Goal: Transaction & Acquisition: Subscribe to service/newsletter

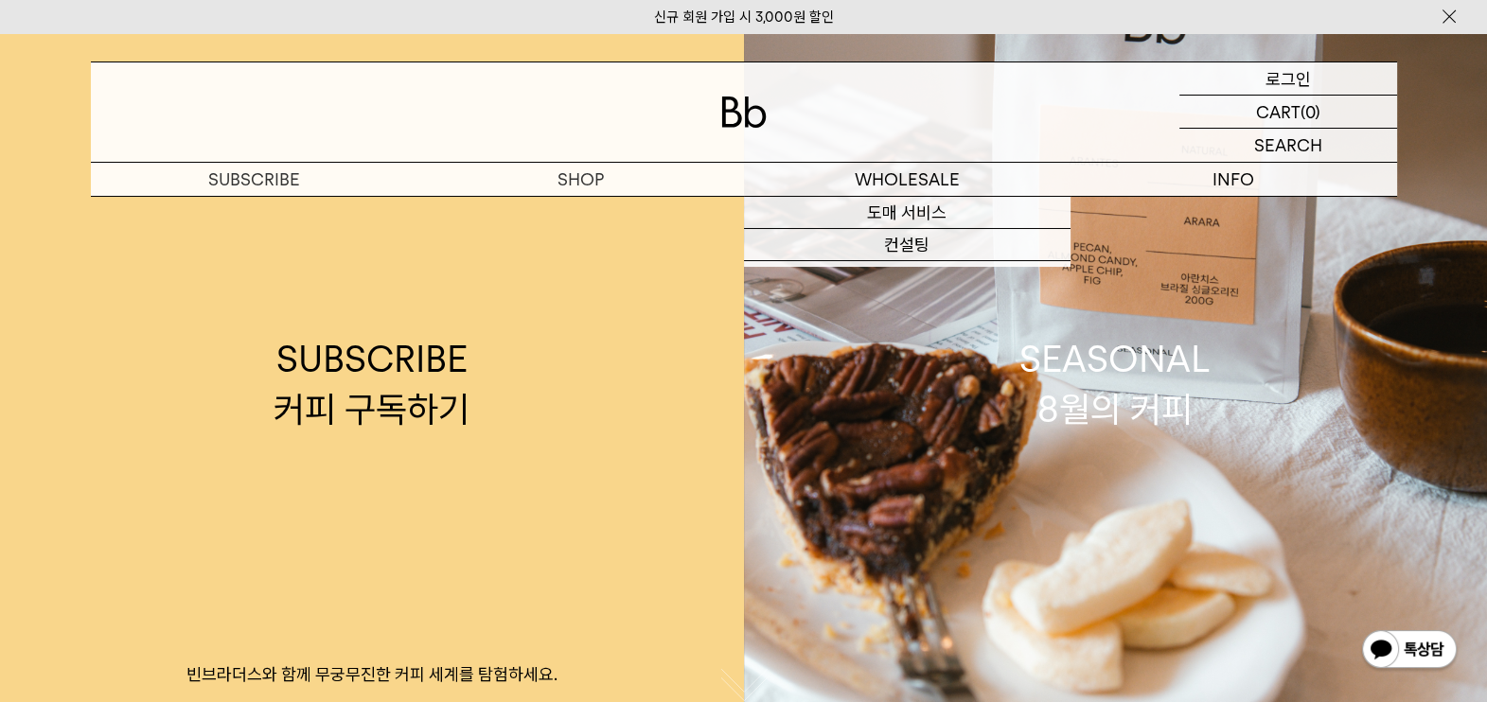
click at [1303, 76] on p "로그인" at bounding box center [1288, 78] width 45 height 32
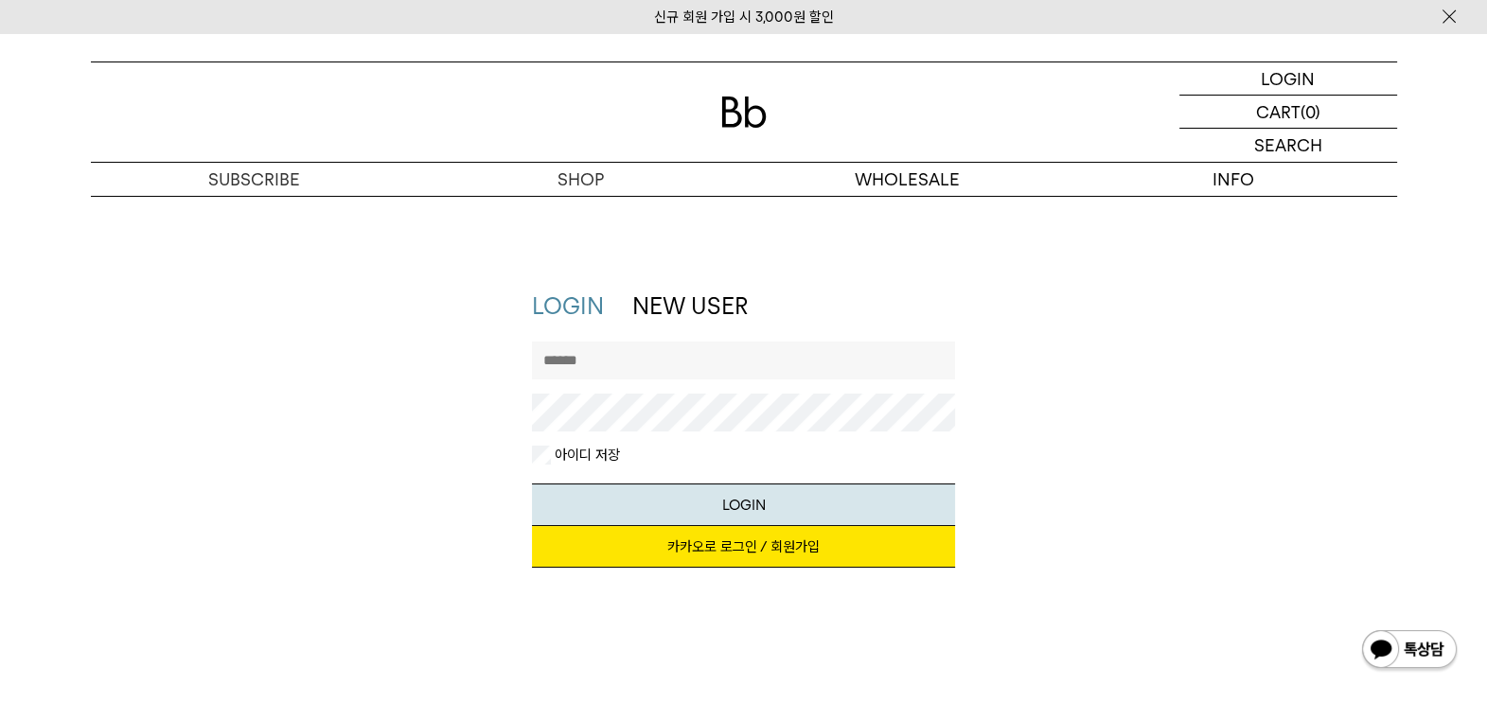
click at [777, 561] on link "카카오로 로그인 / 회원가입" at bounding box center [743, 547] width 423 height 42
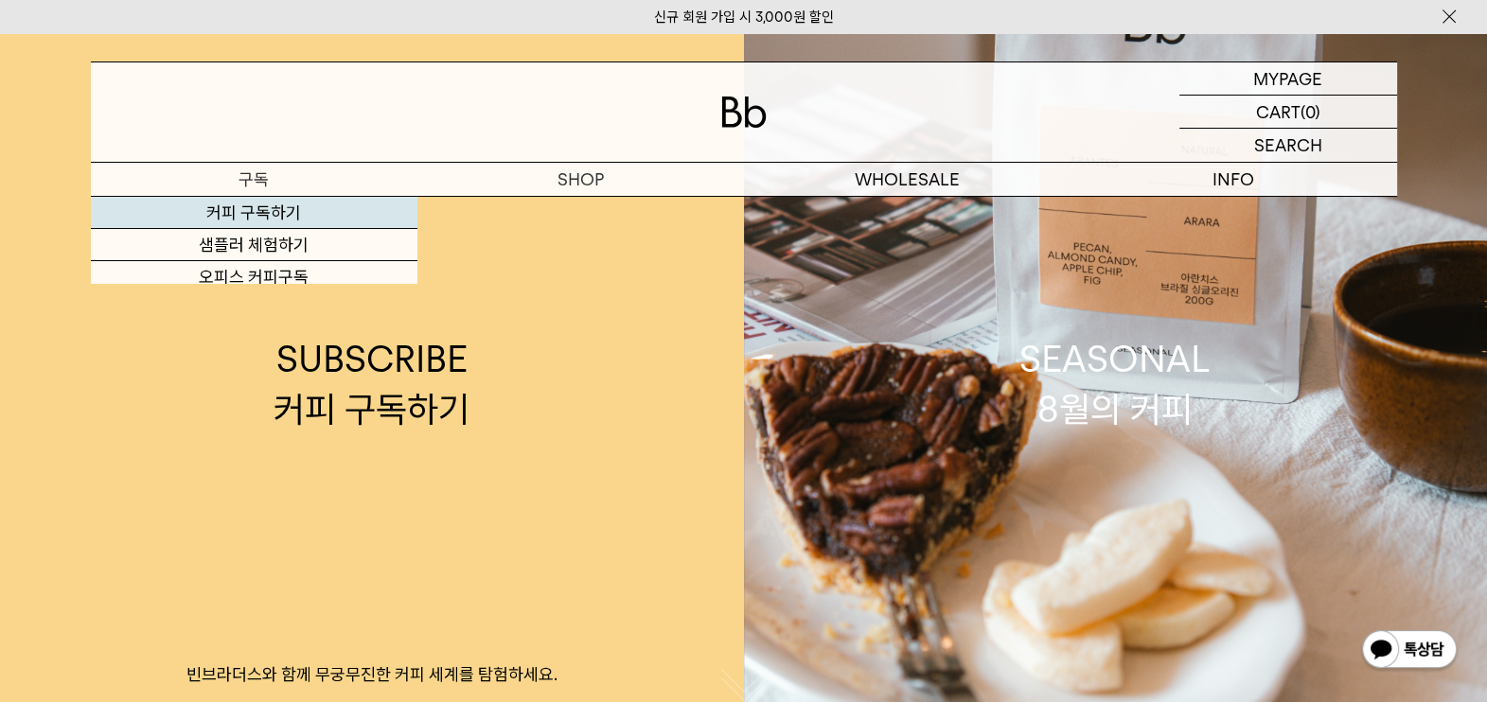
click at [284, 220] on link "커피 구독하기" at bounding box center [254, 213] width 327 height 32
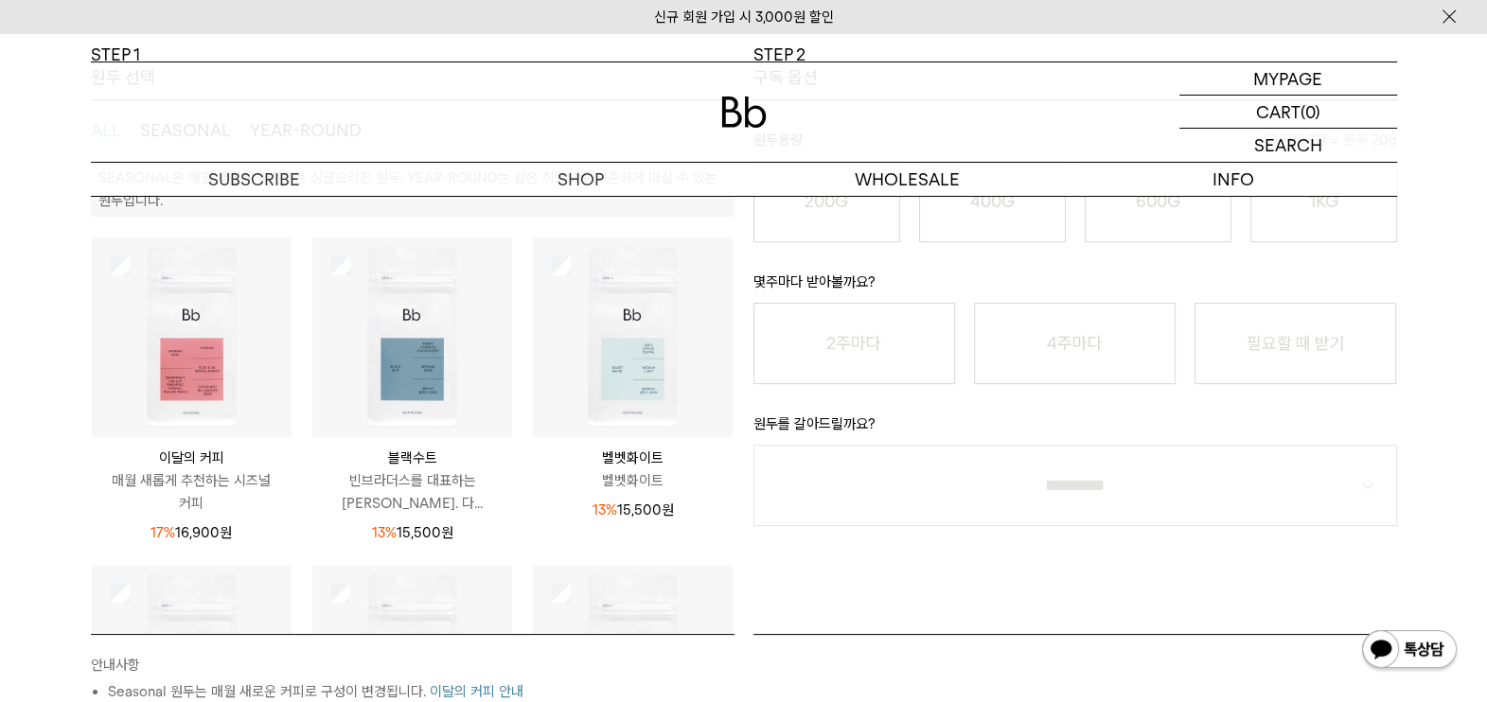
scroll to position [236, 0]
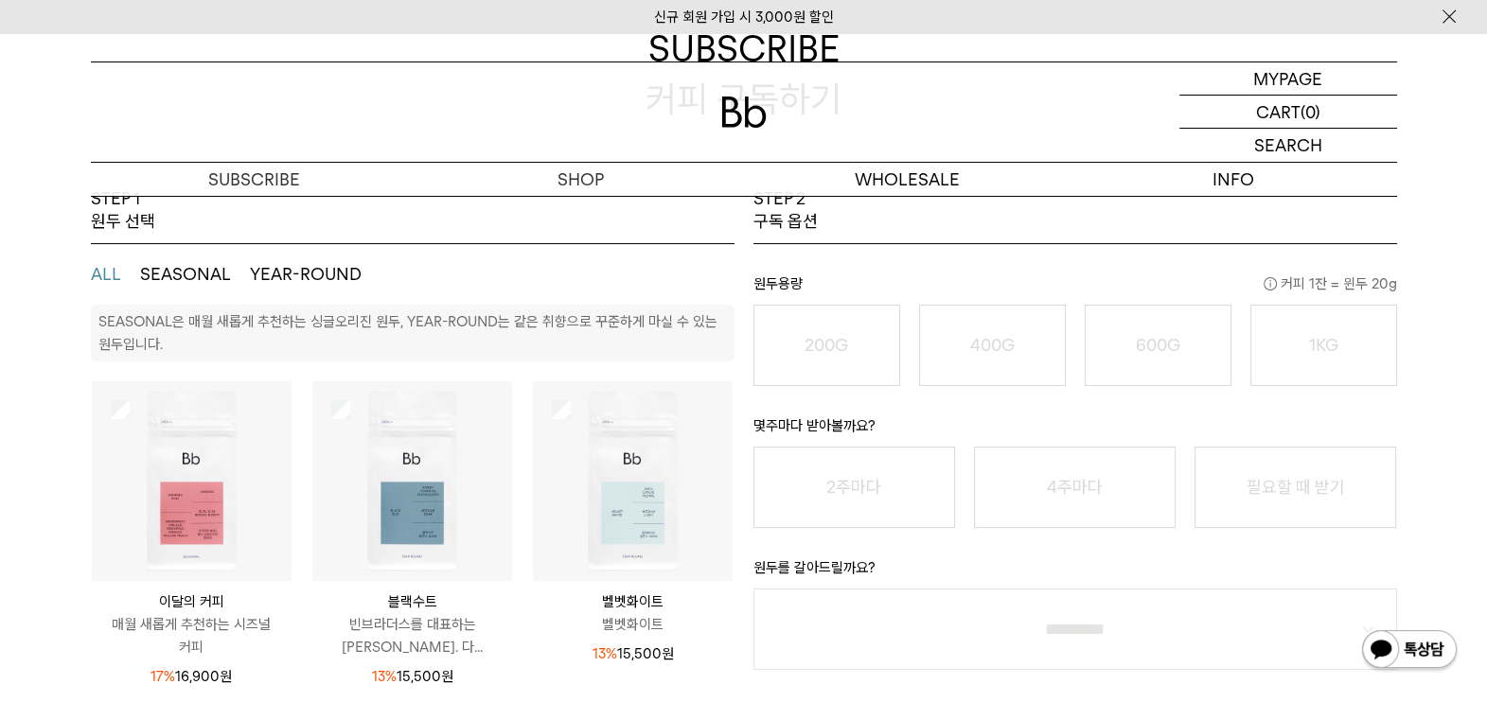
click at [594, 463] on img at bounding box center [633, 481] width 200 height 200
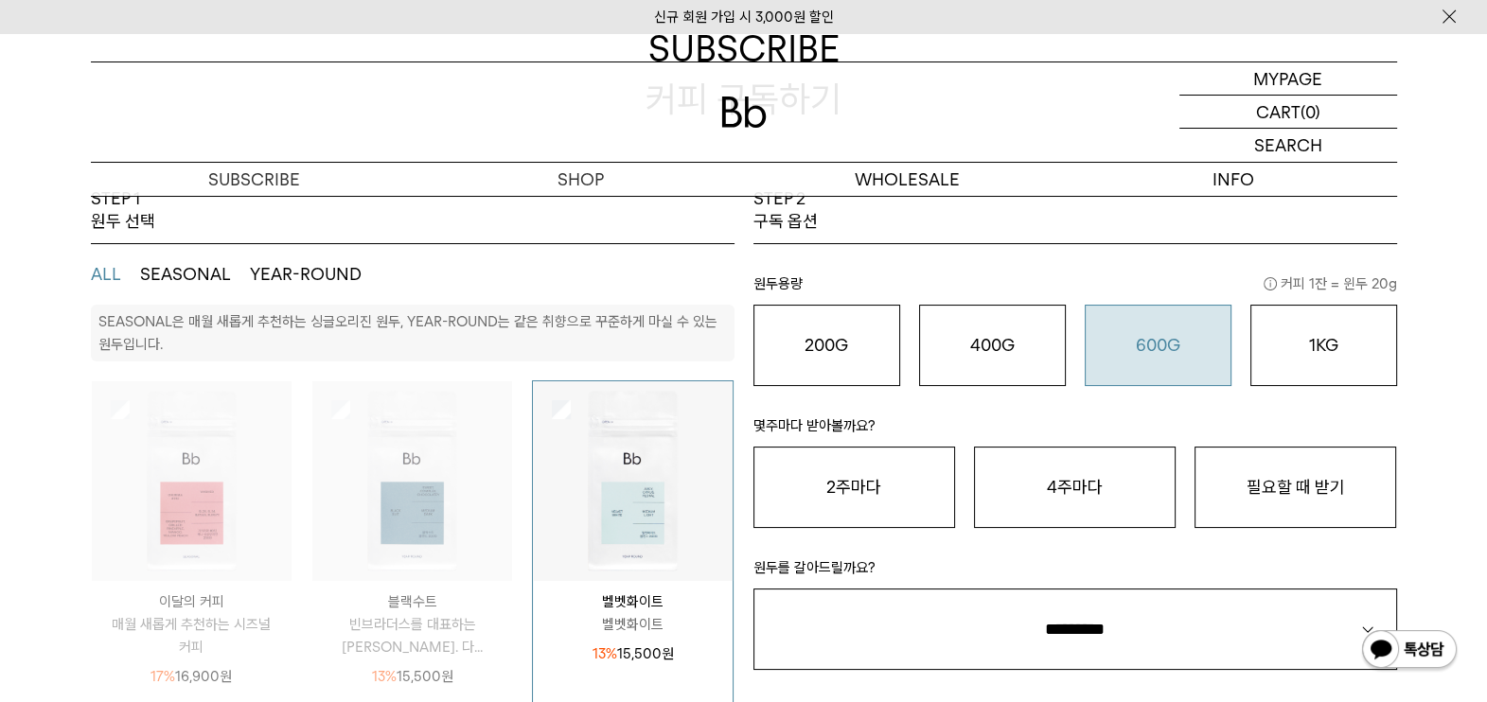
click at [1136, 355] on div "600G 43,000 원" at bounding box center [1158, 345] width 126 height 23
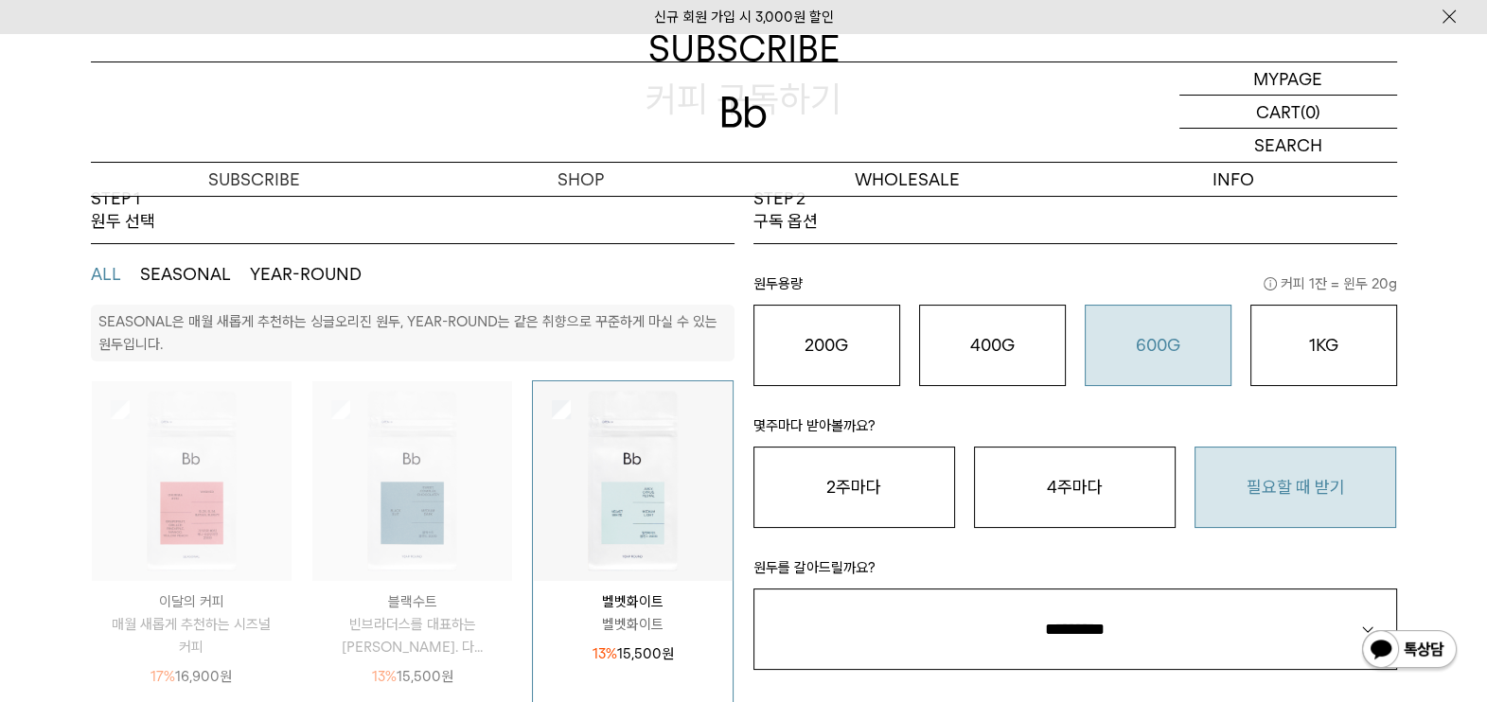
click at [1280, 487] on button "필요할 때 받기" at bounding box center [1296, 487] width 202 height 81
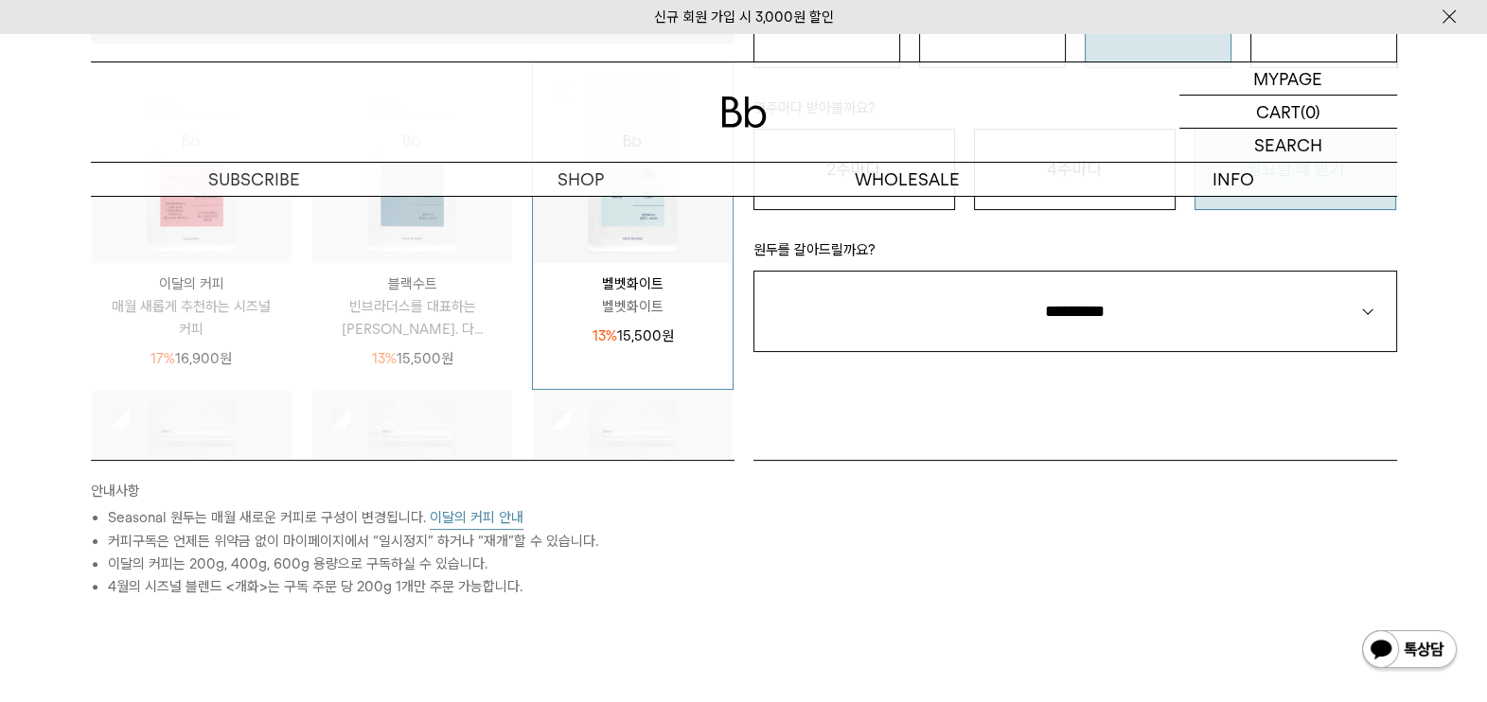
scroll to position [592, 0]
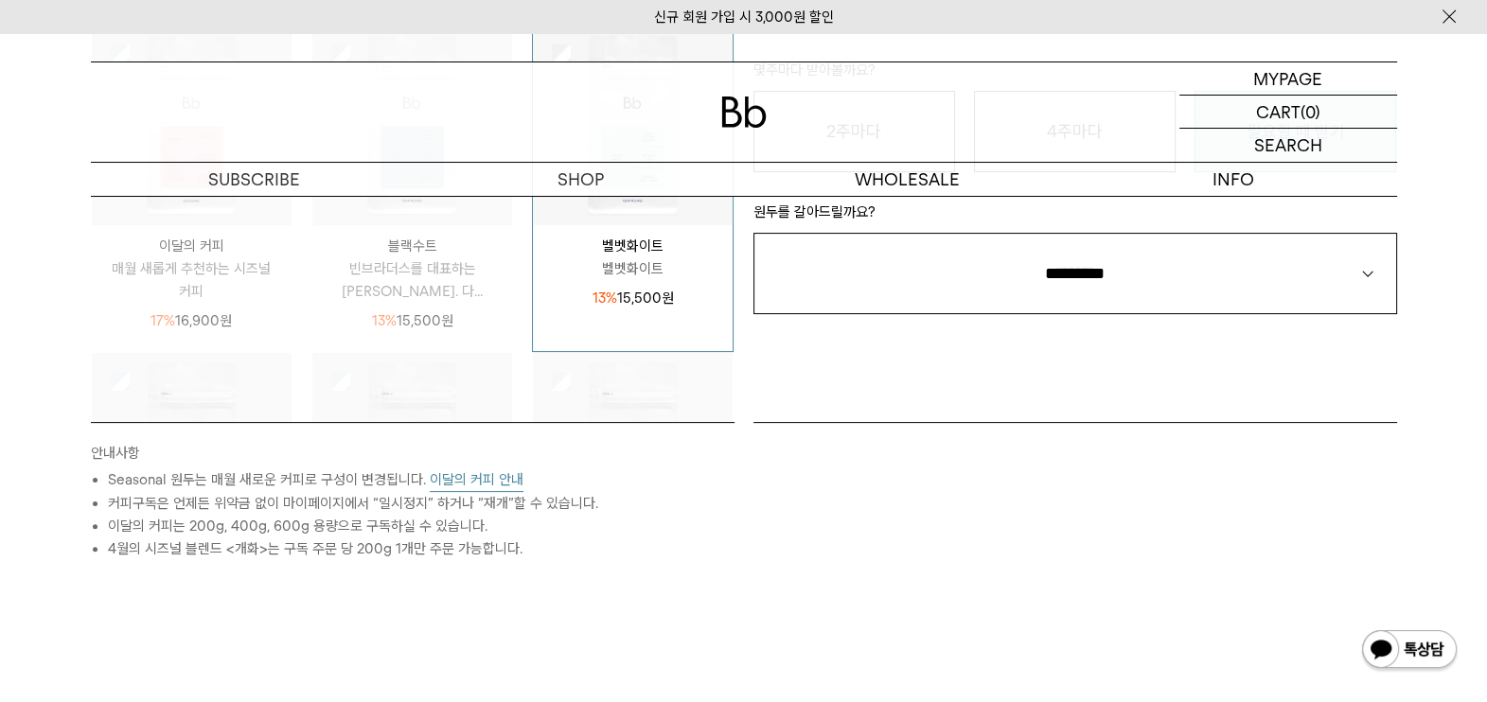
click at [1155, 379] on div "STEP 2 구독 옵션 원두용량 커피 1잔 = 윈두 20g 200G 16,900 원 400G 31,000 원 600G 43,000 원 1KG …" at bounding box center [1075, 127] width 663 height 591
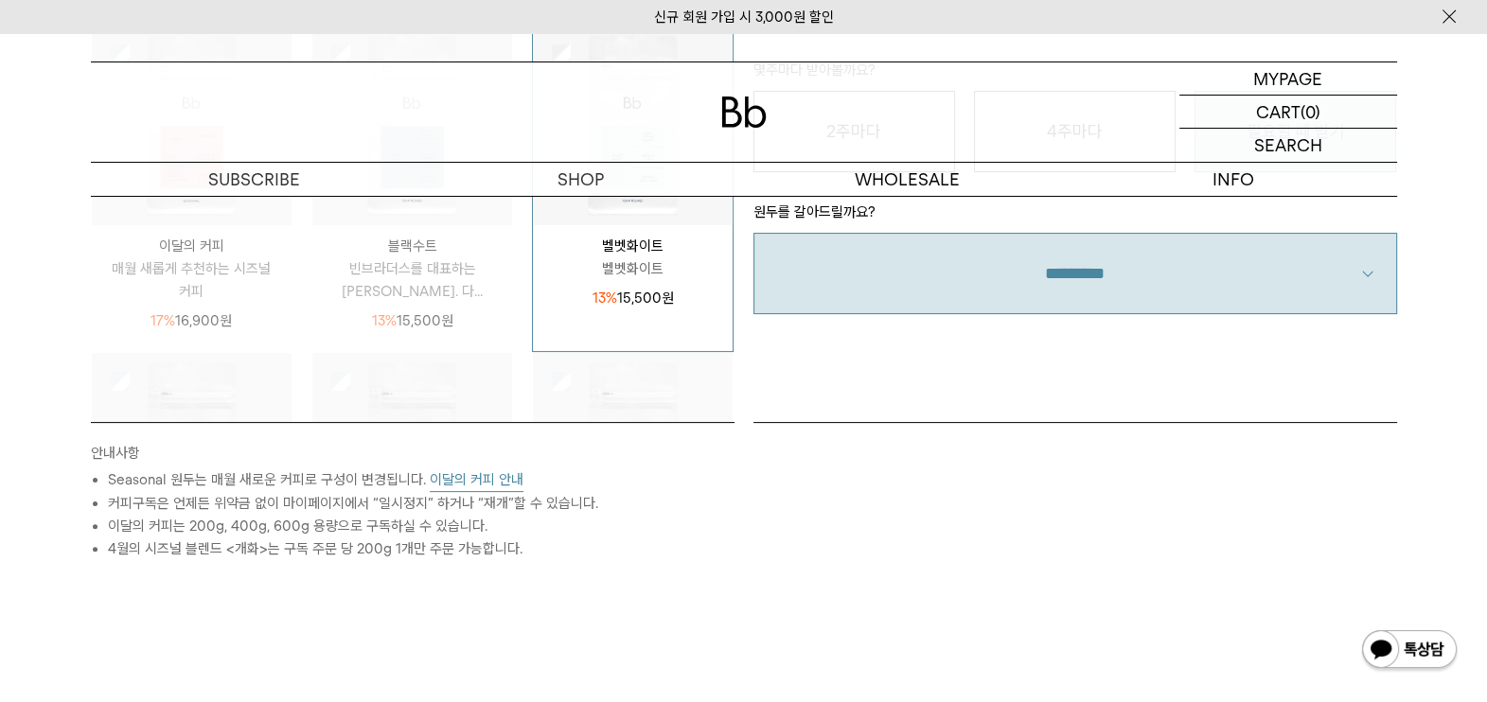
click at [1096, 276] on select "**********" at bounding box center [1075, 273] width 644 height 81
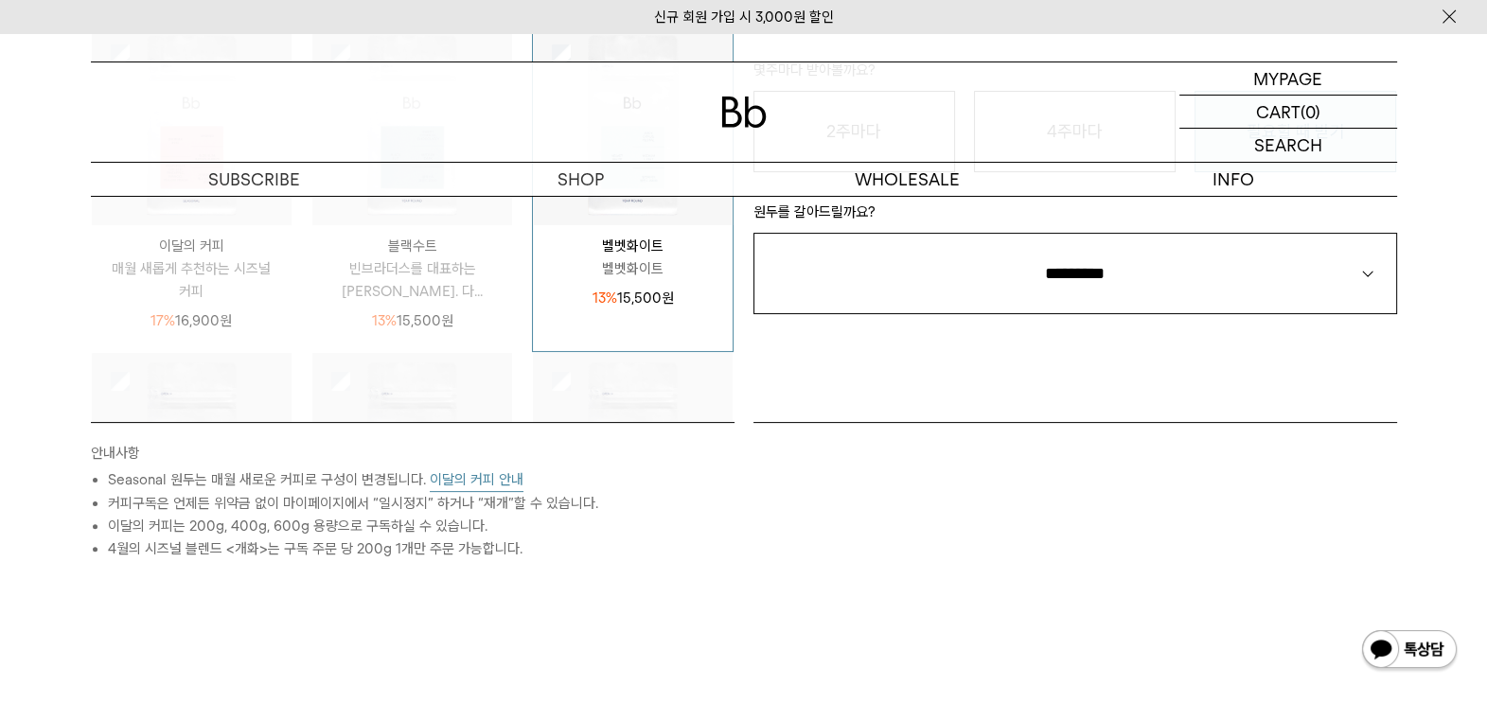
select select "**"
click at [753, 233] on select "**********" at bounding box center [1075, 273] width 644 height 81
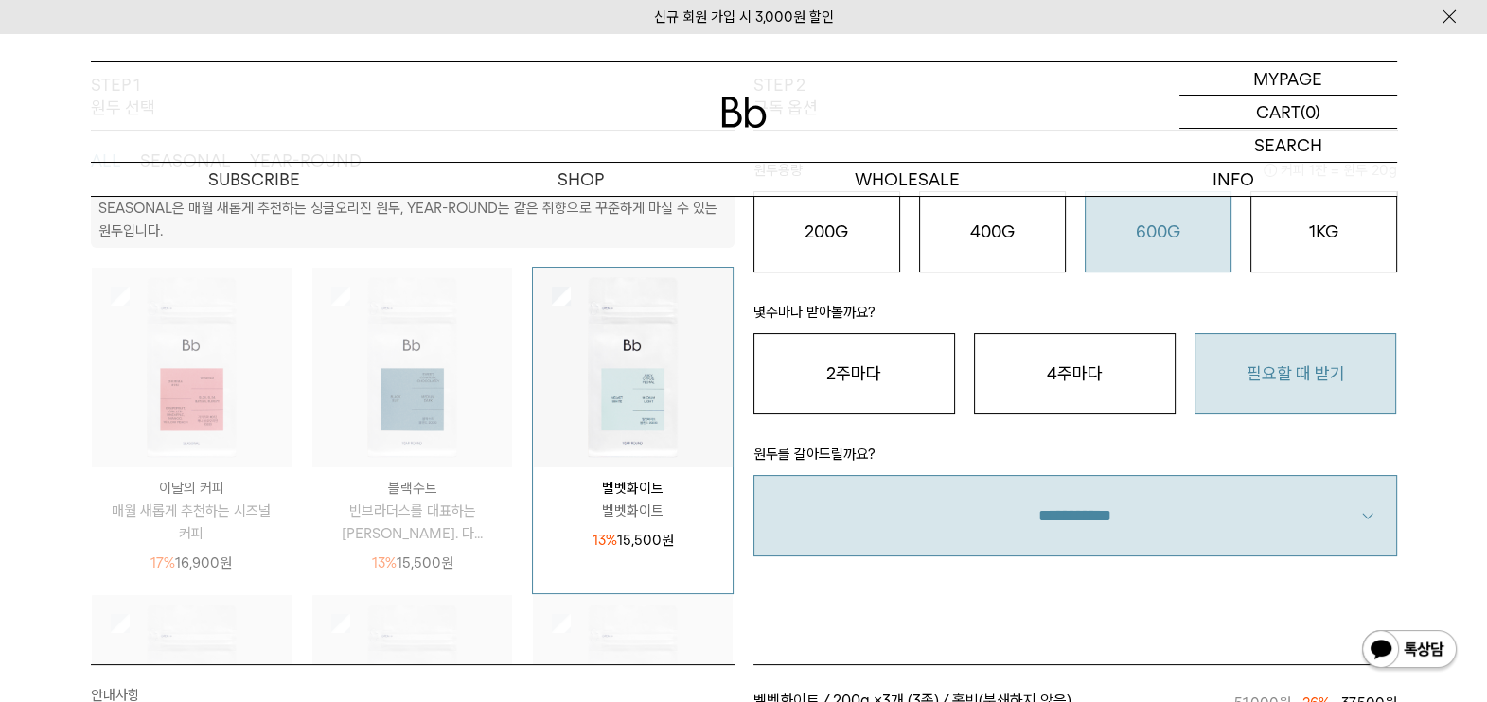
scroll to position [236, 0]
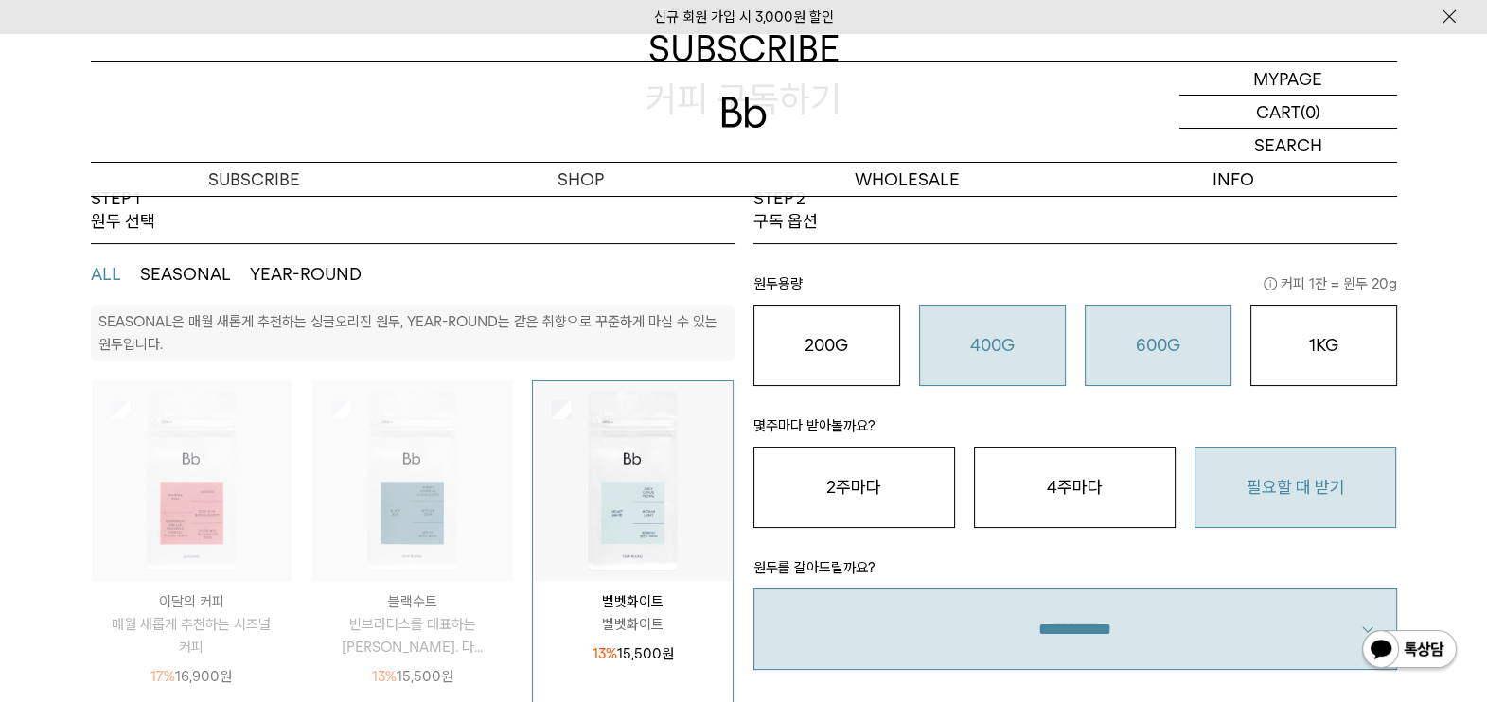
click at [1051, 374] on button "400G 31,000 원" at bounding box center [992, 345] width 147 height 81
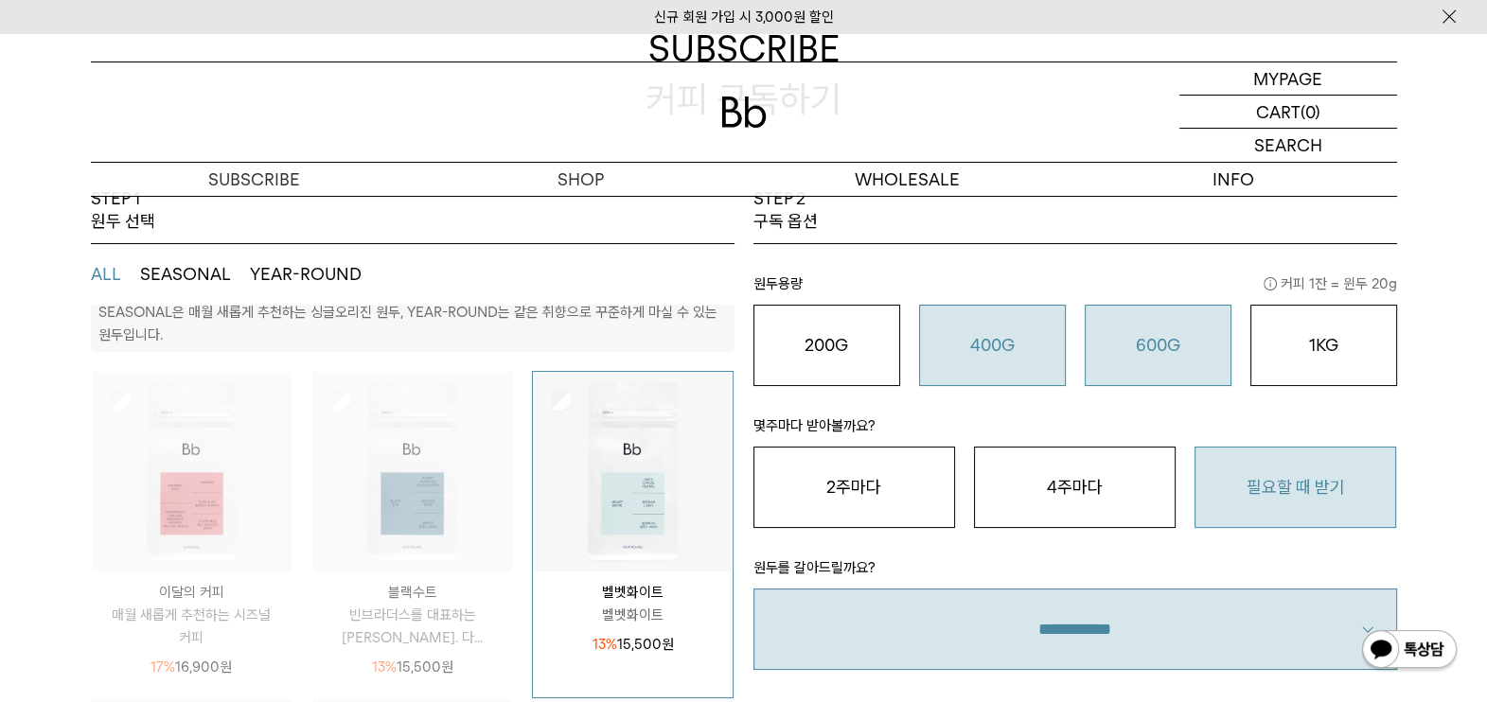
click at [1194, 346] on div "600G 43,000 원" at bounding box center [1158, 345] width 126 height 23
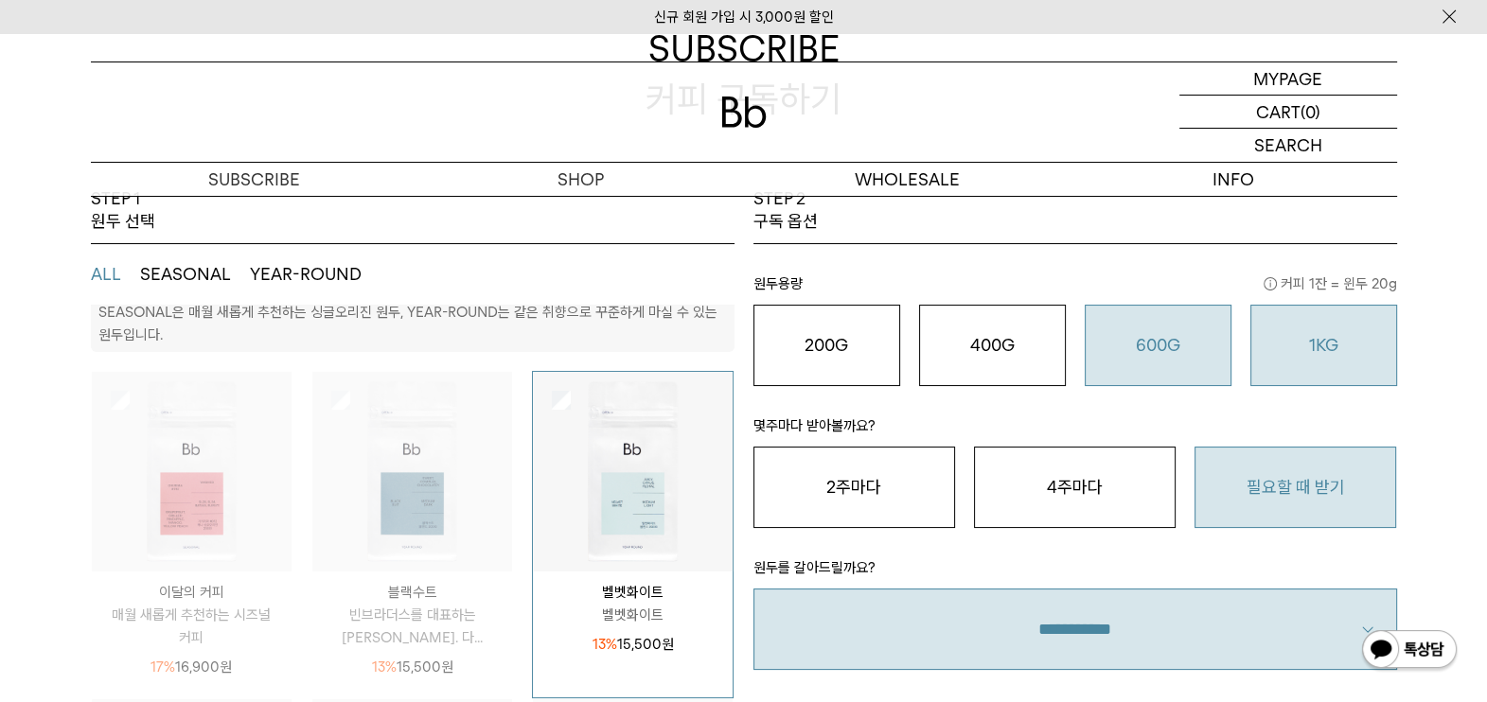
click at [1310, 354] on div "1KG 49,900 원" at bounding box center [1324, 345] width 126 height 23
click at [1158, 359] on button "600G 43,000 원" at bounding box center [1158, 345] width 147 height 81
click at [1327, 282] on span "커피 1잔 = 윈두 20g" at bounding box center [1330, 284] width 133 height 23
click at [1335, 328] on button "1KG 49,900 원" at bounding box center [1323, 345] width 147 height 81
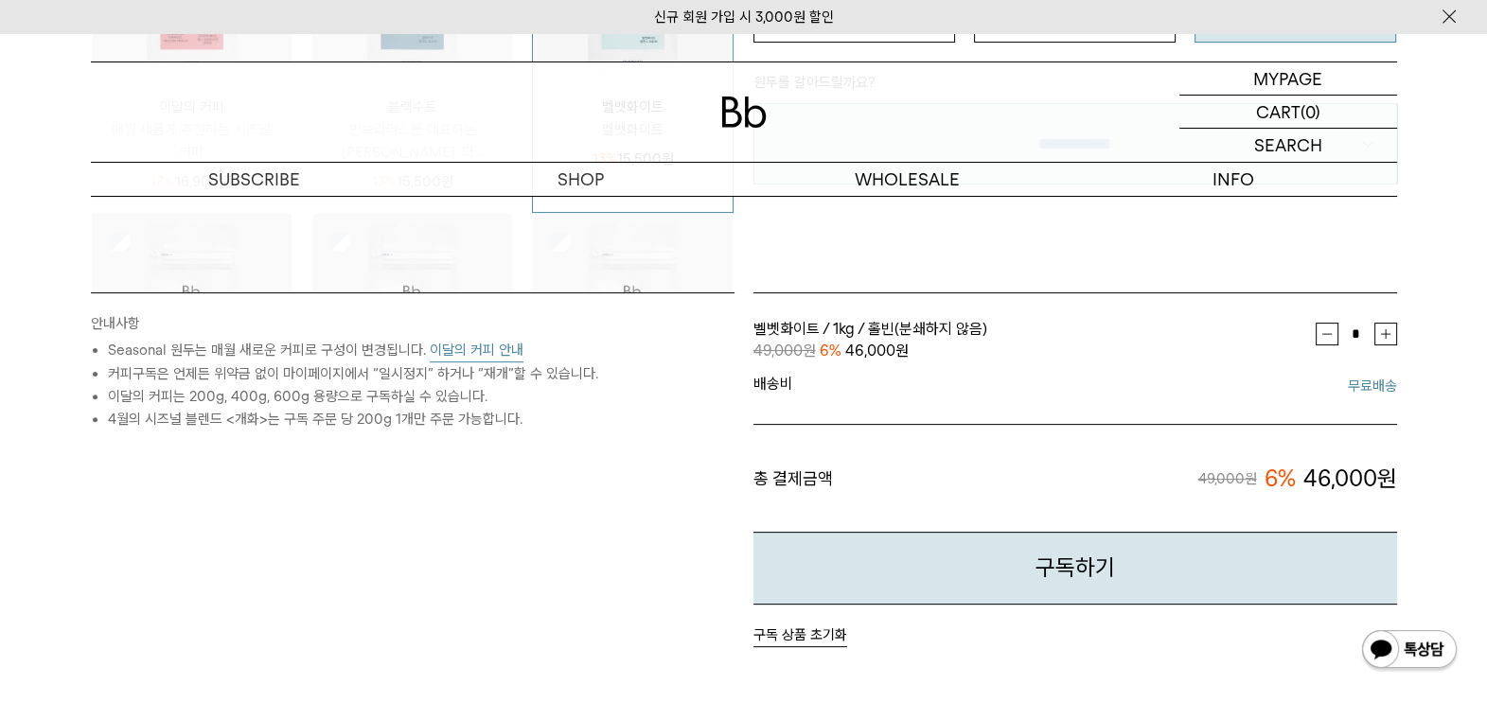
scroll to position [946, 0]
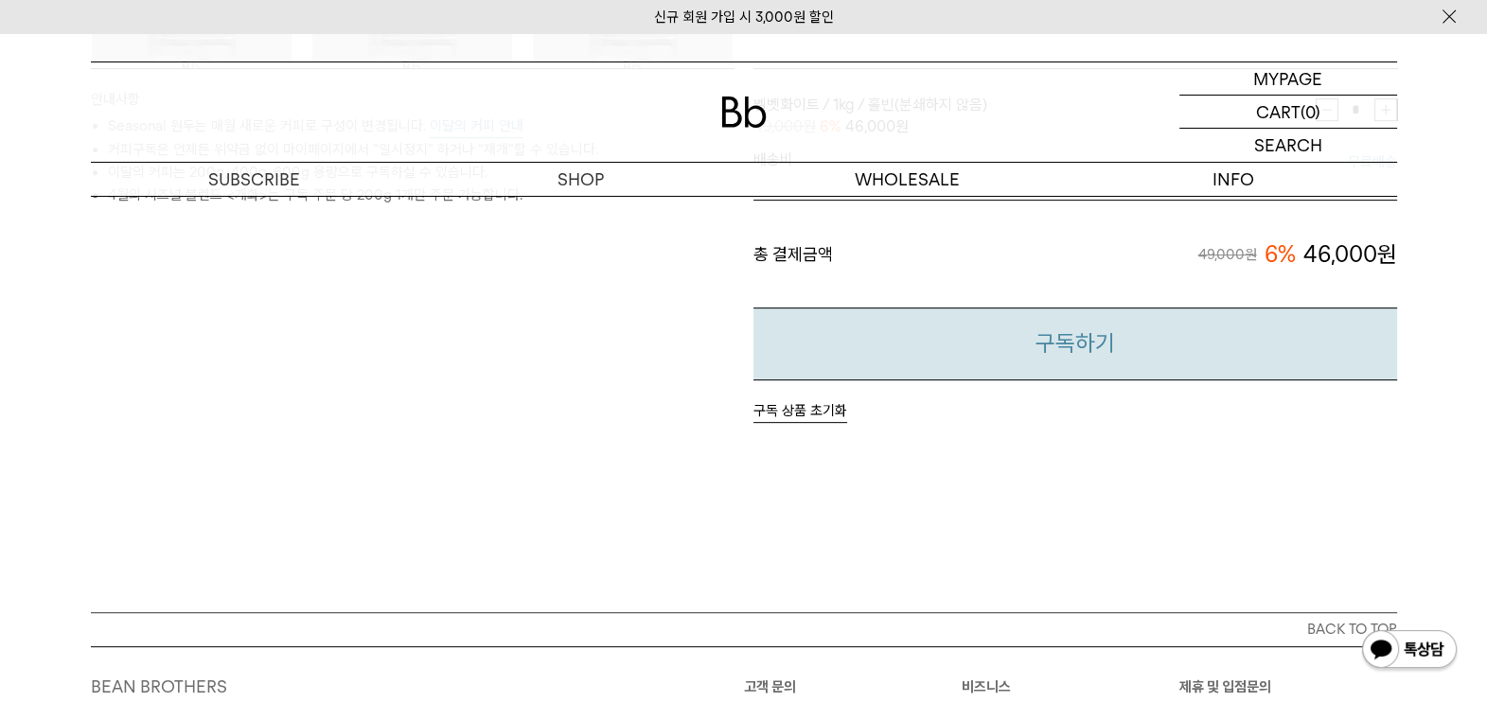
click at [1210, 346] on button "구독하기" at bounding box center [1075, 344] width 644 height 73
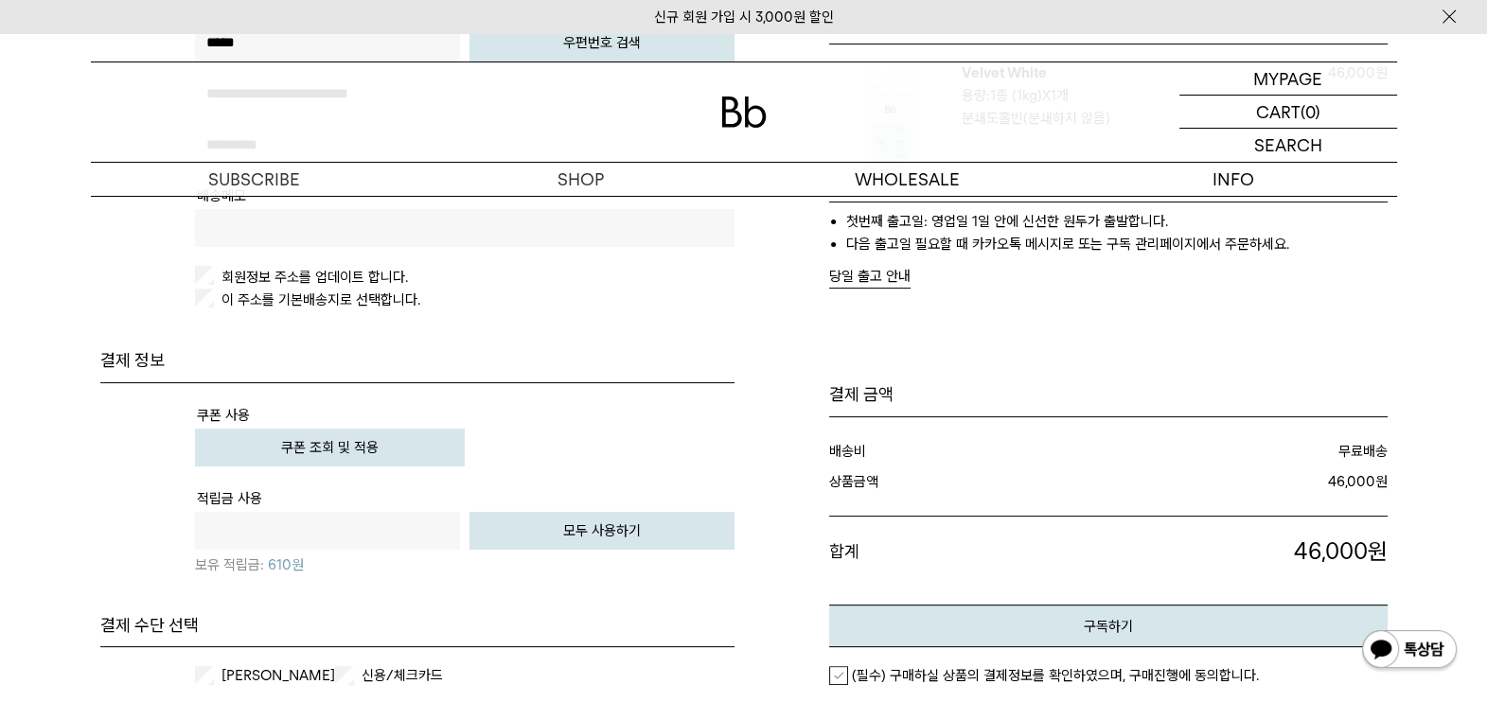
scroll to position [710, 0]
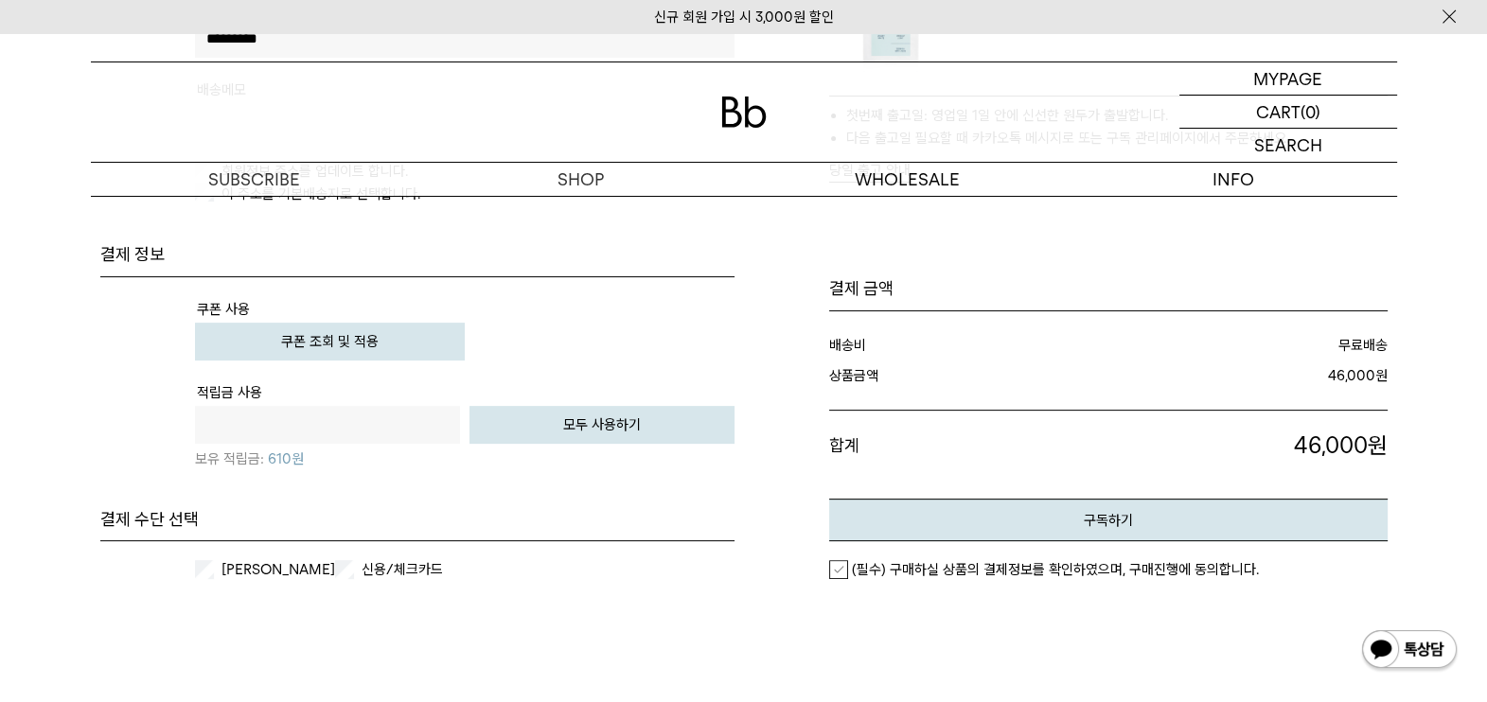
click at [426, 335] on button "쿠폰 조회 및 적용" at bounding box center [330, 342] width 270 height 38
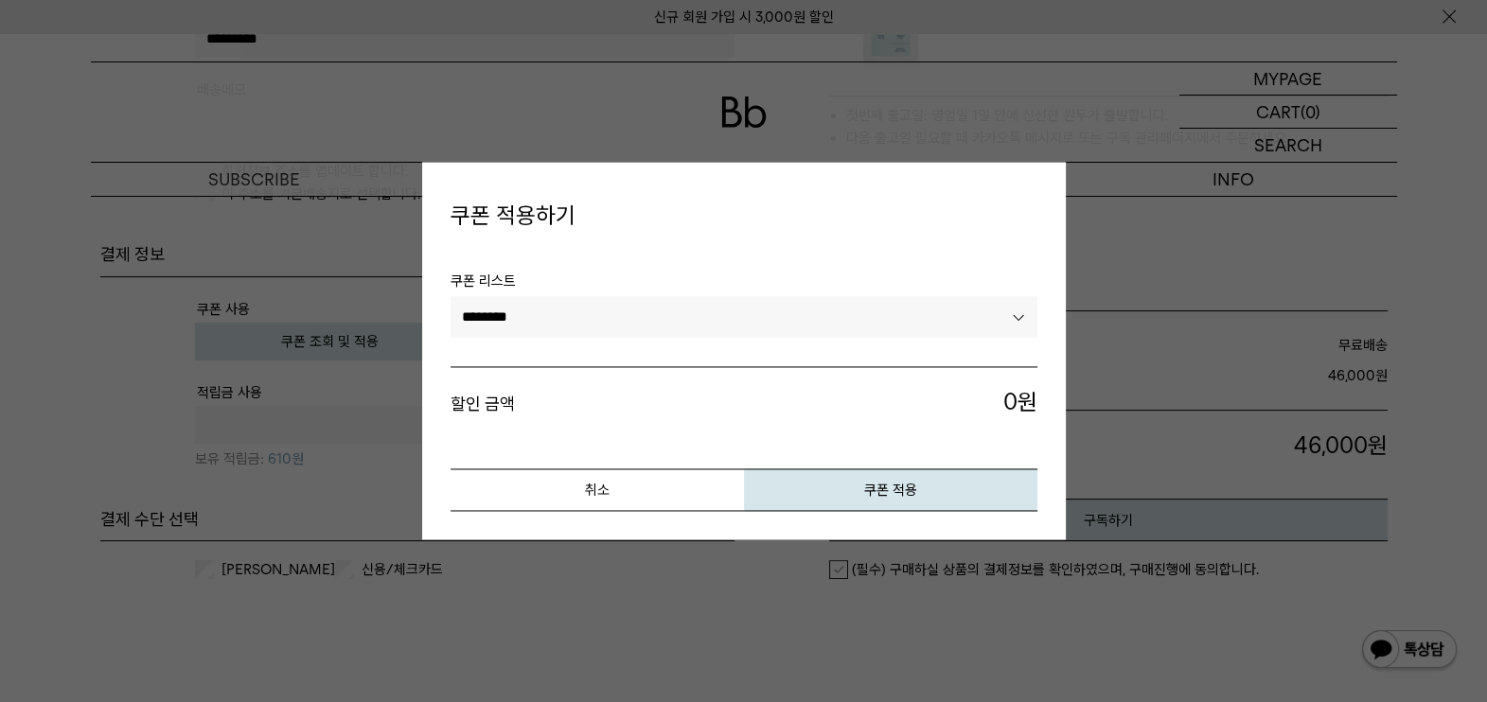
click at [596, 318] on select "********" at bounding box center [744, 317] width 587 height 42
click at [451, 296] on select "********" at bounding box center [744, 317] width 587 height 42
click at [703, 480] on button "취소" at bounding box center [597, 491] width 293 height 43
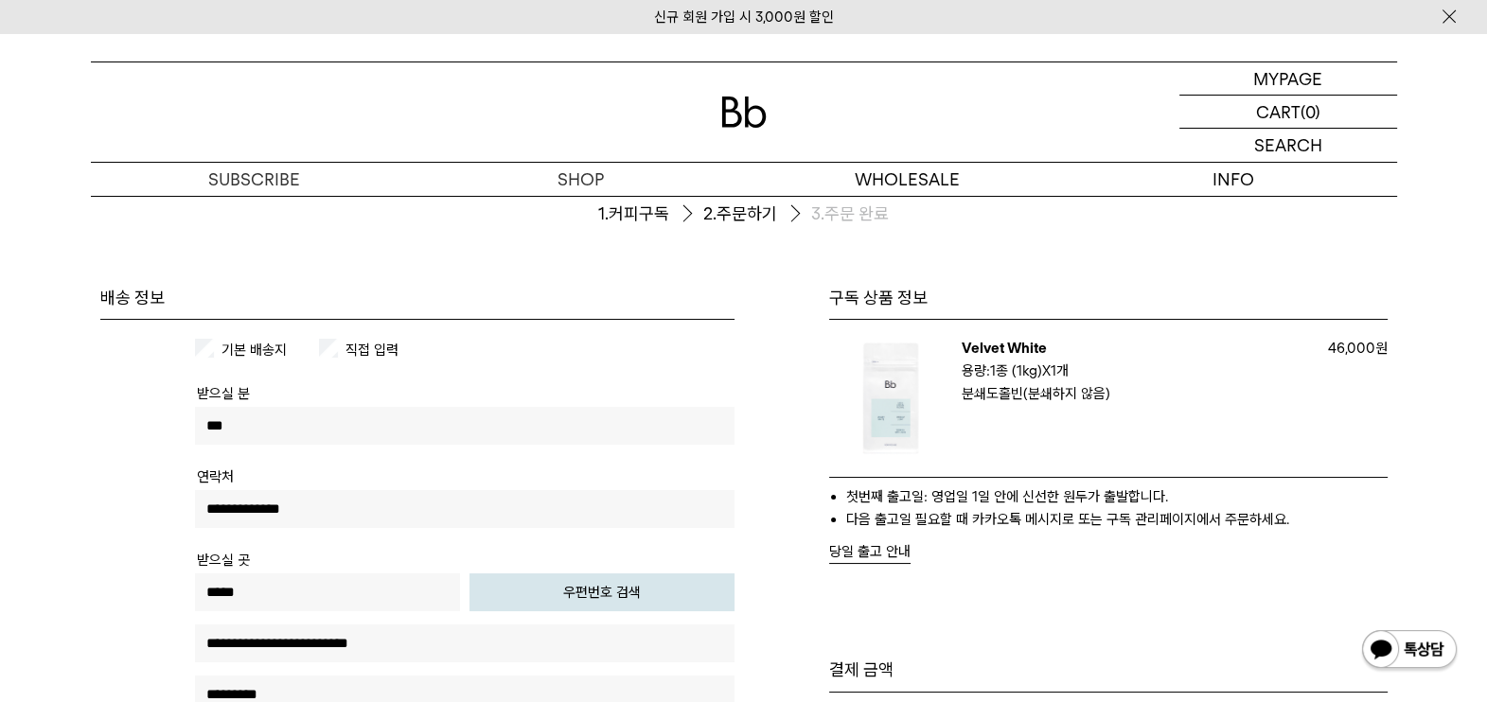
scroll to position [0, 0]
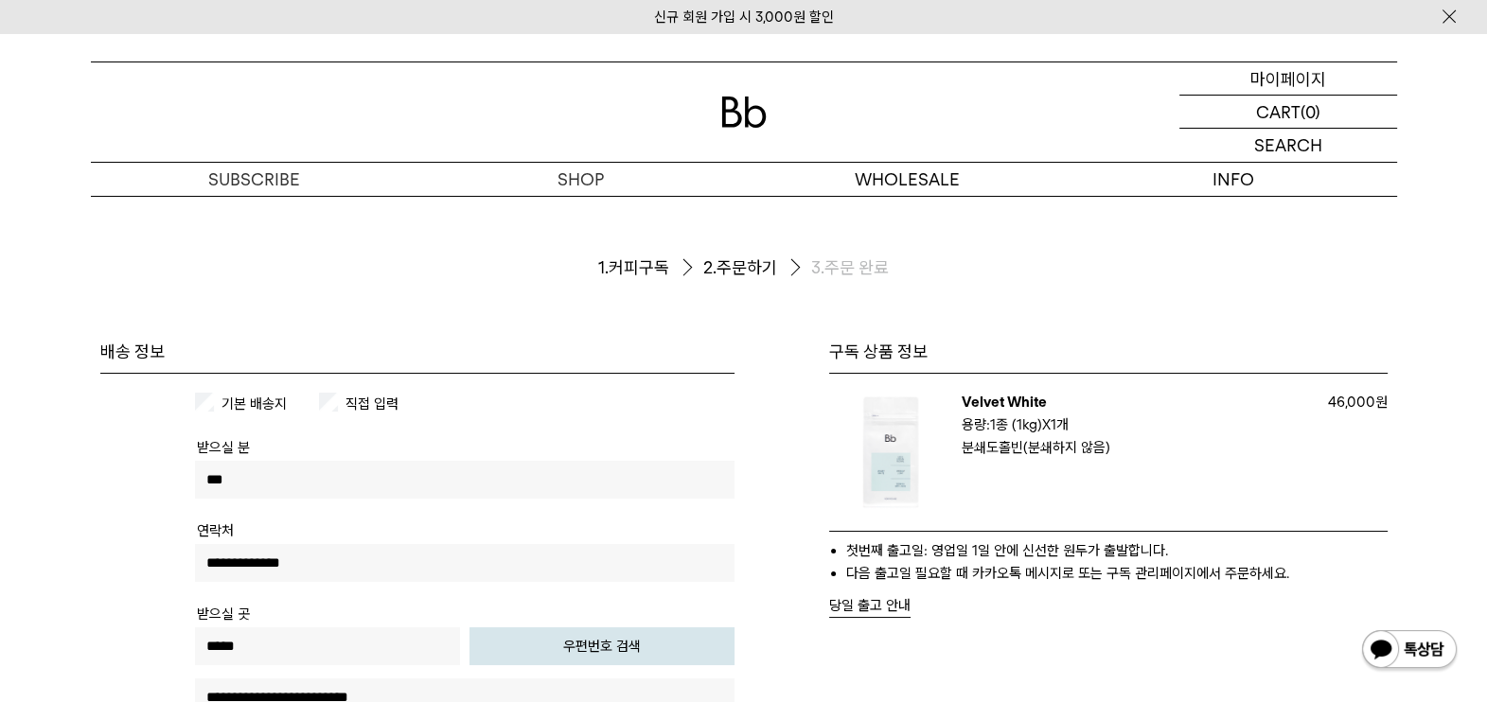
click at [1319, 76] on p "마이페이지" at bounding box center [1288, 78] width 76 height 32
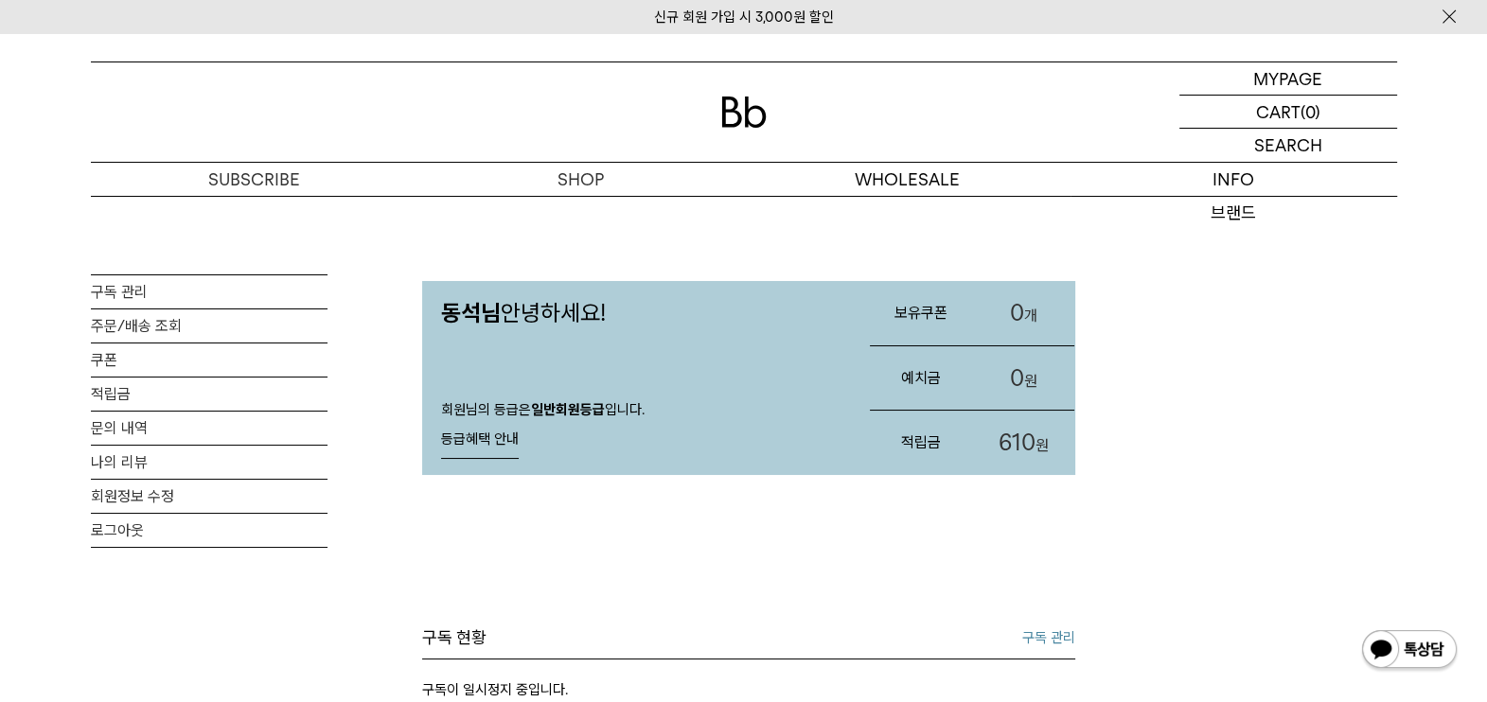
click at [1014, 310] on span "0" at bounding box center [1017, 312] width 14 height 27
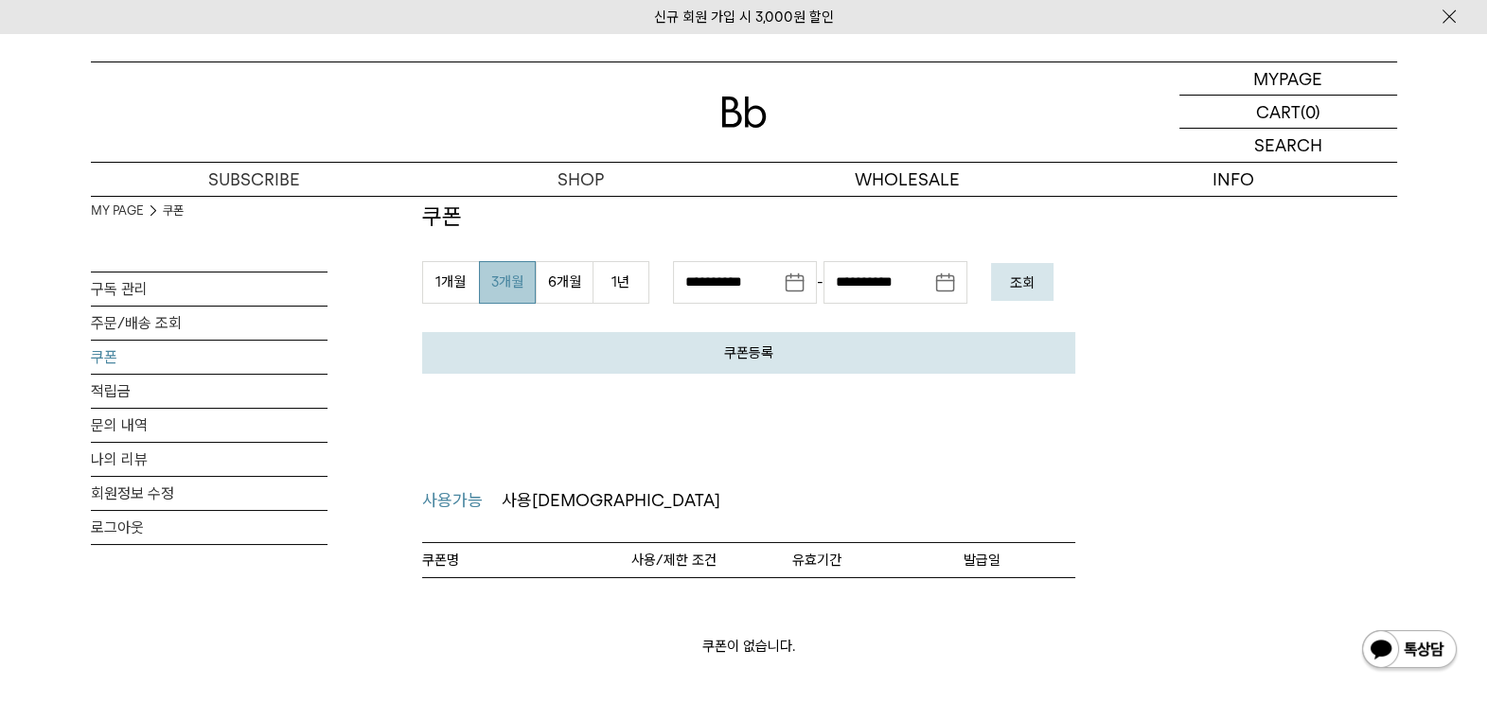
scroll to position [117, 0]
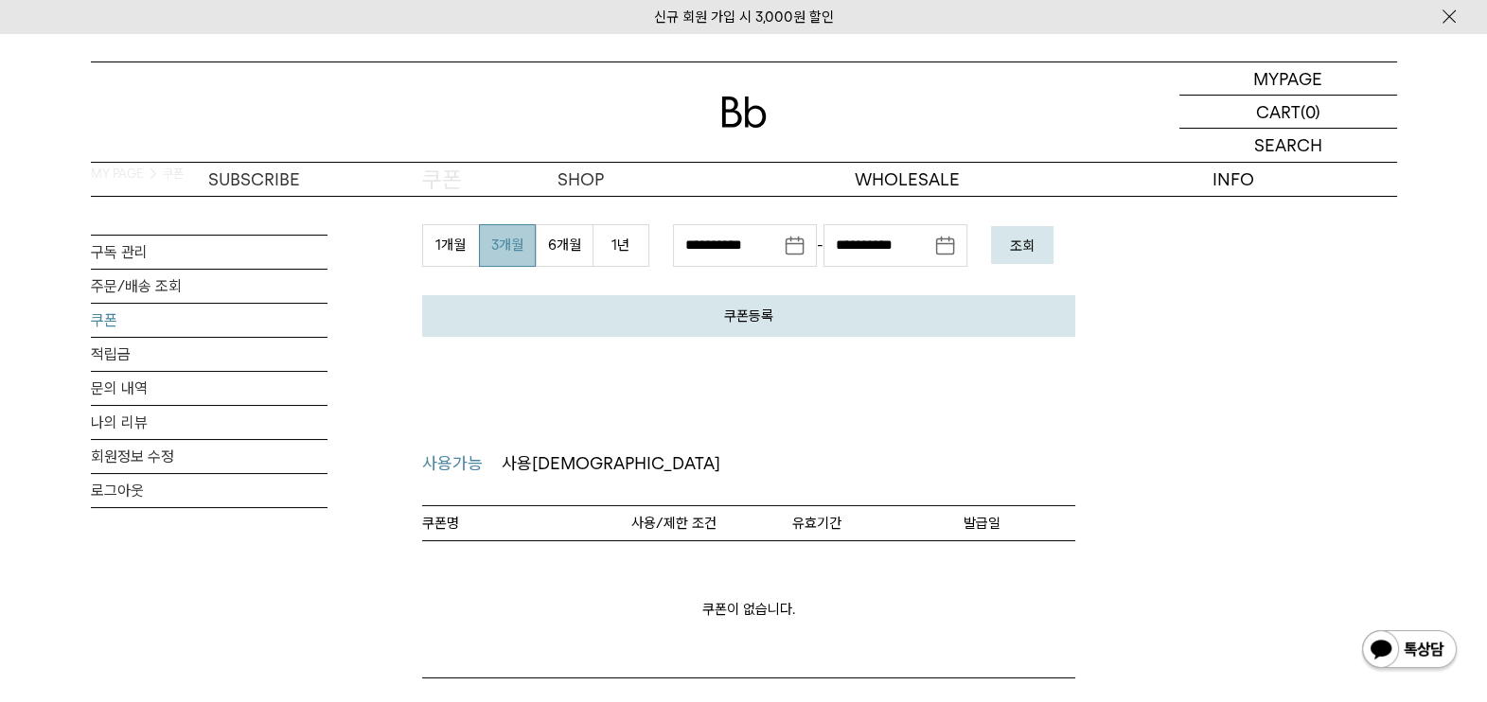
drag, startPoint x: 496, startPoint y: 464, endPoint x: 506, endPoint y: 461, distance: 10.8
click at [498, 463] on link "사용가능" at bounding box center [462, 464] width 80 height 27
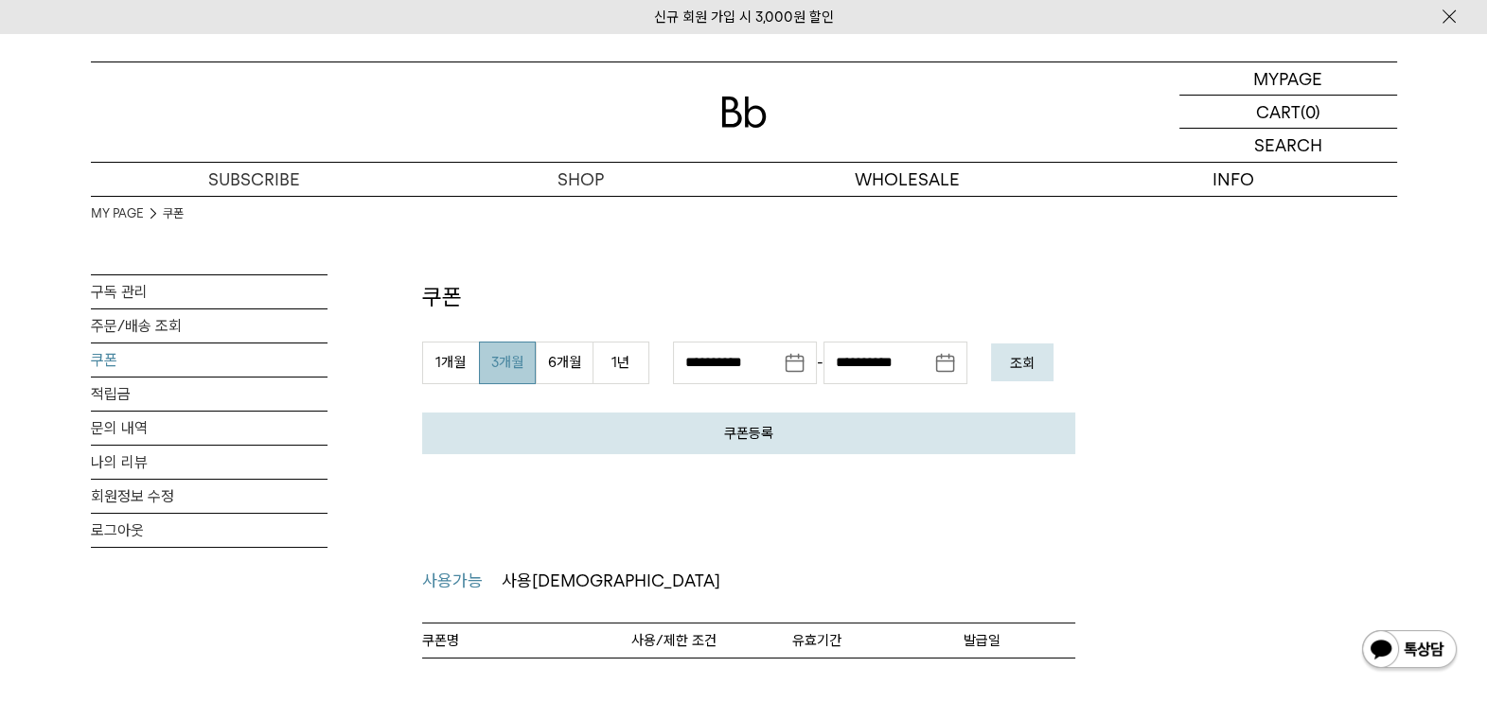
click at [527, 584] on span "사용[DEMOGRAPHIC_DATA]" at bounding box center [611, 581] width 219 height 20
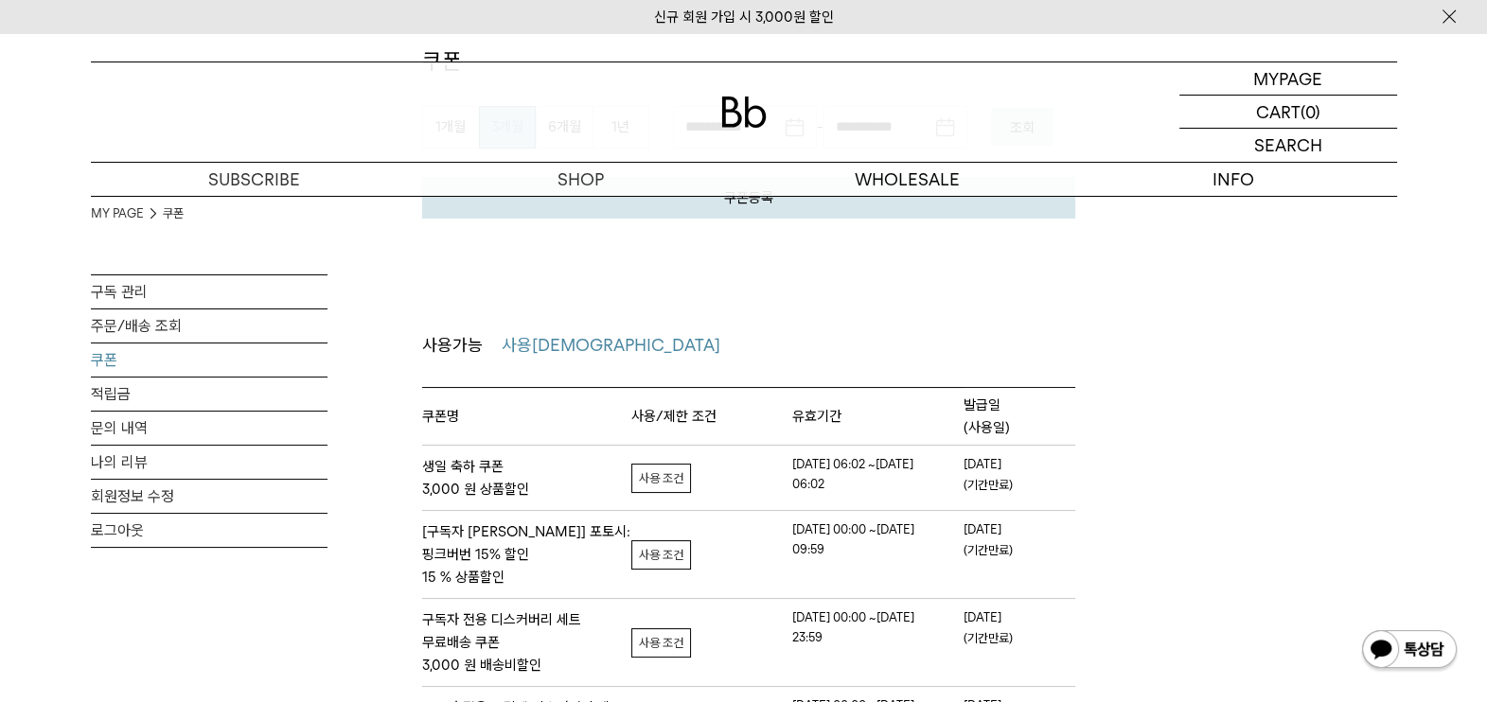
scroll to position [117, 0]
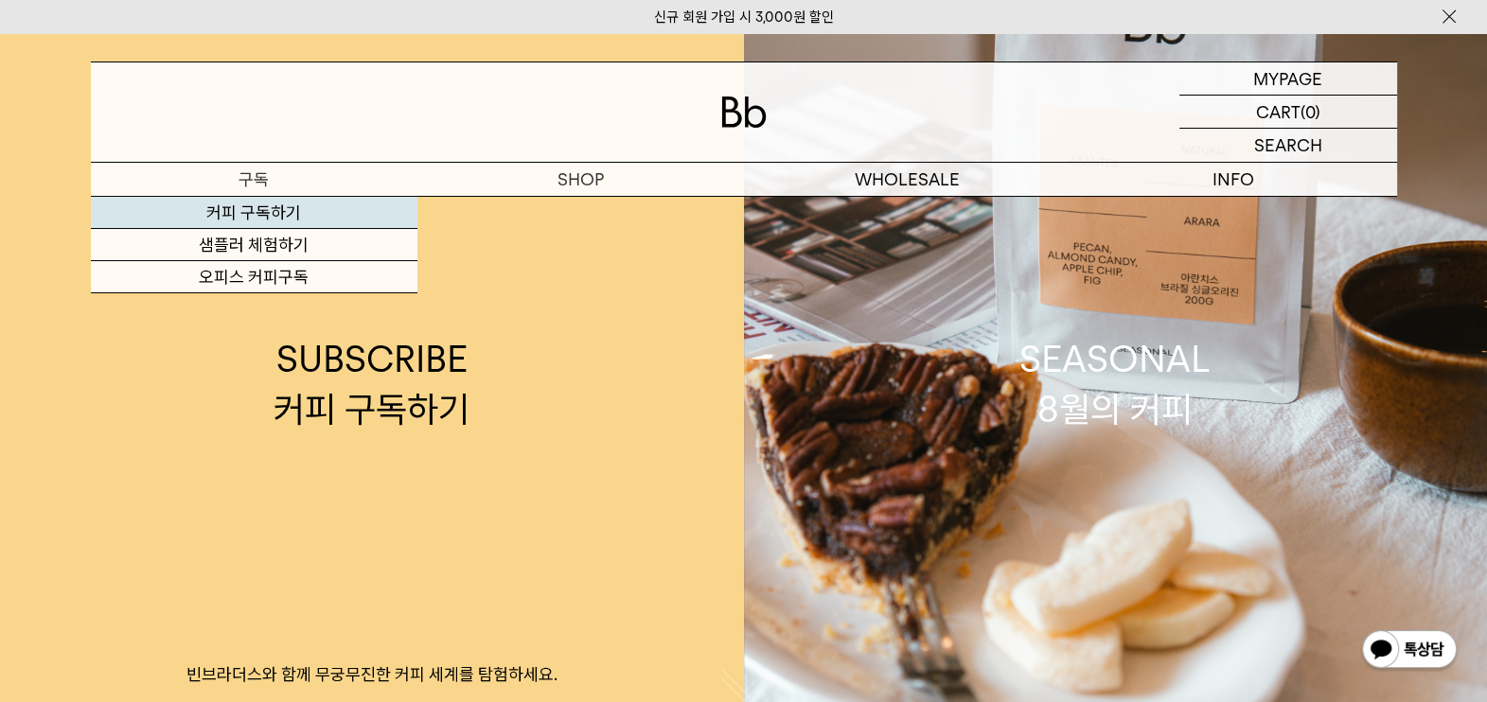
click at [266, 210] on link "커피 구독하기" at bounding box center [254, 213] width 327 height 32
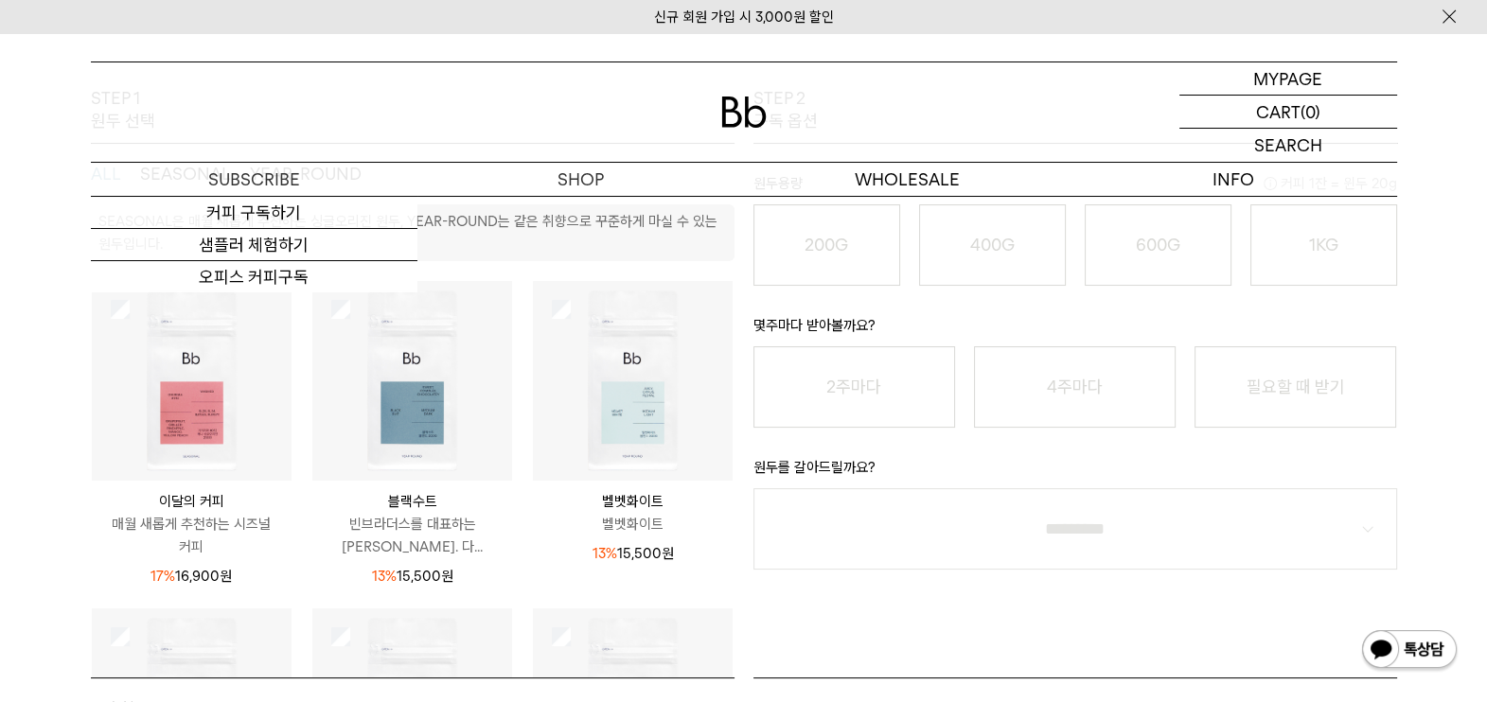
scroll to position [472, 0]
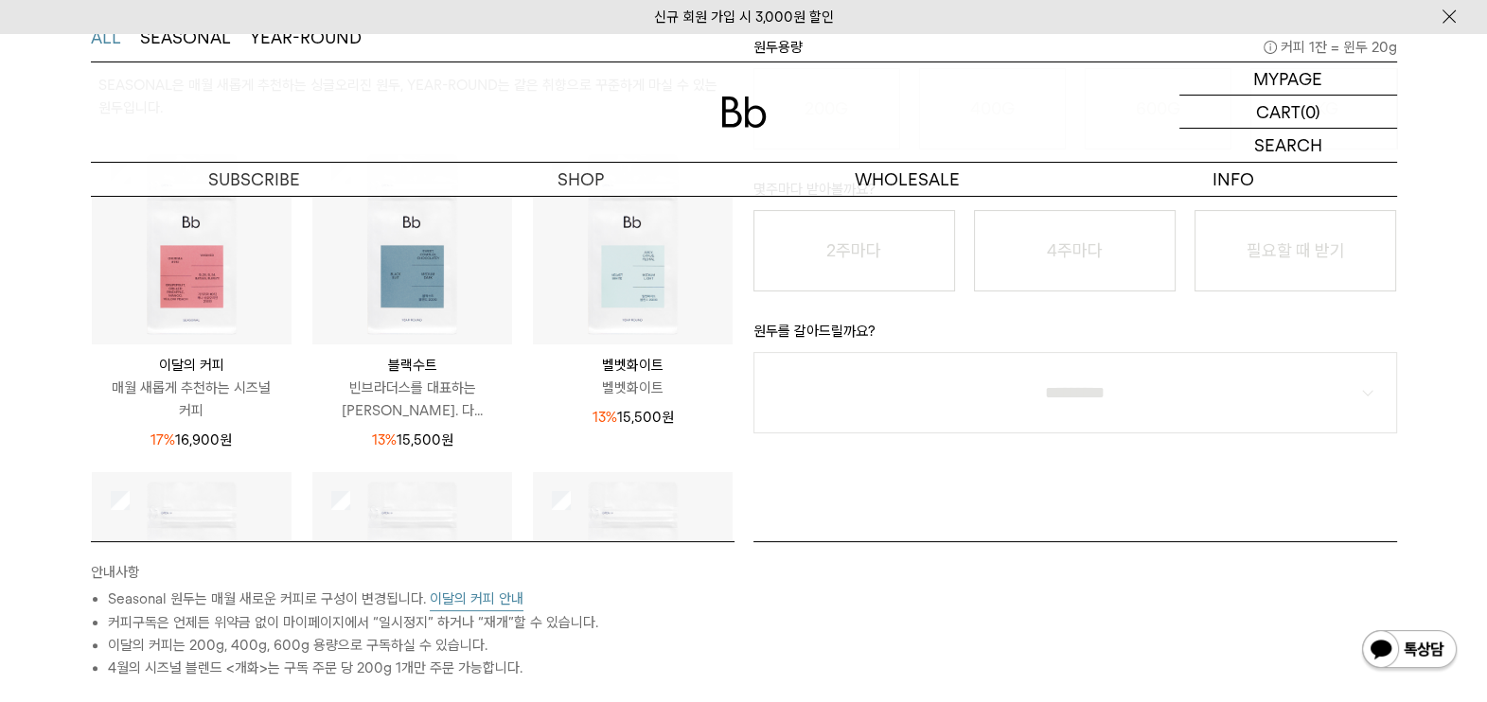
click at [604, 406] on p "13% 15,500 원" at bounding box center [633, 417] width 81 height 23
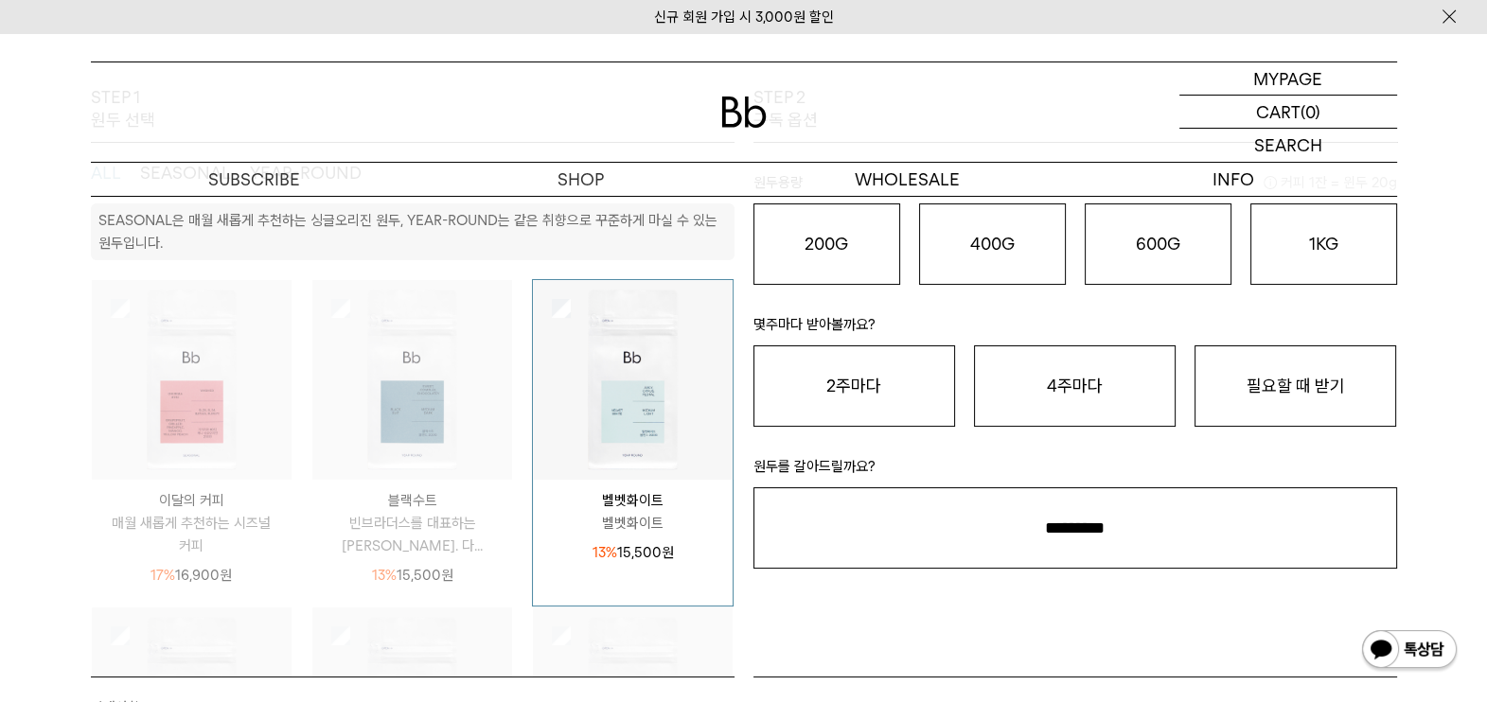
scroll to position [236, 0]
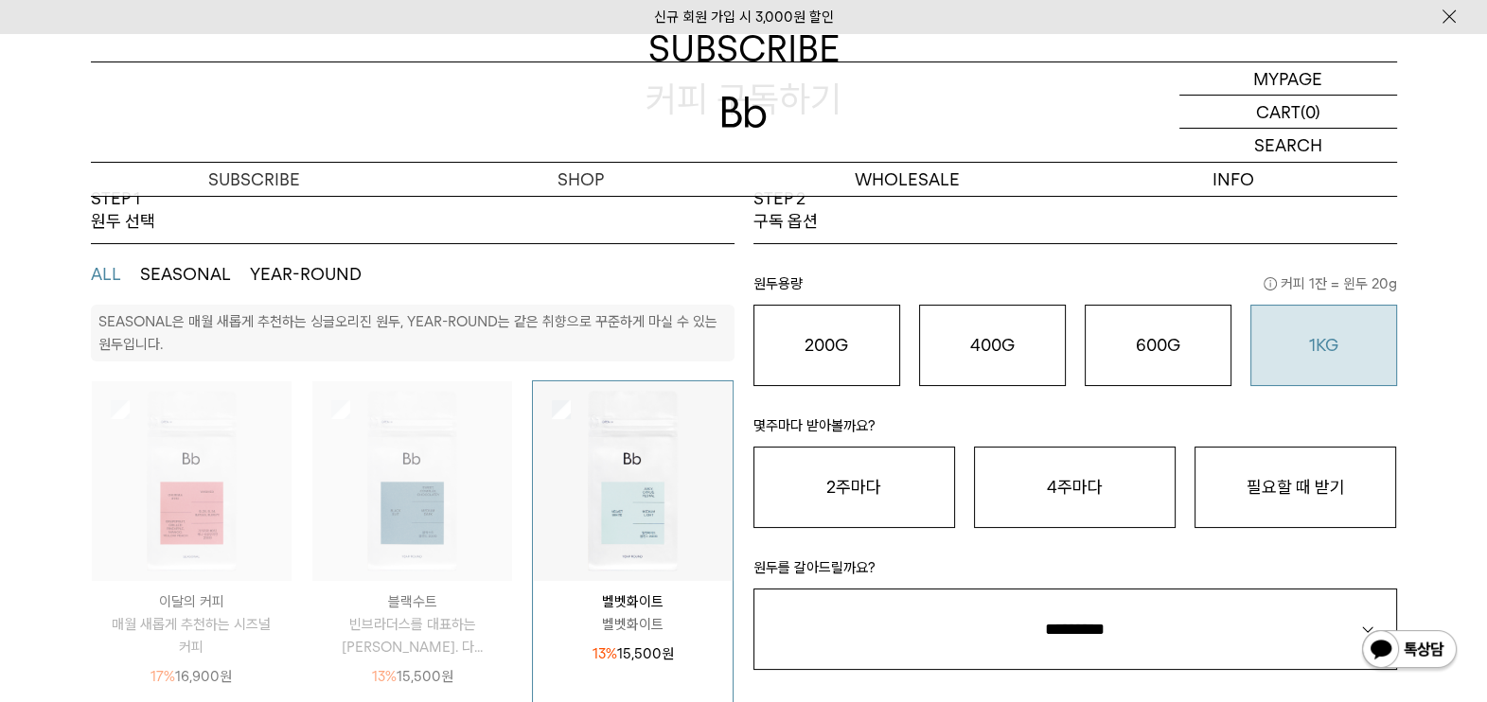
click at [1320, 335] on o "1KG" at bounding box center [1323, 345] width 29 height 20
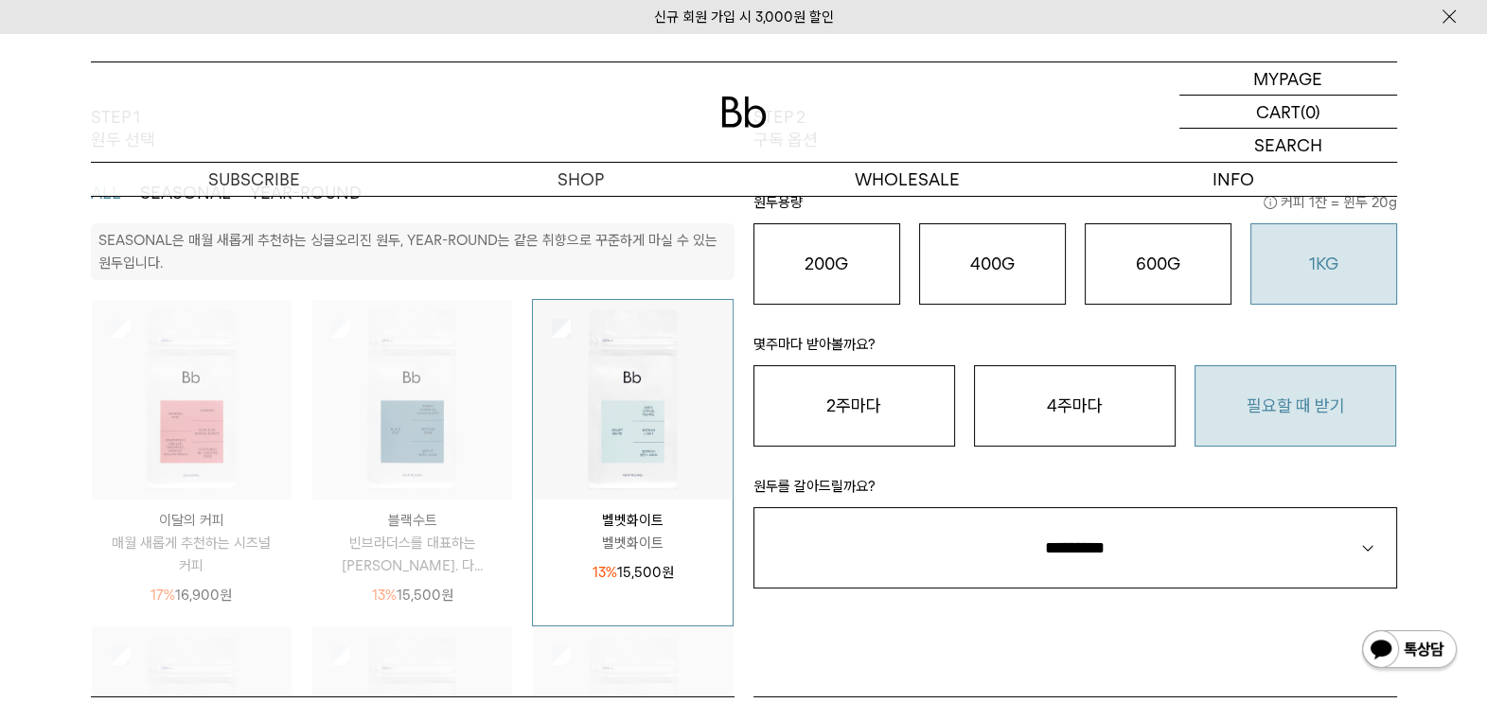
scroll to position [355, 0]
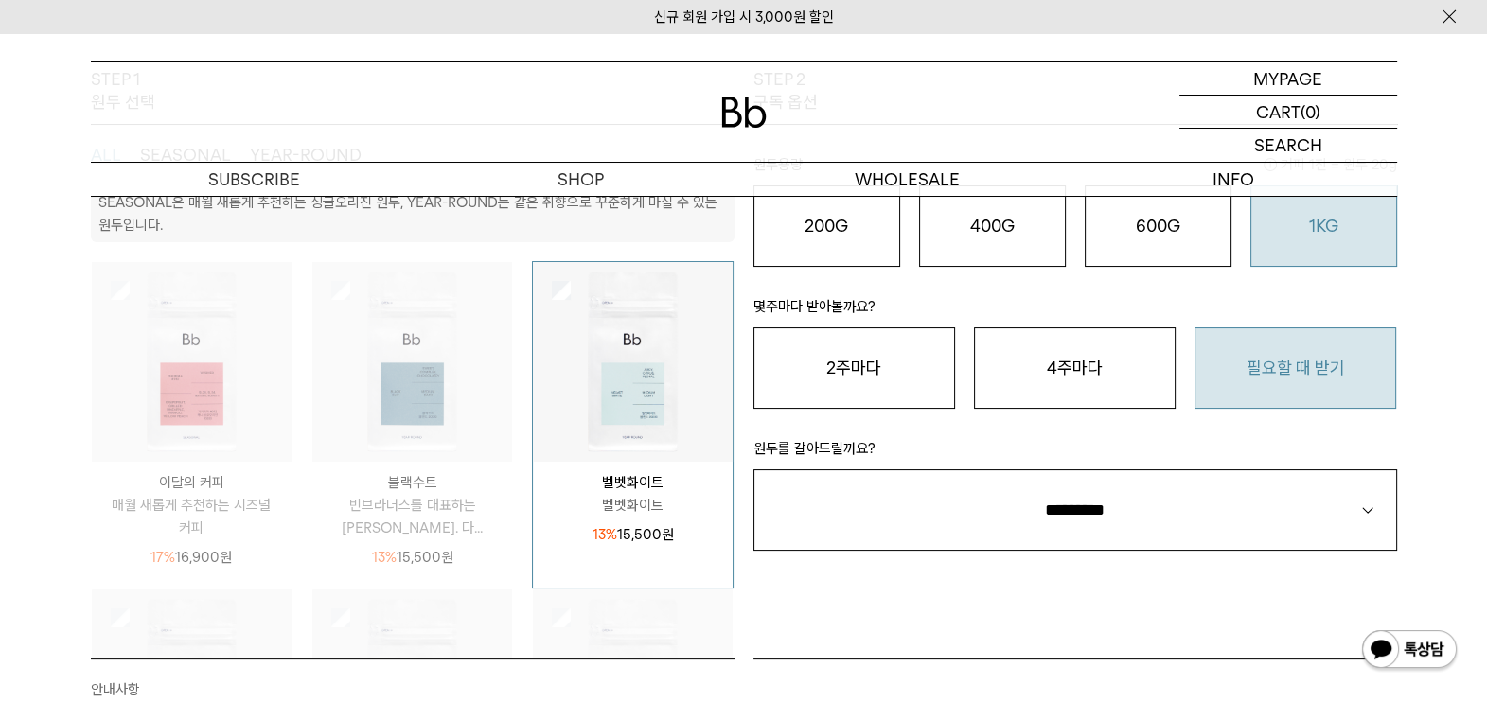
click at [1283, 362] on button "필요할 때 받기" at bounding box center [1296, 368] width 202 height 81
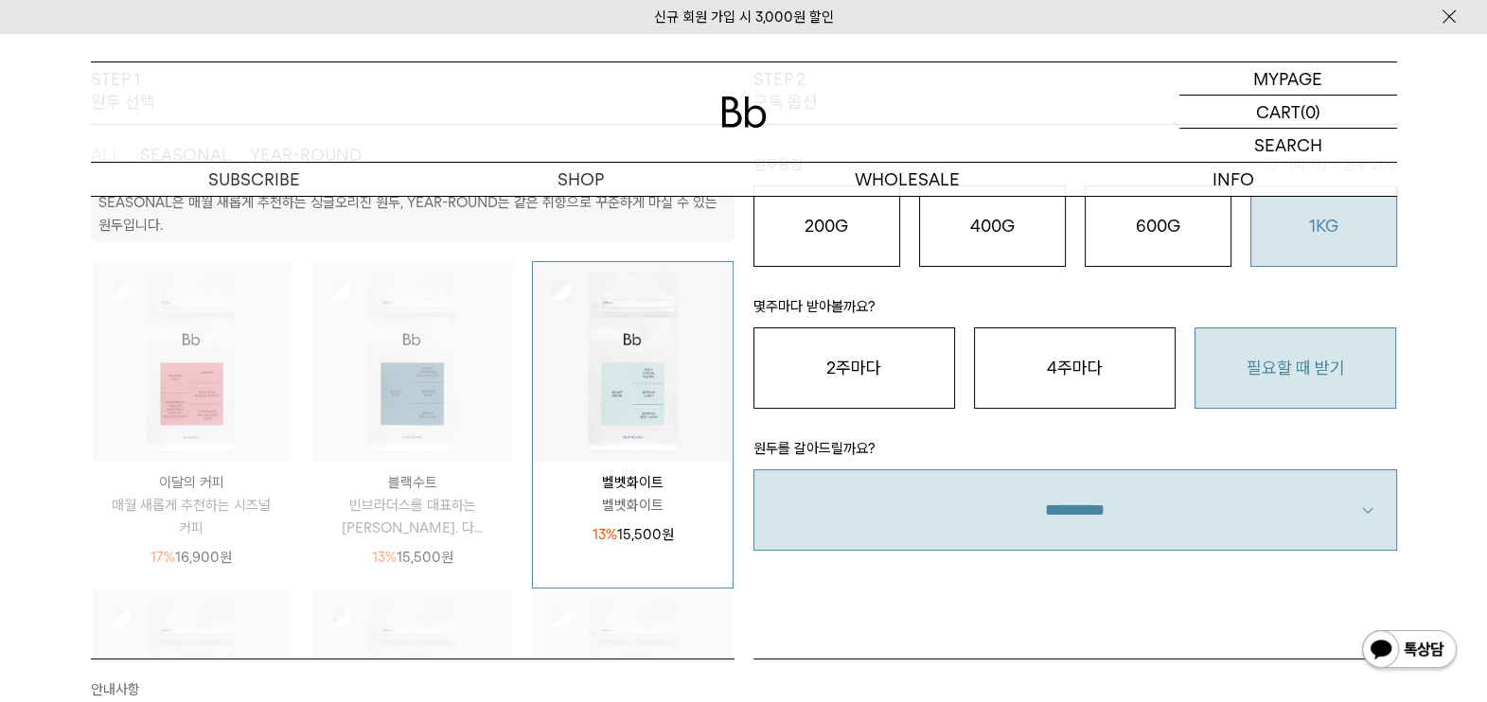
click at [1131, 487] on select "**********" at bounding box center [1075, 510] width 644 height 81
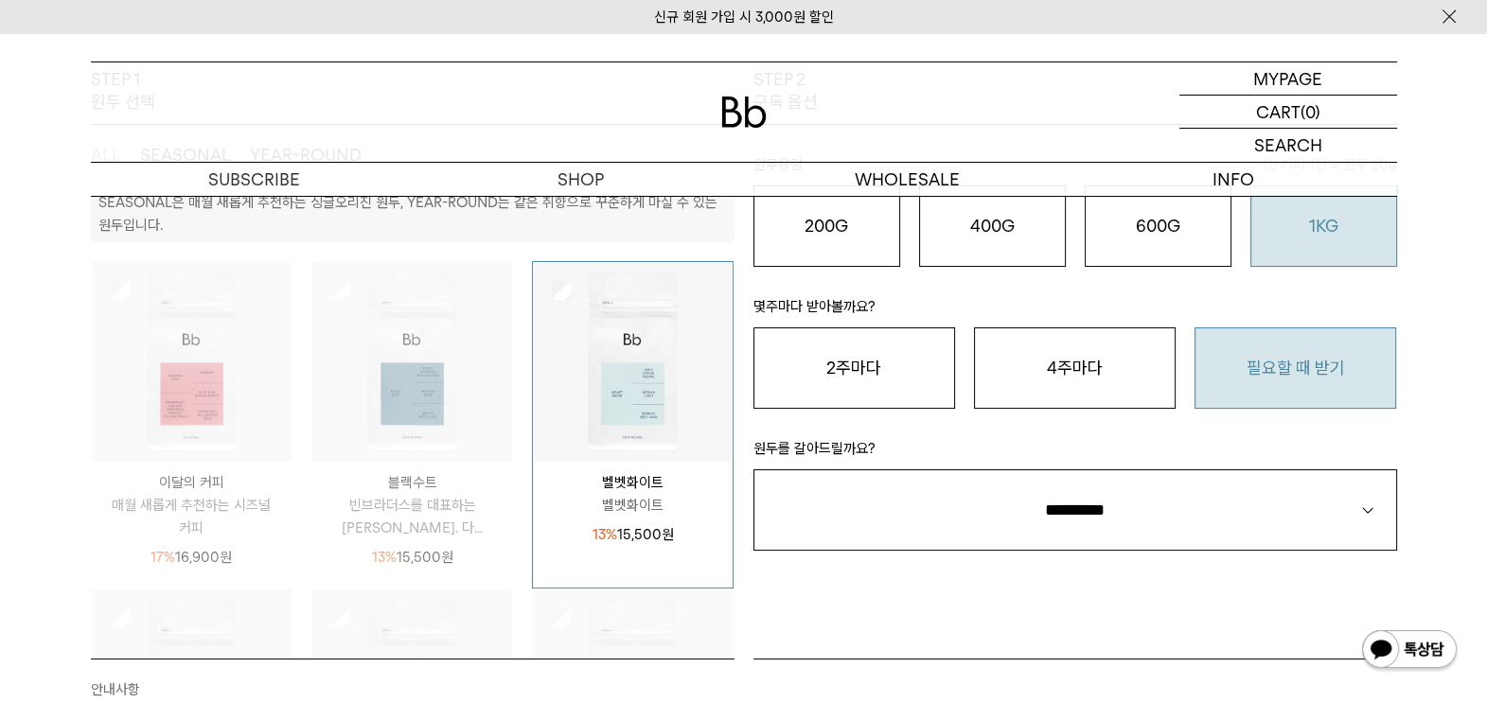
select select "**"
click at [753, 470] on select "**********" at bounding box center [1075, 510] width 644 height 81
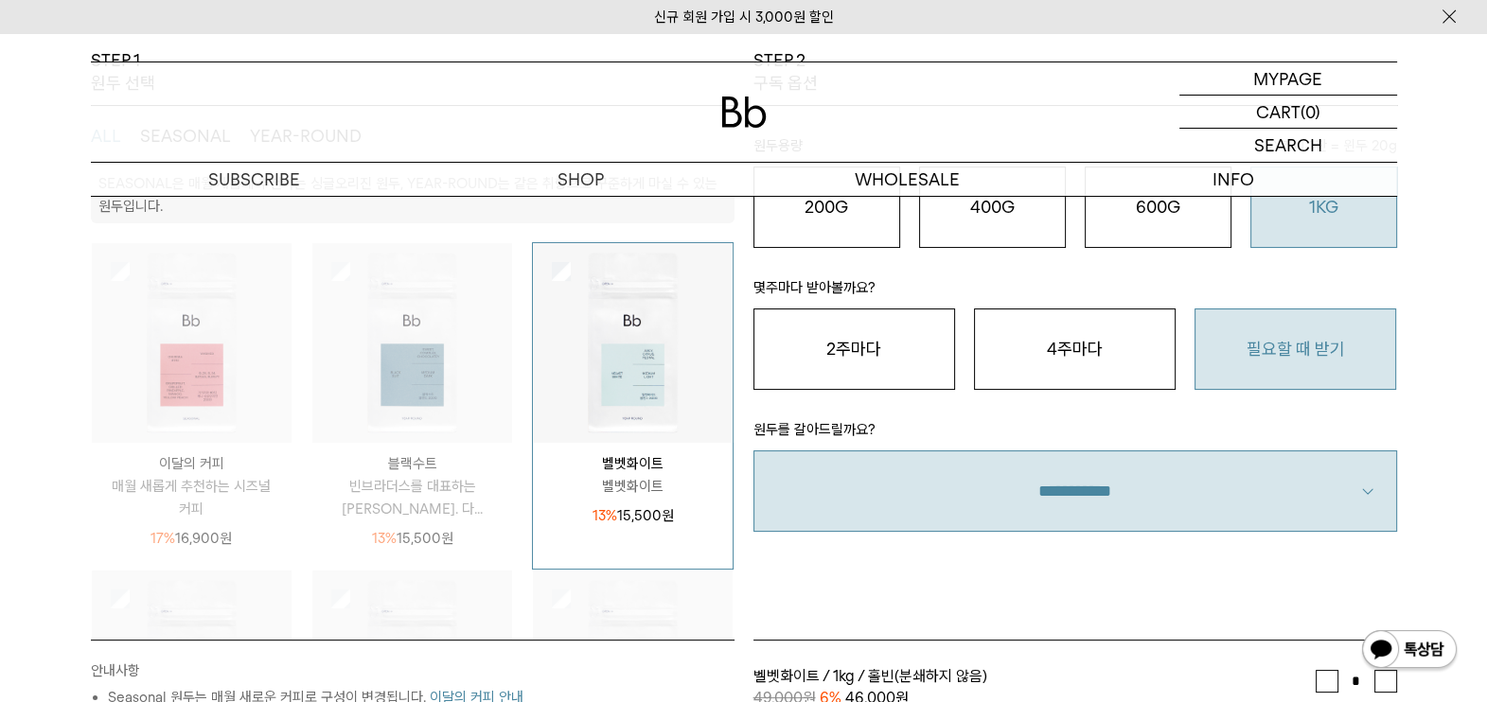
scroll to position [710, 0]
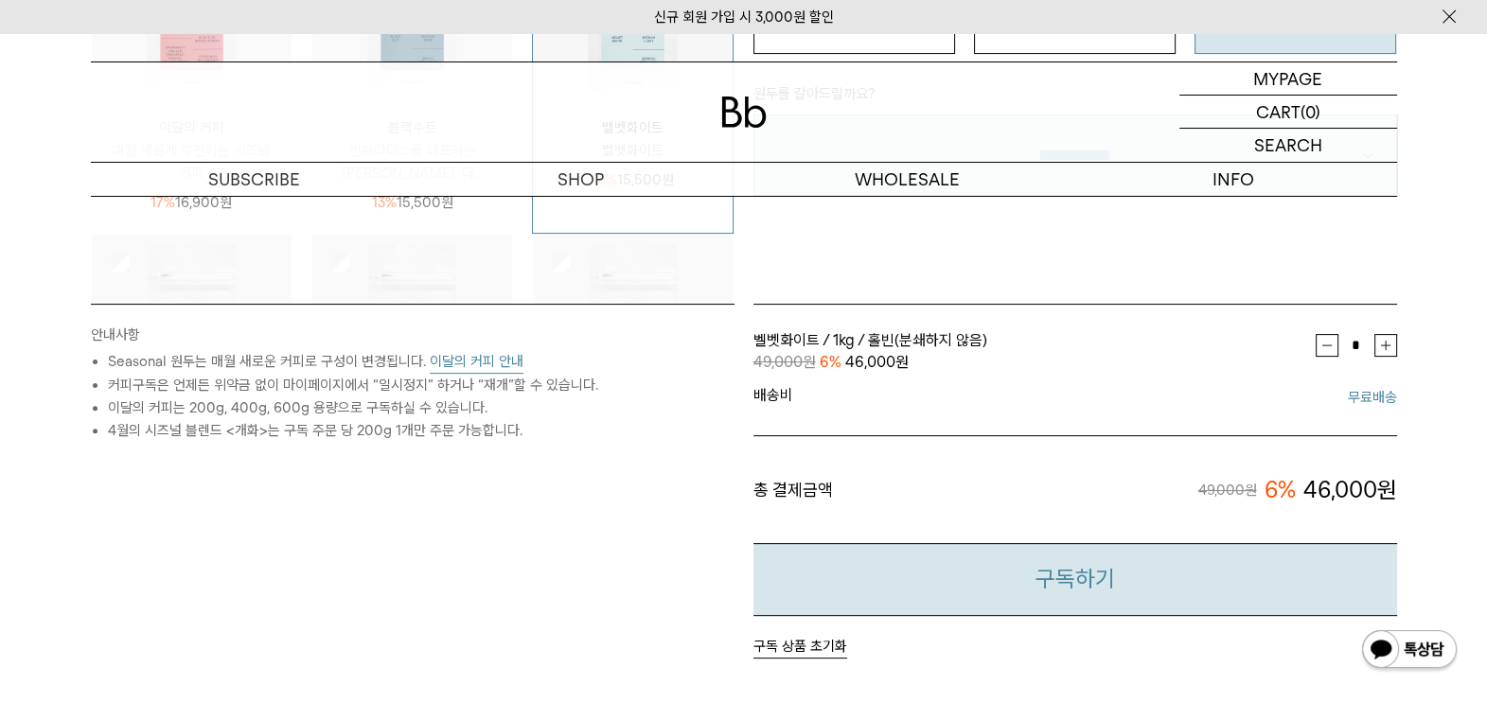
click at [1113, 559] on button "구독하기" at bounding box center [1075, 579] width 644 height 73
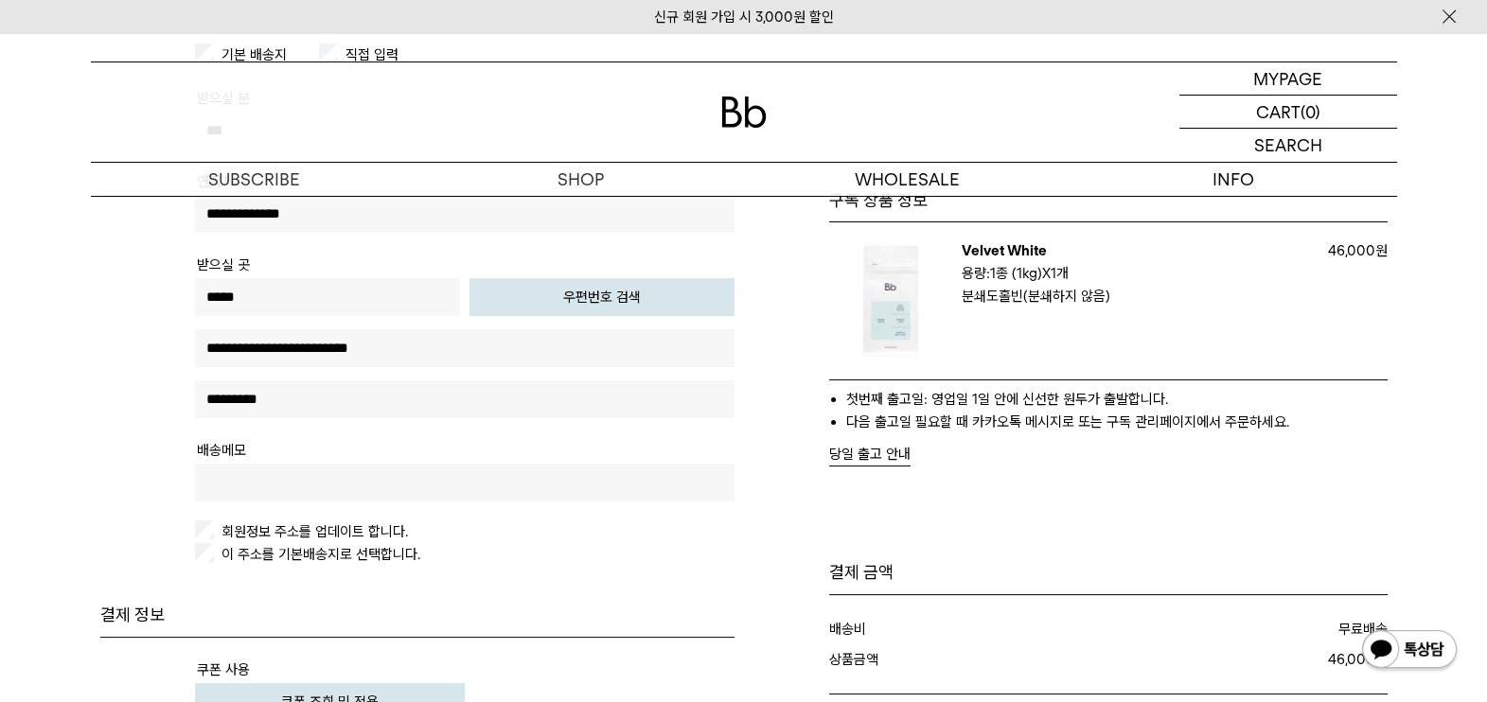
scroll to position [355, 0]
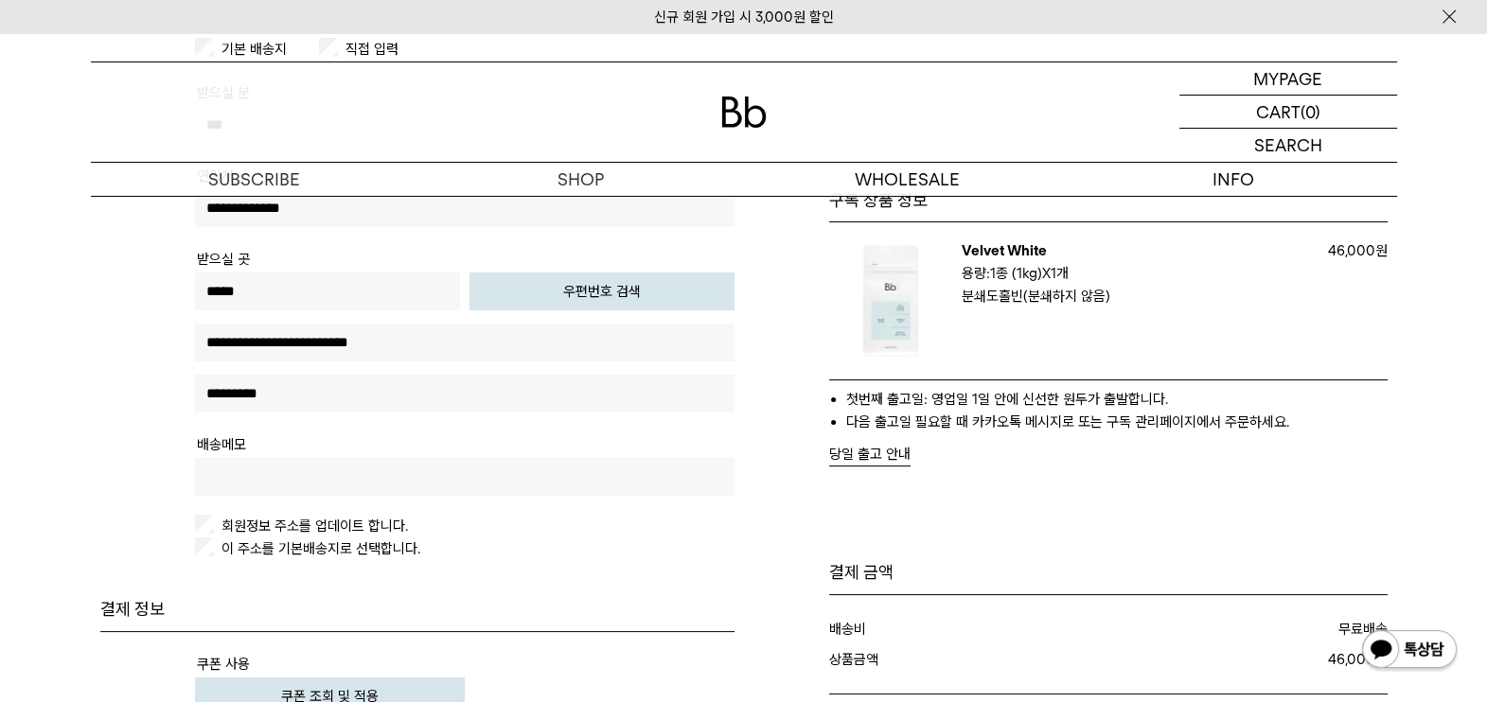
click at [357, 521] on label "회원정보 주소를 업데이트 합니다." at bounding box center [313, 526] width 190 height 17
click at [374, 523] on label "회원정보 주소를 업데이트 합니다." at bounding box center [313, 526] width 190 height 17
click at [386, 524] on label "회원정보 주소를 업데이트 합니다." at bounding box center [313, 526] width 190 height 17
click at [382, 526] on label "회원정보 주소를 업데이트 합니다." at bounding box center [313, 526] width 190 height 17
click at [381, 543] on label "이 주소를 기본배송지로 선택합니다." at bounding box center [319, 549] width 203 height 17
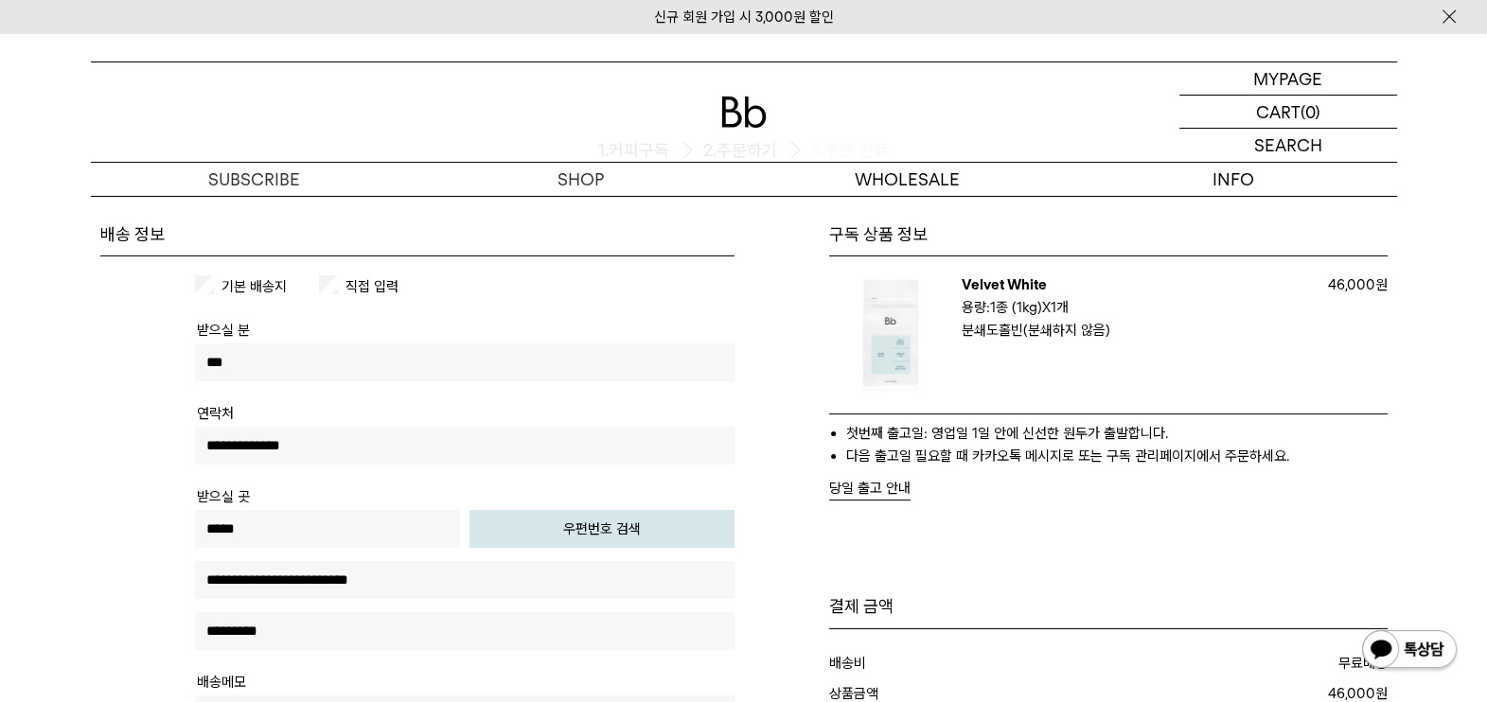
scroll to position [236, 0]
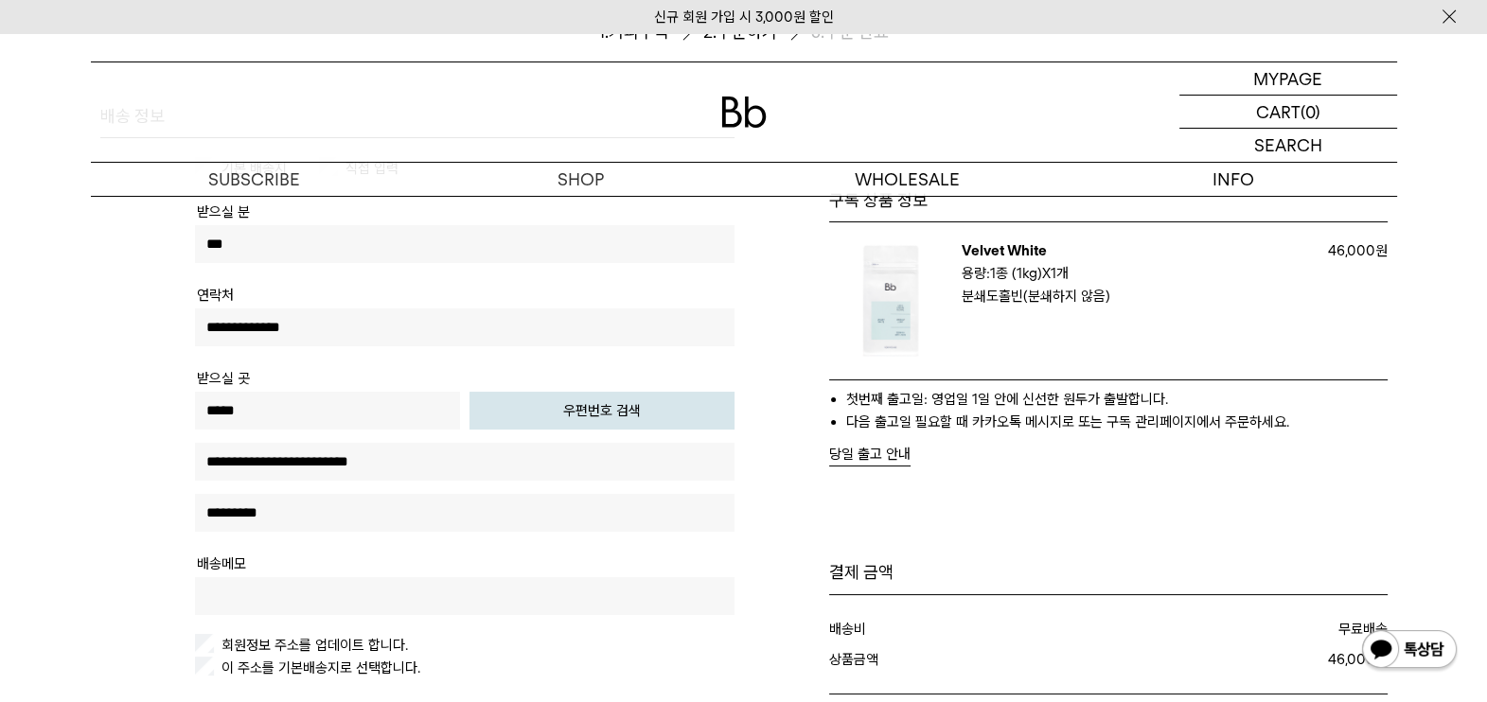
click at [367, 663] on label "이 주소를 기본배송지로 선택합니다." at bounding box center [319, 668] width 203 height 17
click at [387, 664] on label "이 주소를 기본배송지로 선택합니다." at bounding box center [319, 668] width 203 height 17
click at [630, 416] on button "우편번호 검색" at bounding box center [602, 411] width 265 height 38
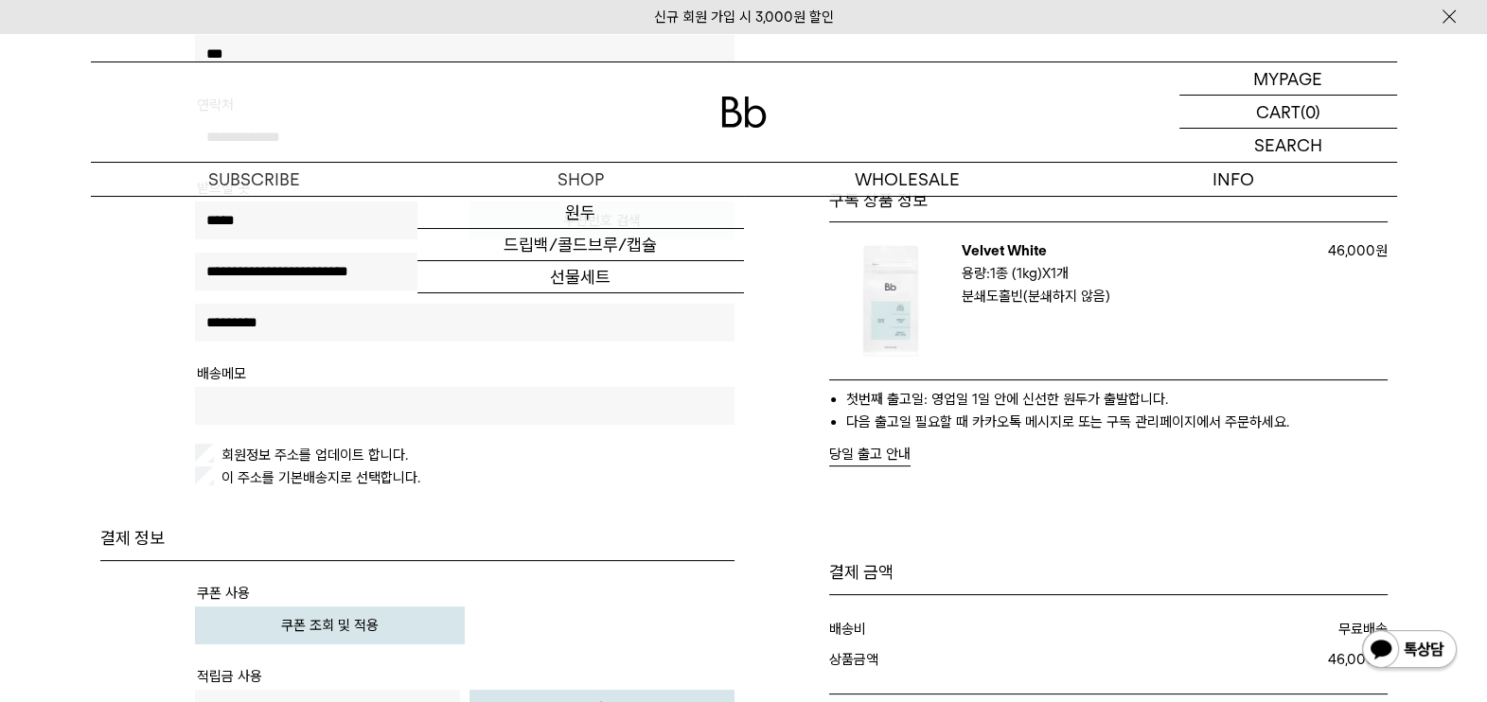
scroll to position [592, 0]
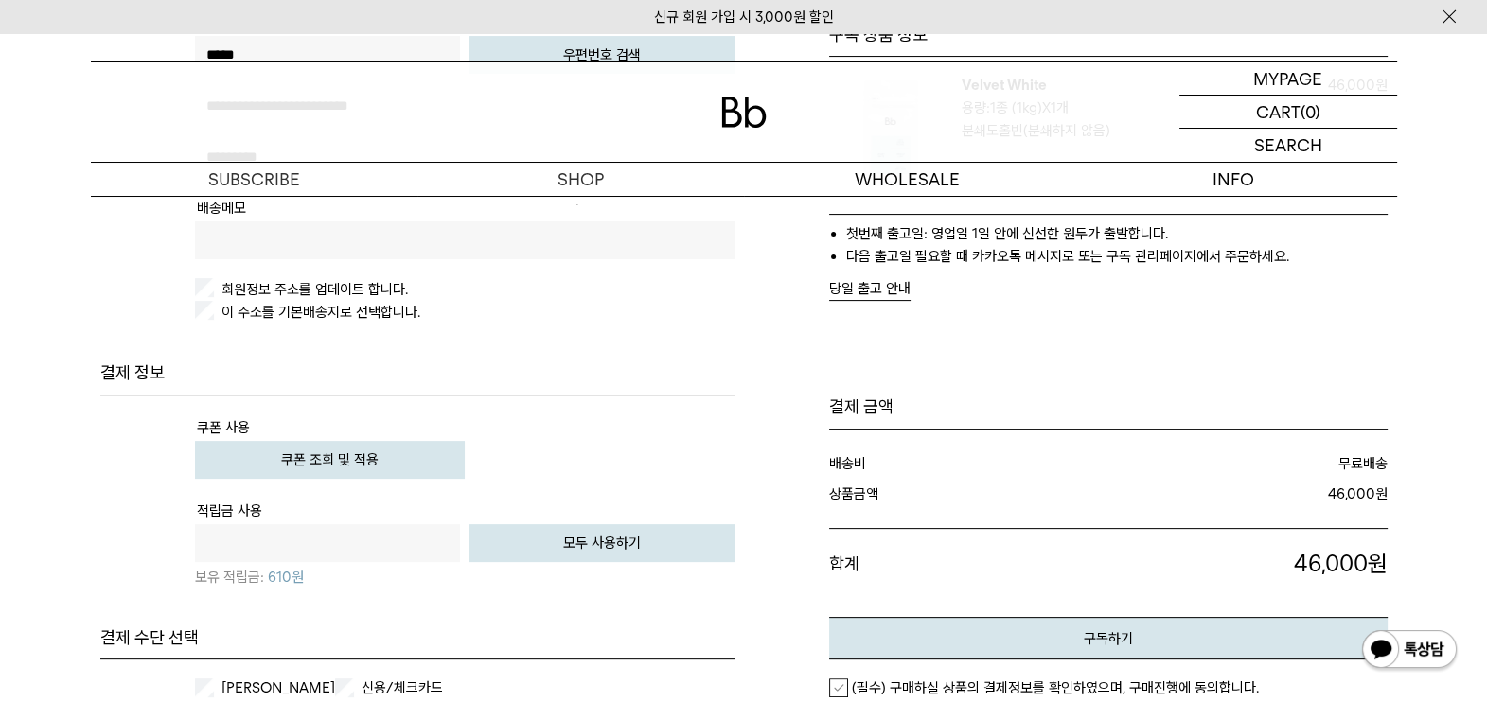
drag, startPoint x: 364, startPoint y: 433, endPoint x: 364, endPoint y: 445, distance: 12.3
click at [364, 433] on tr "쿠폰 사용 쿠폰 조회 및 적용" at bounding box center [465, 456] width 540 height 83
click at [364, 454] on button "쿠폰 조회 및 적용" at bounding box center [330, 460] width 270 height 38
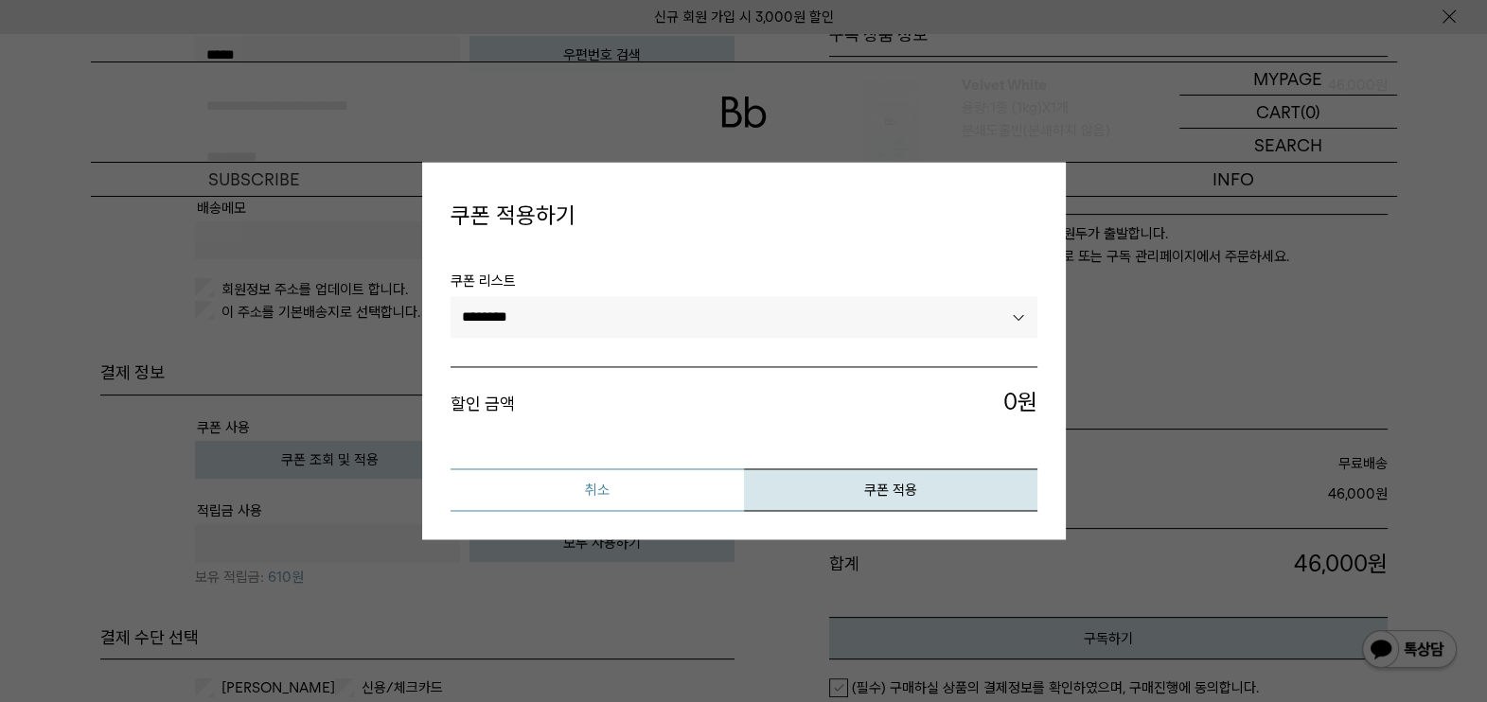
click at [583, 488] on button "취소" at bounding box center [597, 491] width 293 height 43
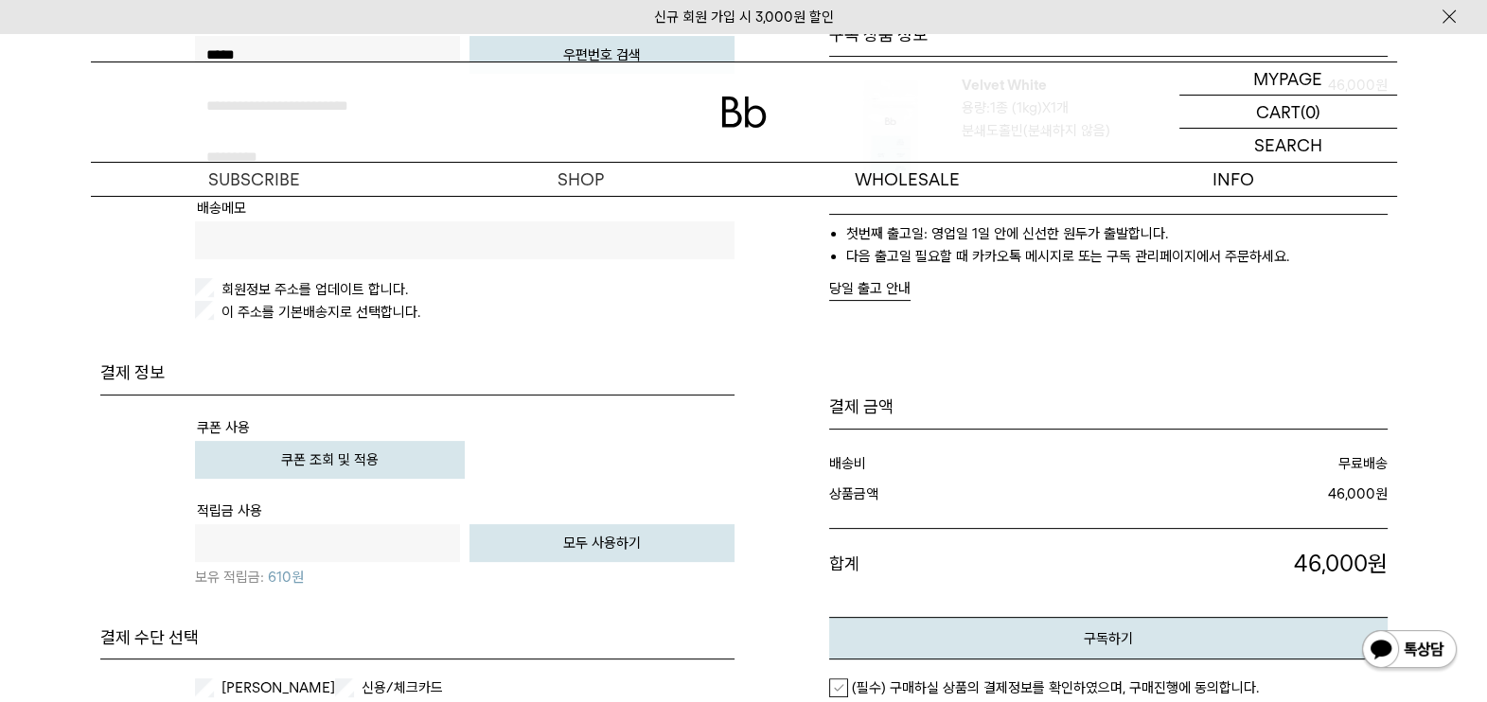
click at [549, 534] on button "모두 사용하기" at bounding box center [602, 543] width 265 height 38
type input "***"
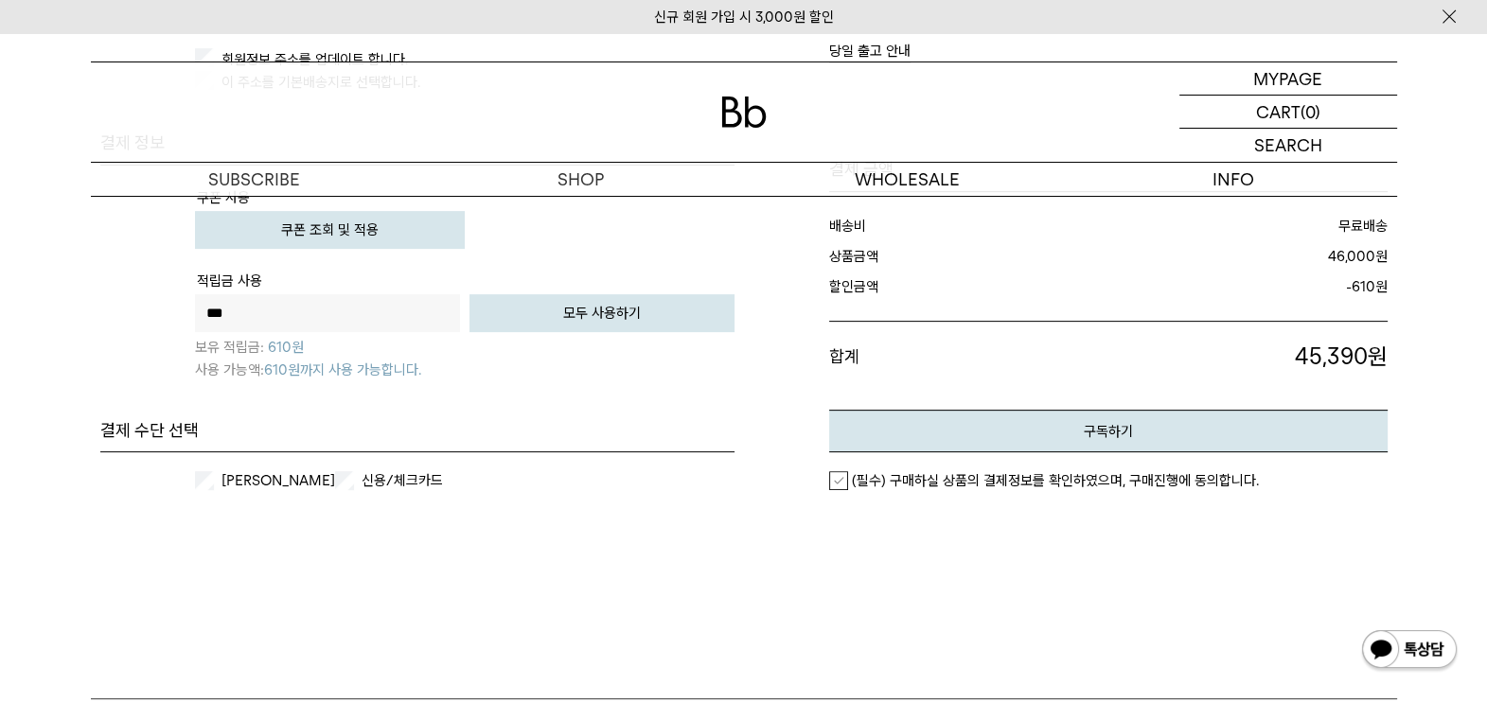
scroll to position [827, 0]
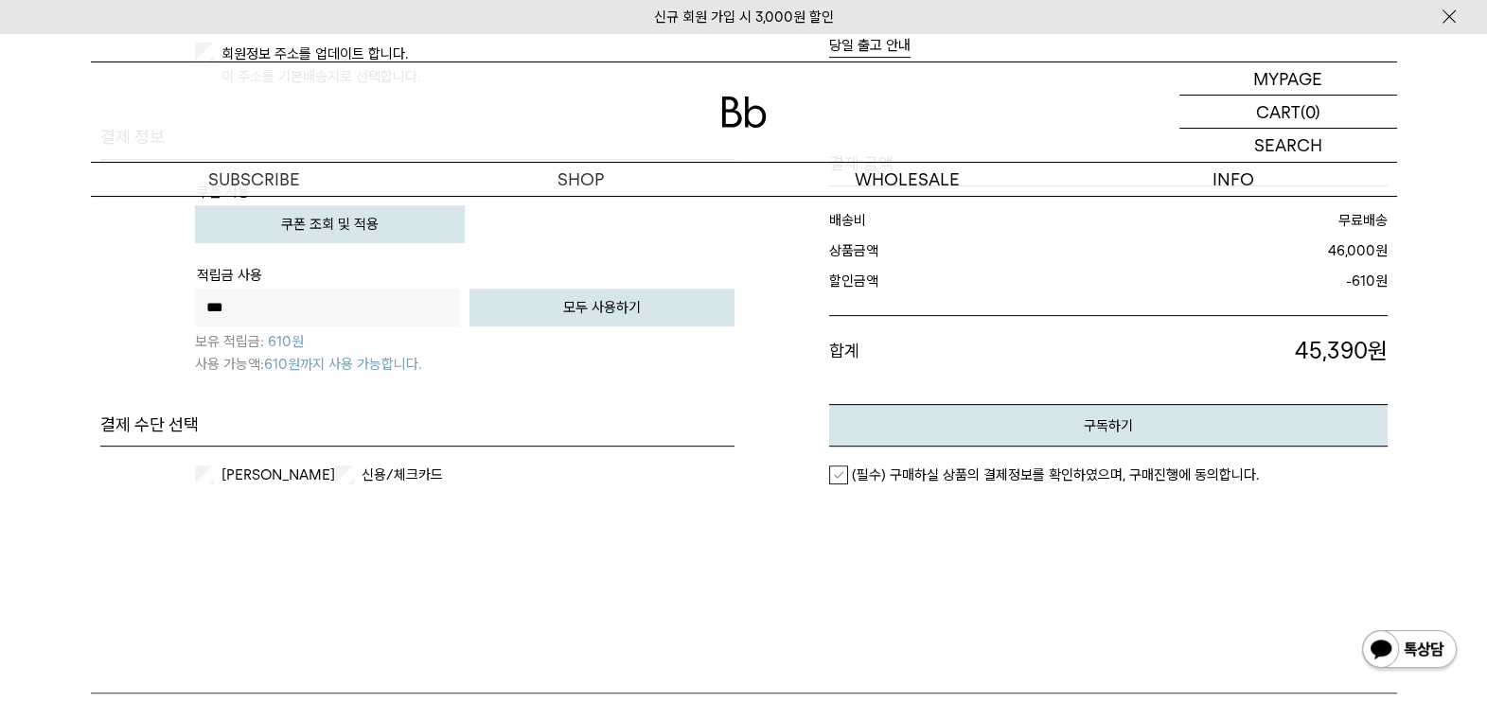
click at [358, 473] on label "신용/체크카드" at bounding box center [416, 475] width 117 height 19
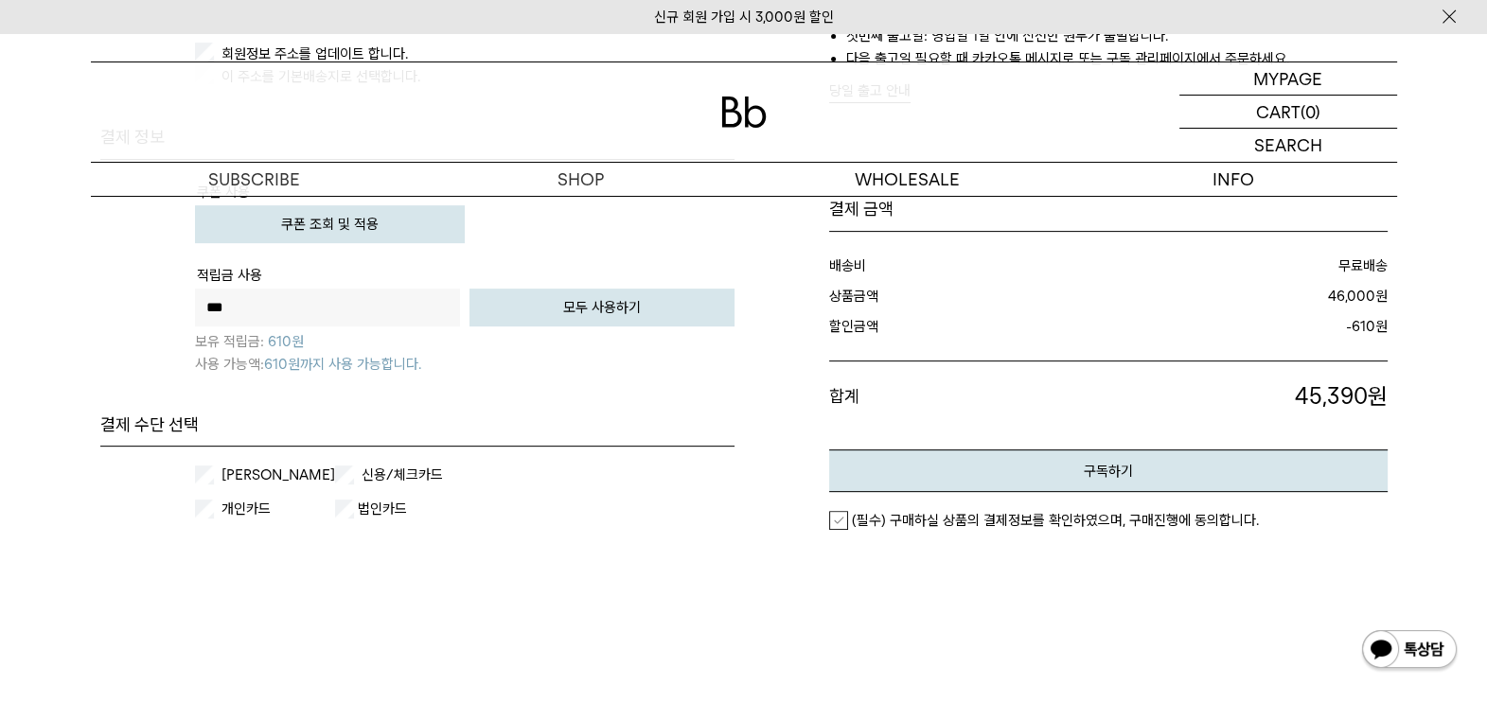
click at [909, 512] on em "(필수) 구매하실 상품의 결제정보를 확인하였으며, 구매진행에 동의합니다." at bounding box center [1055, 520] width 407 height 17
click at [945, 465] on button "구독하기" at bounding box center [1108, 471] width 558 height 43
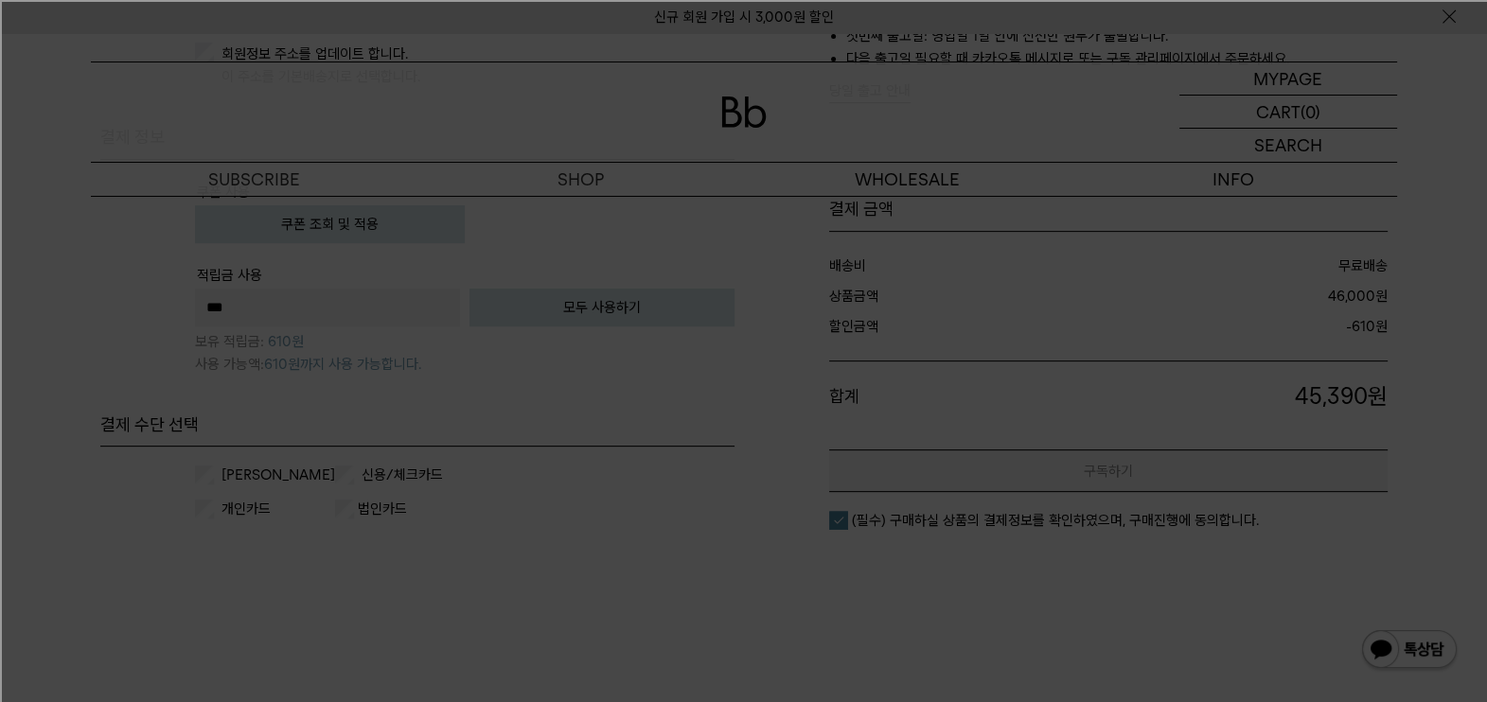
scroll to position [0, 0]
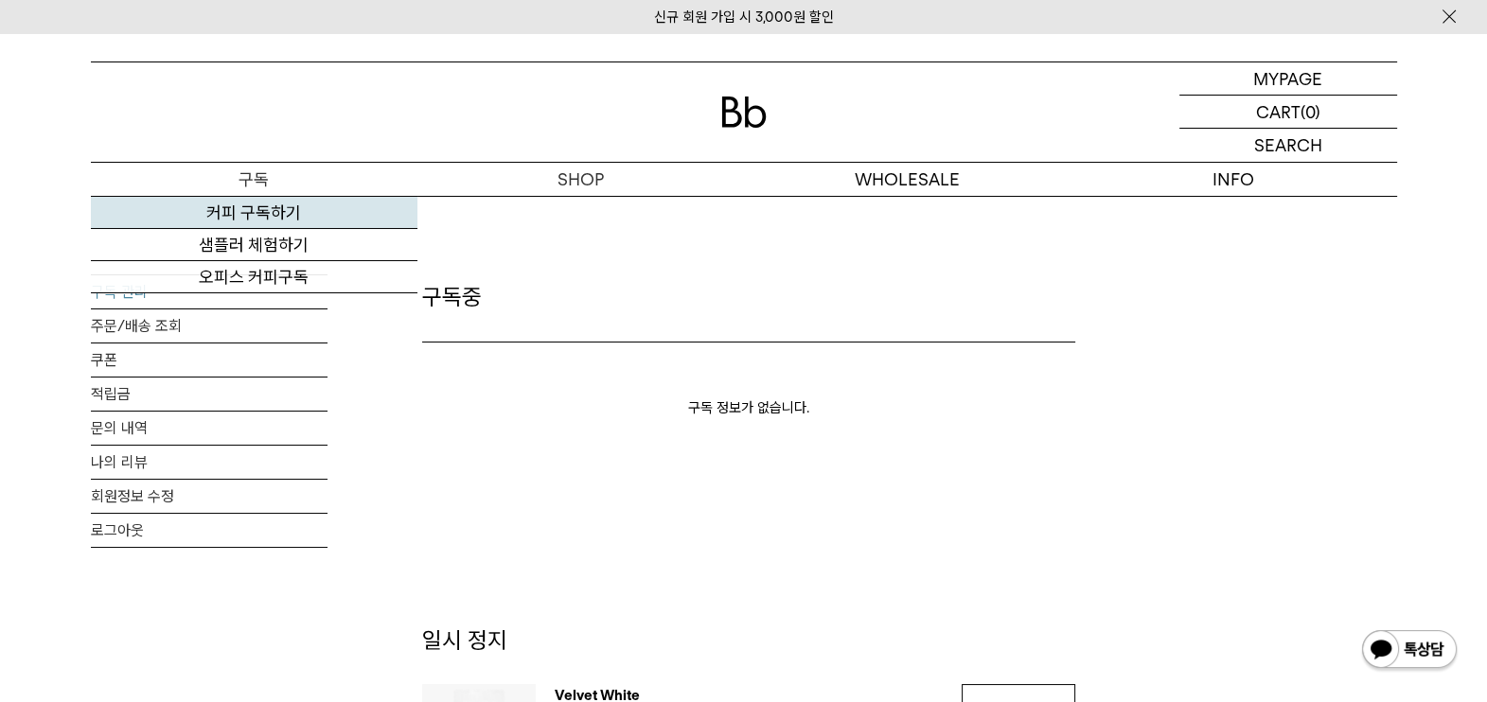
click at [272, 218] on link "커피 구독하기" at bounding box center [254, 213] width 327 height 32
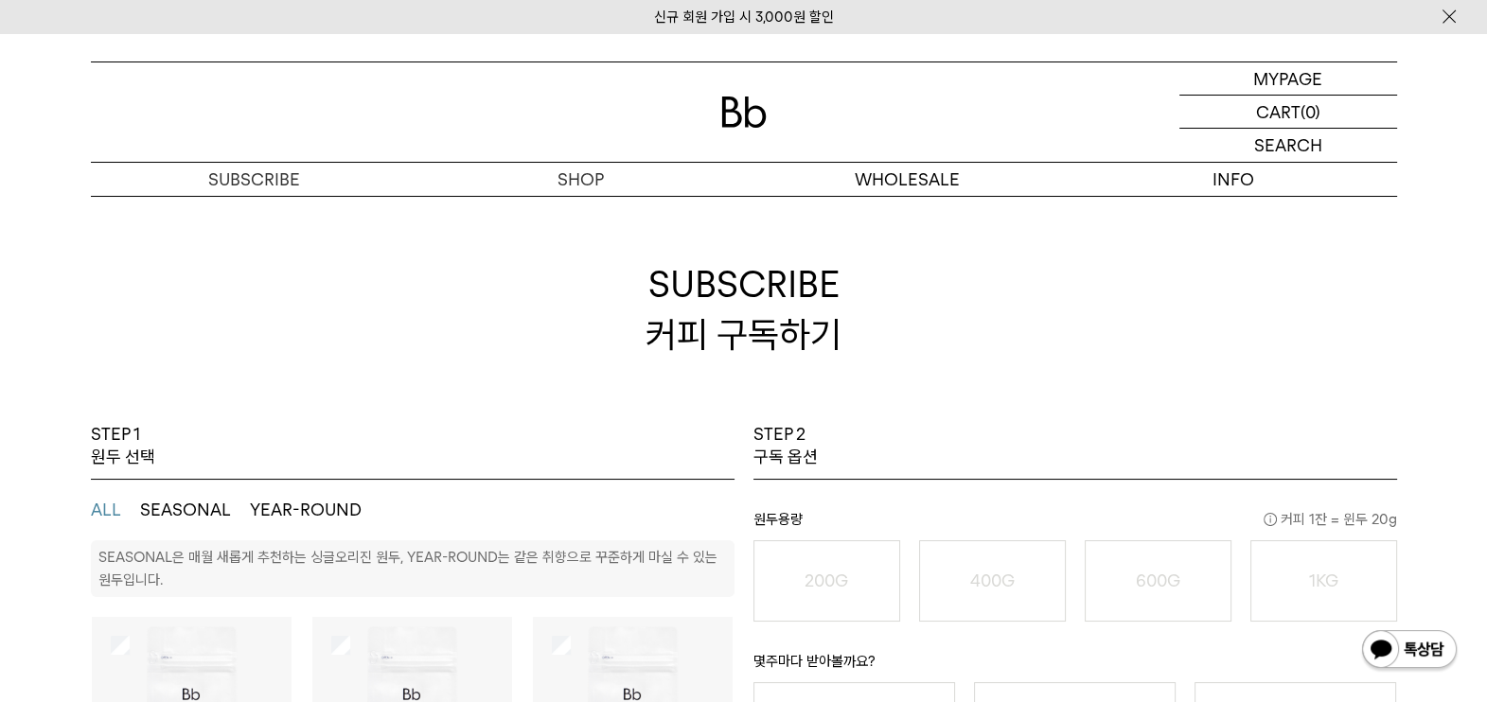
scroll to position [236, 0]
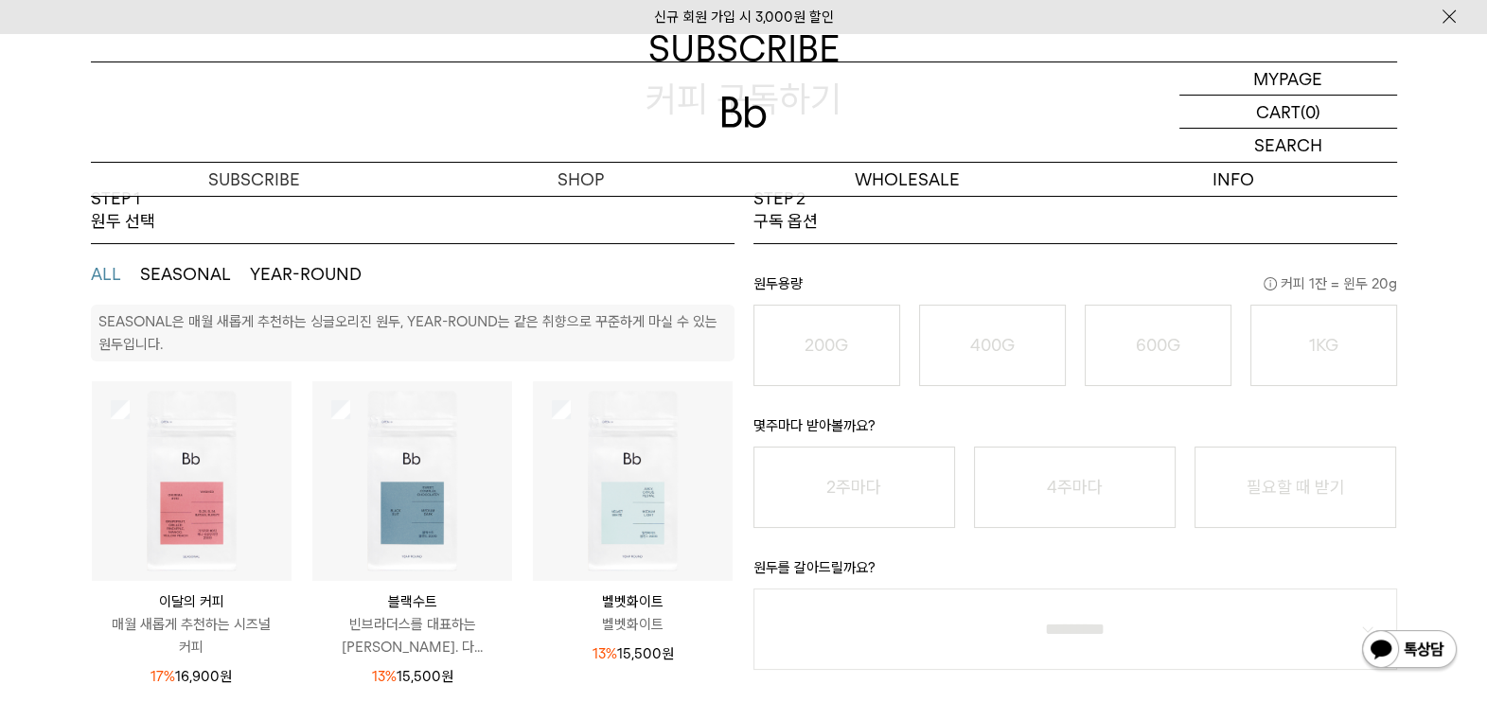
click at [593, 449] on img at bounding box center [633, 481] width 200 height 200
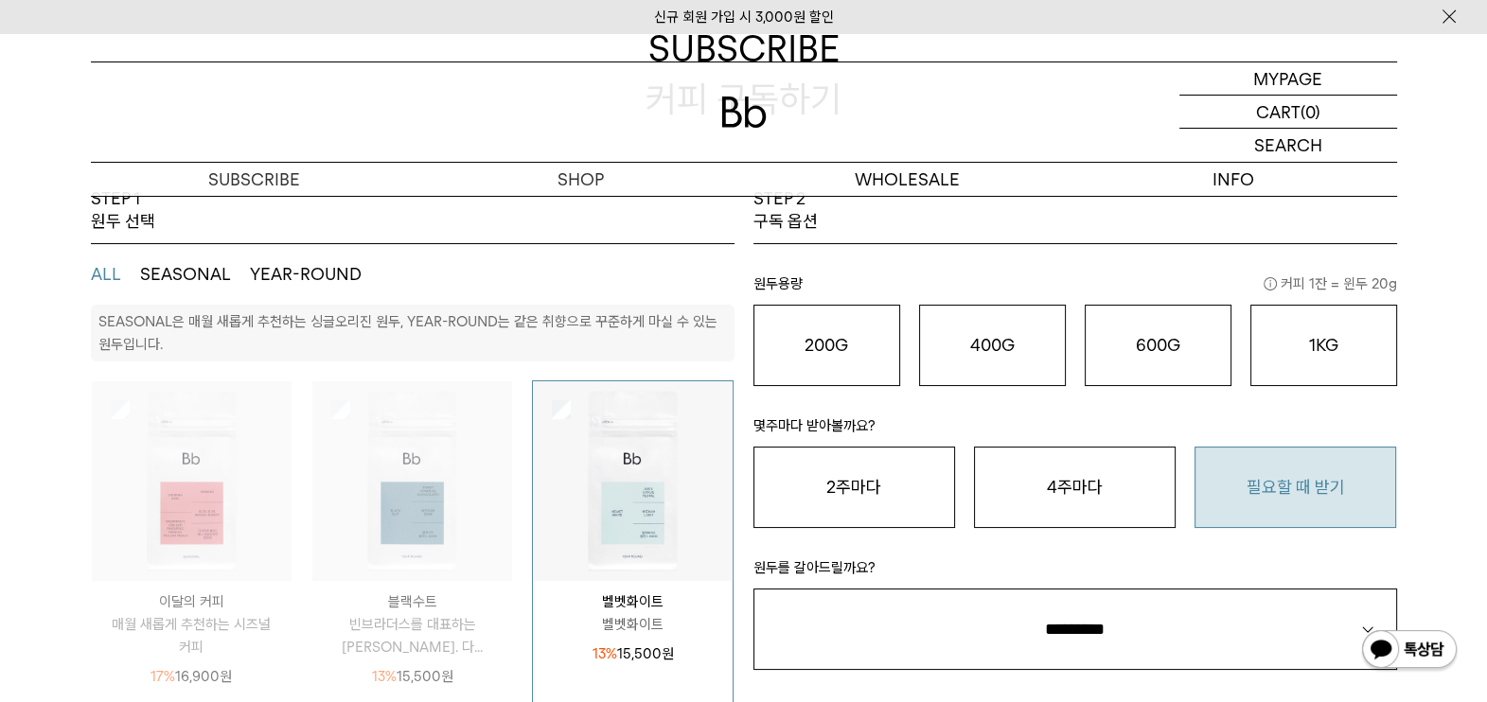
click at [1285, 506] on button "필요할 때 받기" at bounding box center [1296, 487] width 202 height 81
click at [1326, 388] on div "몇주마다 받아볼까요? 2주마다 4주마다 필요할 때 받기" at bounding box center [1075, 457] width 644 height 142
click at [1337, 366] on button "1KG 49,900 원" at bounding box center [1323, 345] width 147 height 81
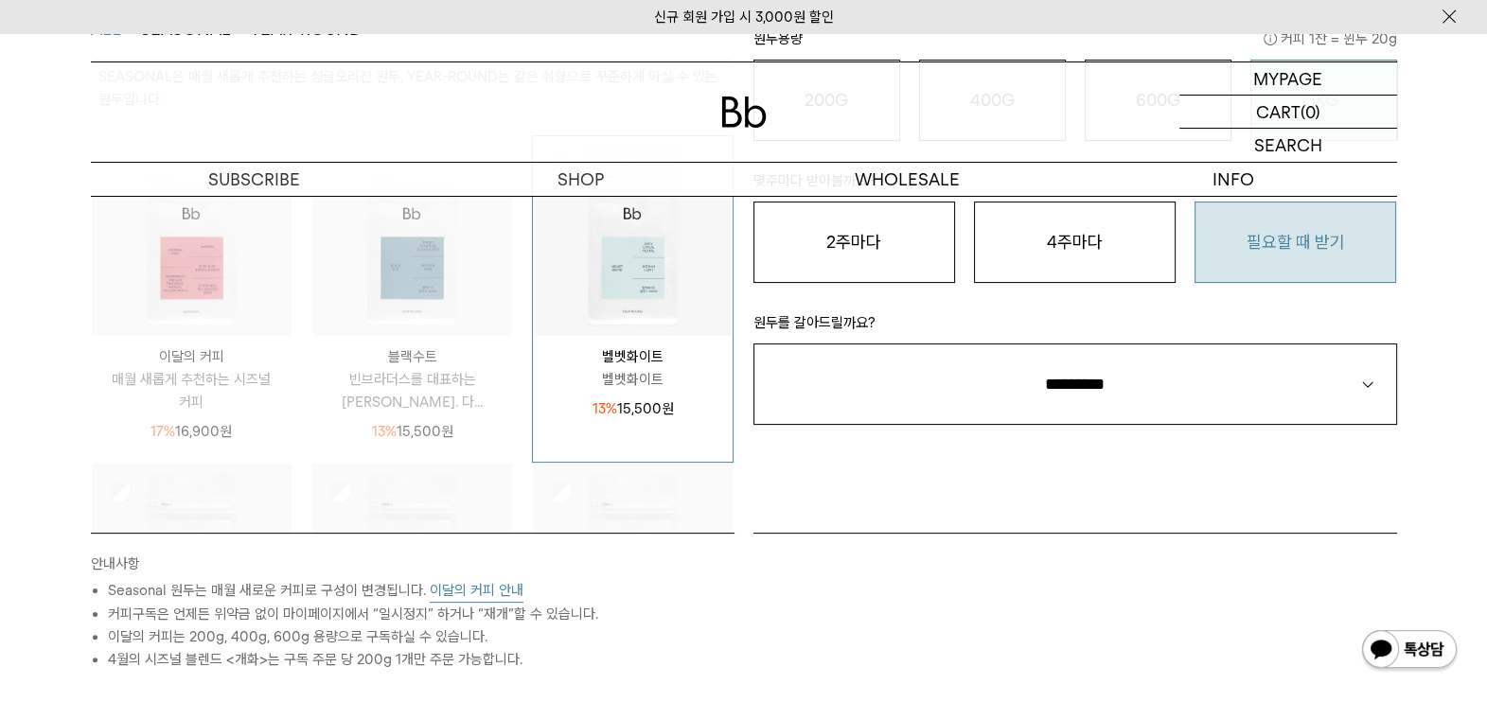
scroll to position [355, 0]
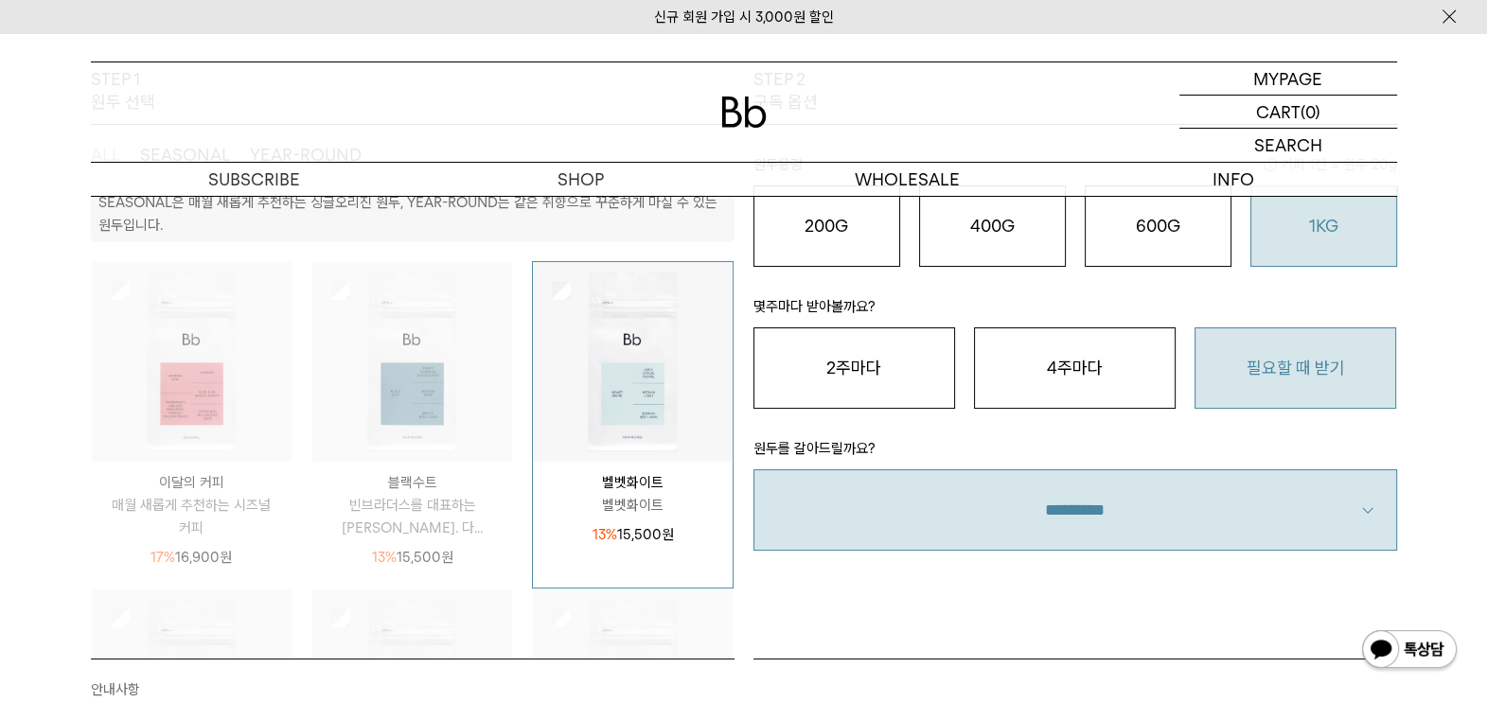
click at [1110, 480] on select "**********" at bounding box center [1075, 510] width 644 height 81
click at [1074, 491] on select "**********" at bounding box center [1075, 510] width 644 height 81
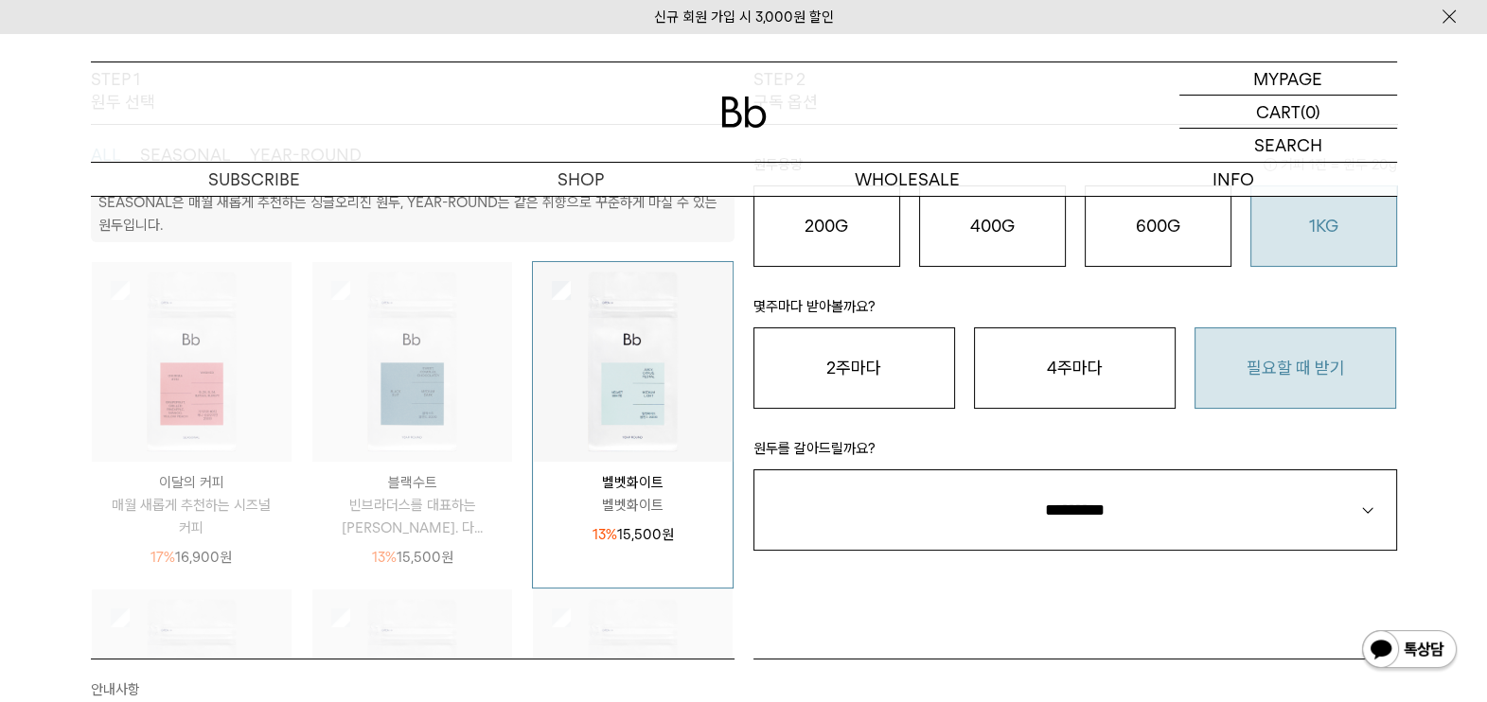
select select "**"
click at [753, 470] on select "**********" at bounding box center [1075, 510] width 644 height 81
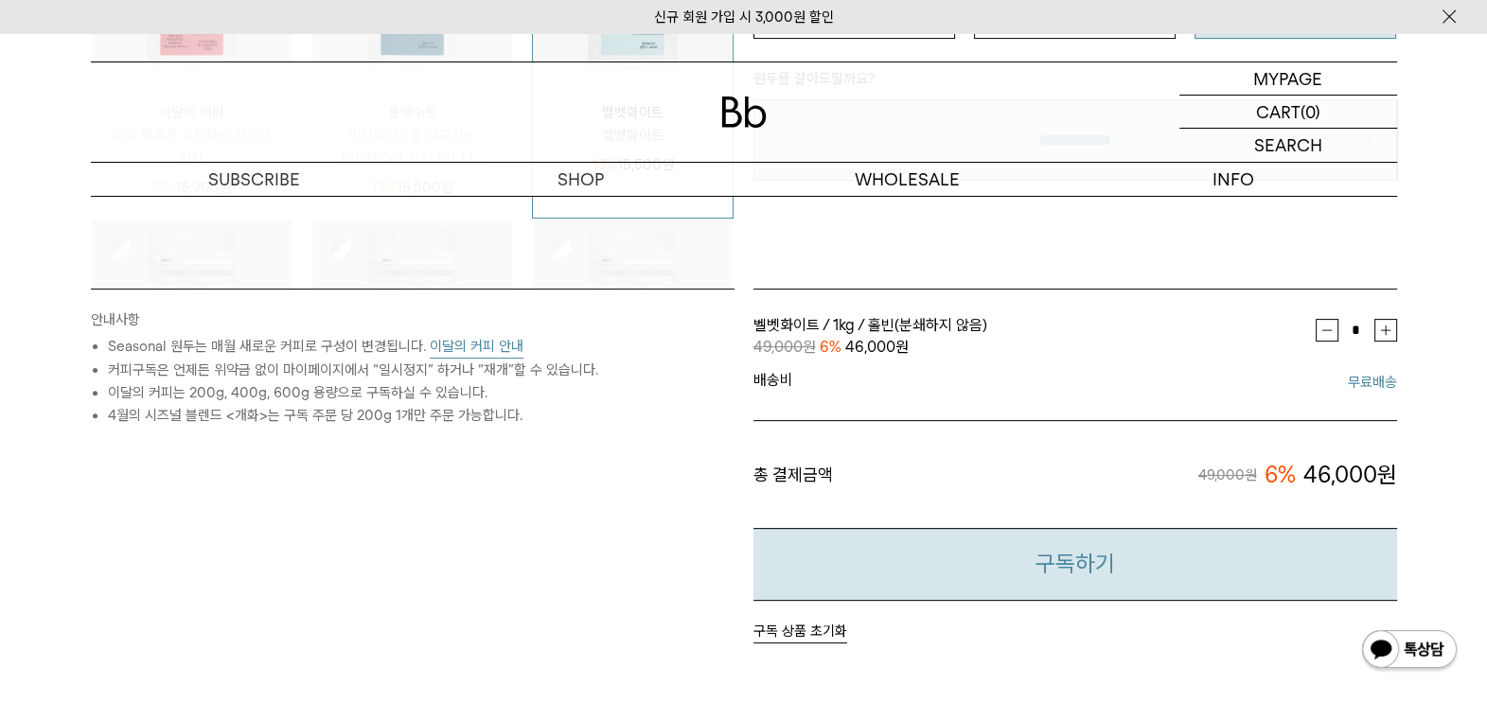
scroll to position [827, 0]
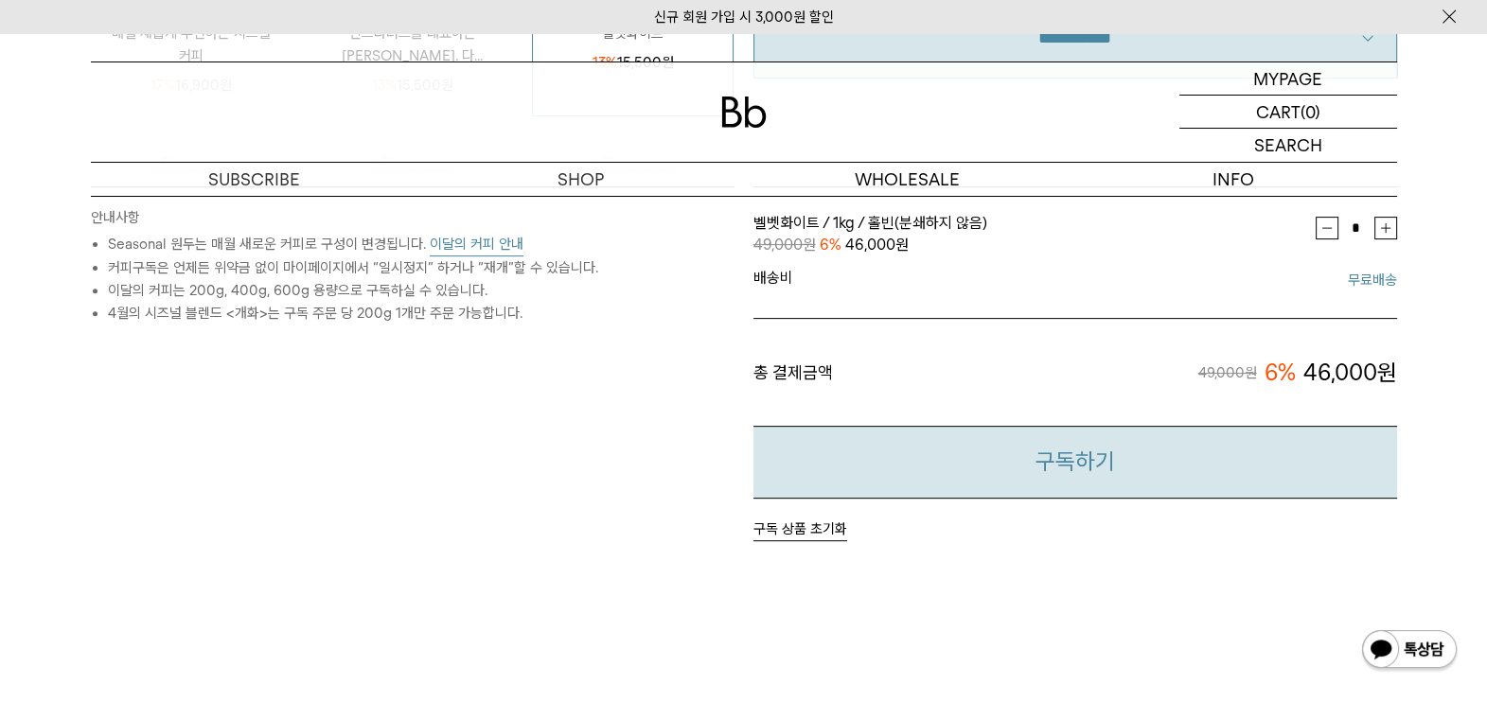
click at [1150, 478] on button "구독하기" at bounding box center [1075, 462] width 644 height 73
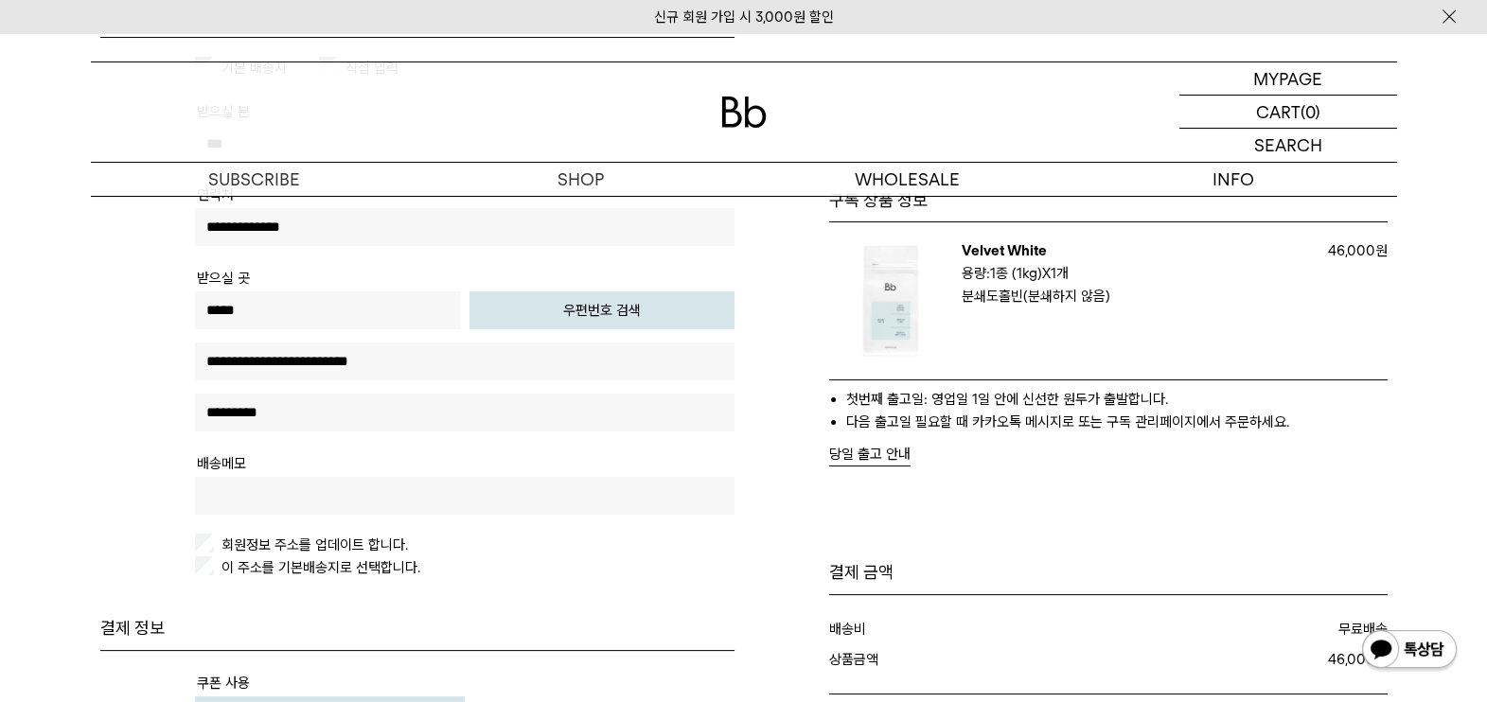
scroll to position [592, 0]
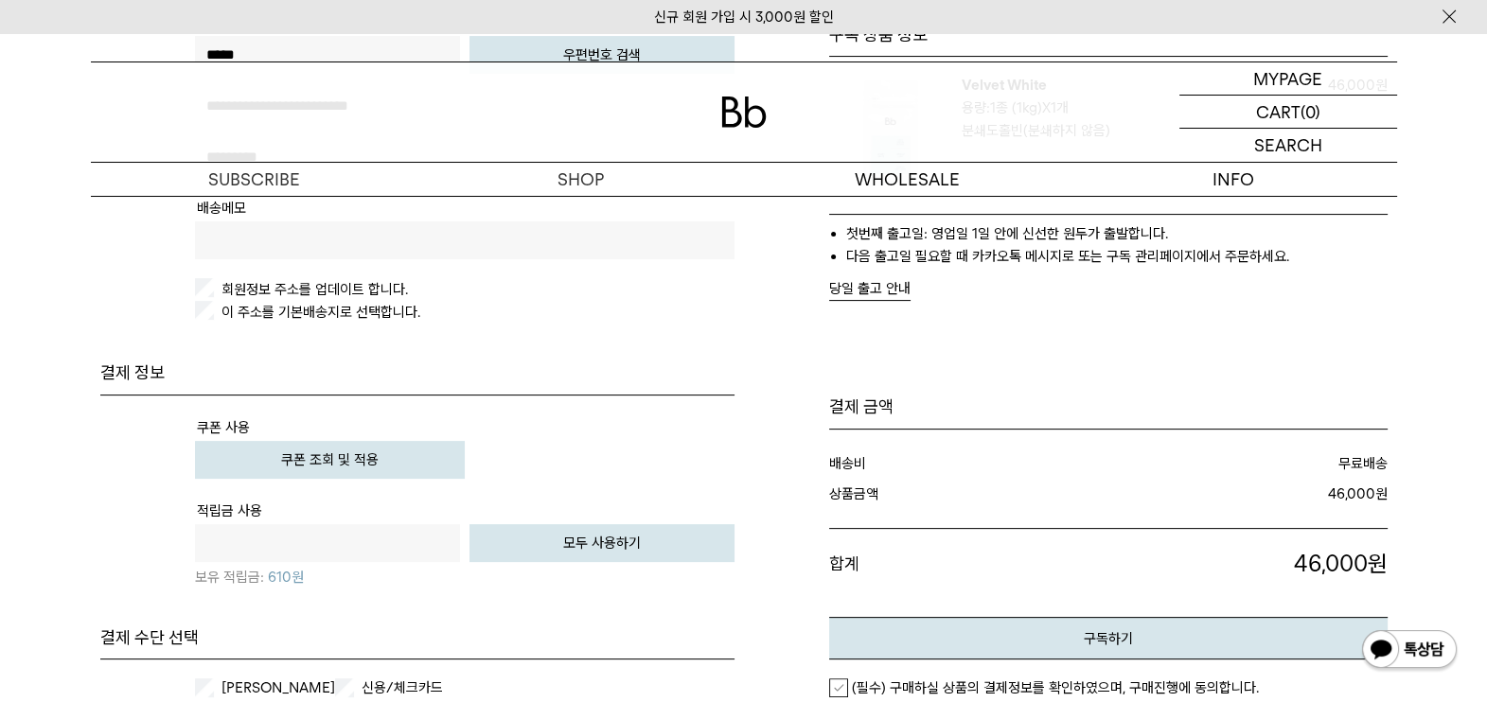
click at [611, 538] on button "모두 사용하기" at bounding box center [602, 543] width 265 height 38
type input "***"
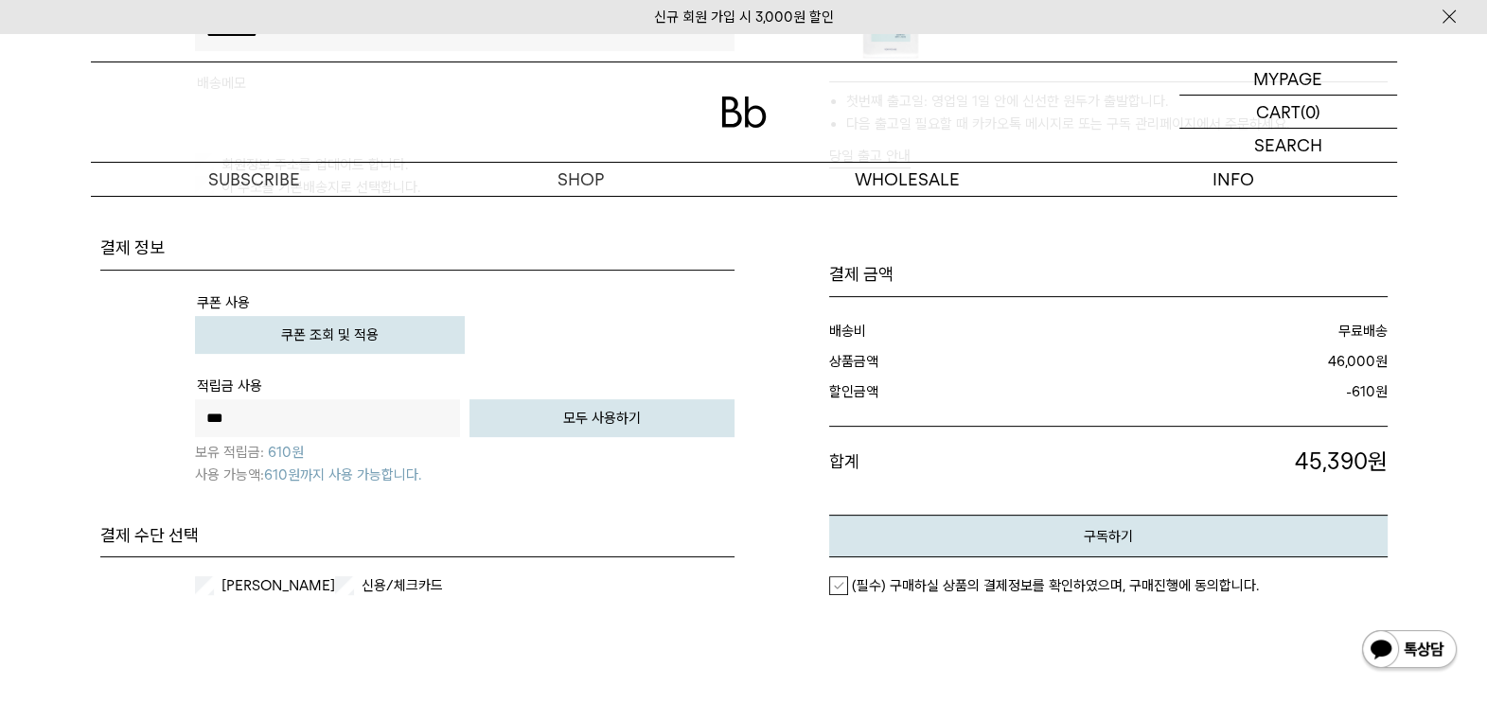
scroll to position [710, 0]
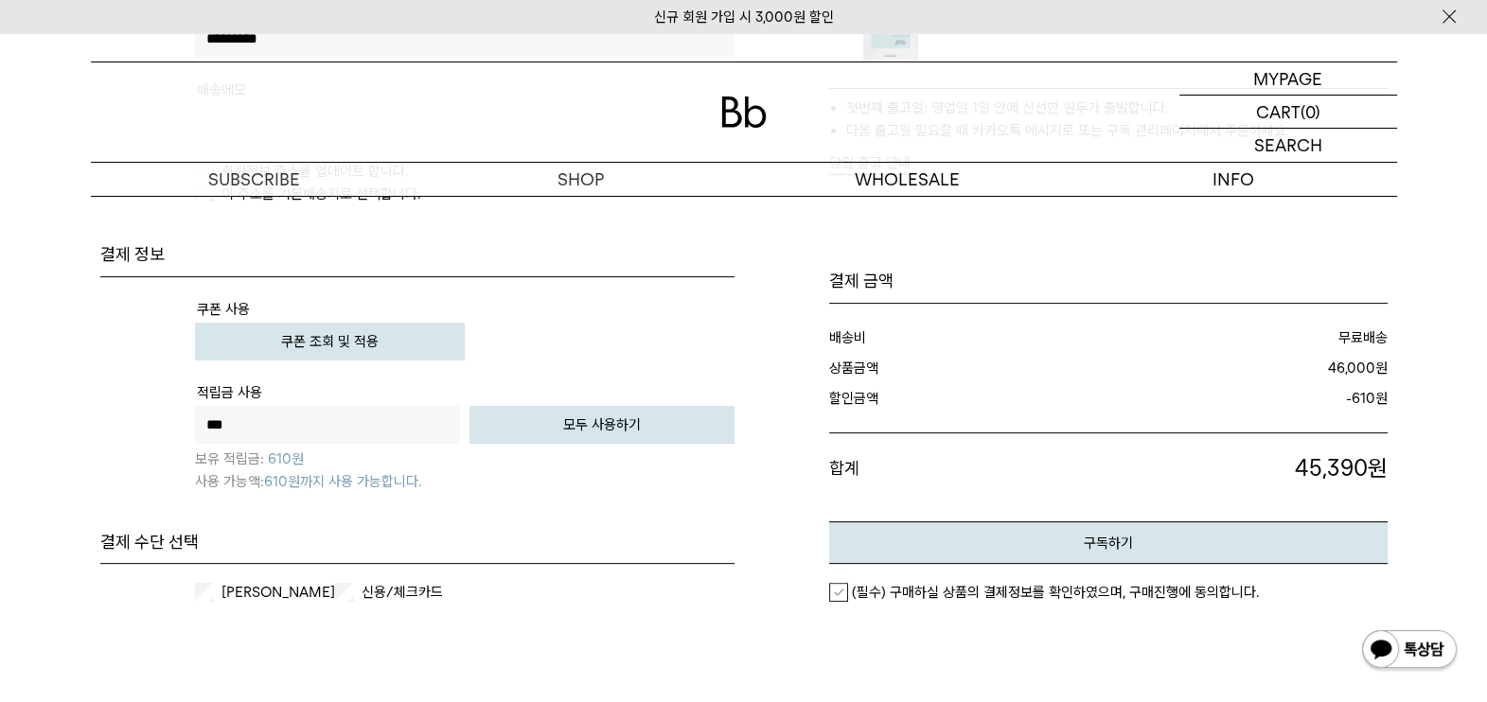
click at [494, 412] on button "모두 사용하기" at bounding box center [602, 425] width 265 height 38
click at [407, 592] on label "신용/체크카드" at bounding box center [416, 592] width 117 height 19
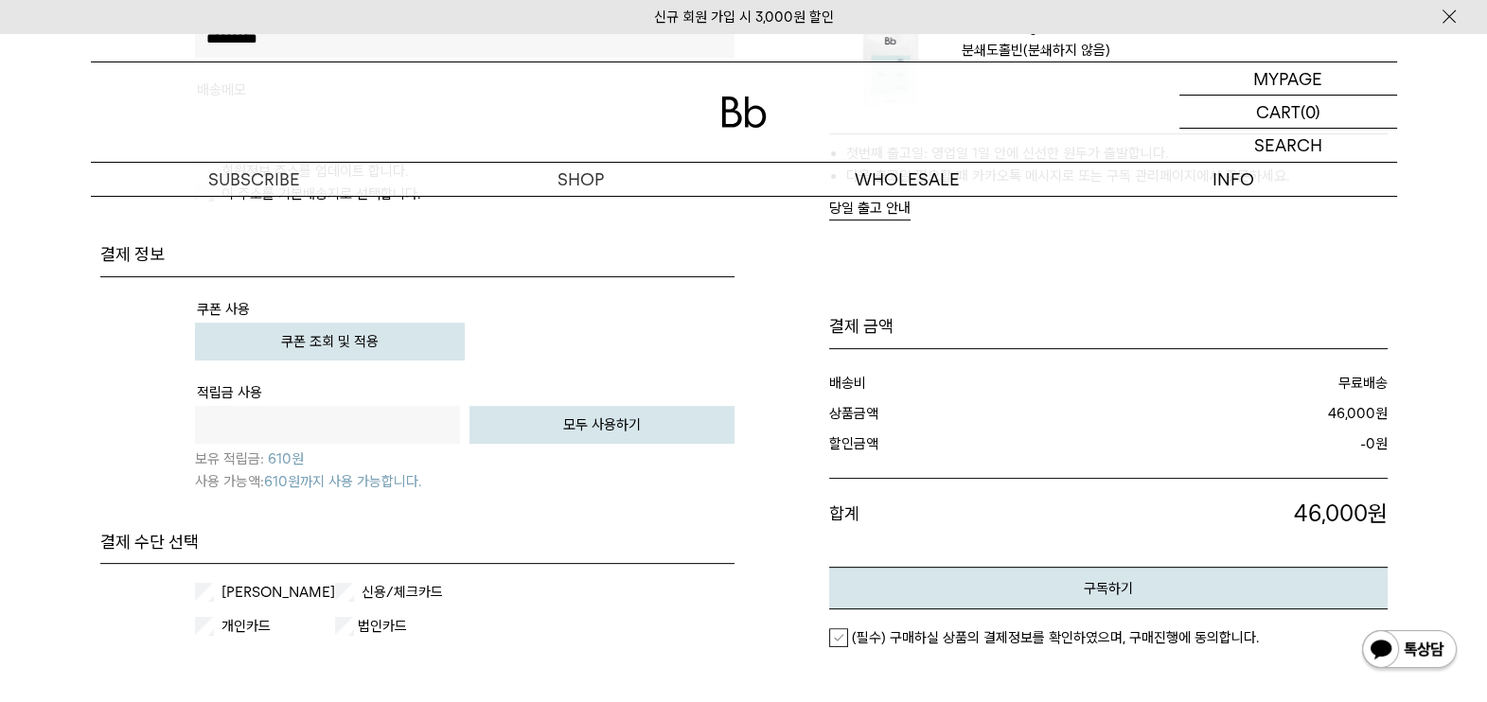
scroll to position [946, 0]
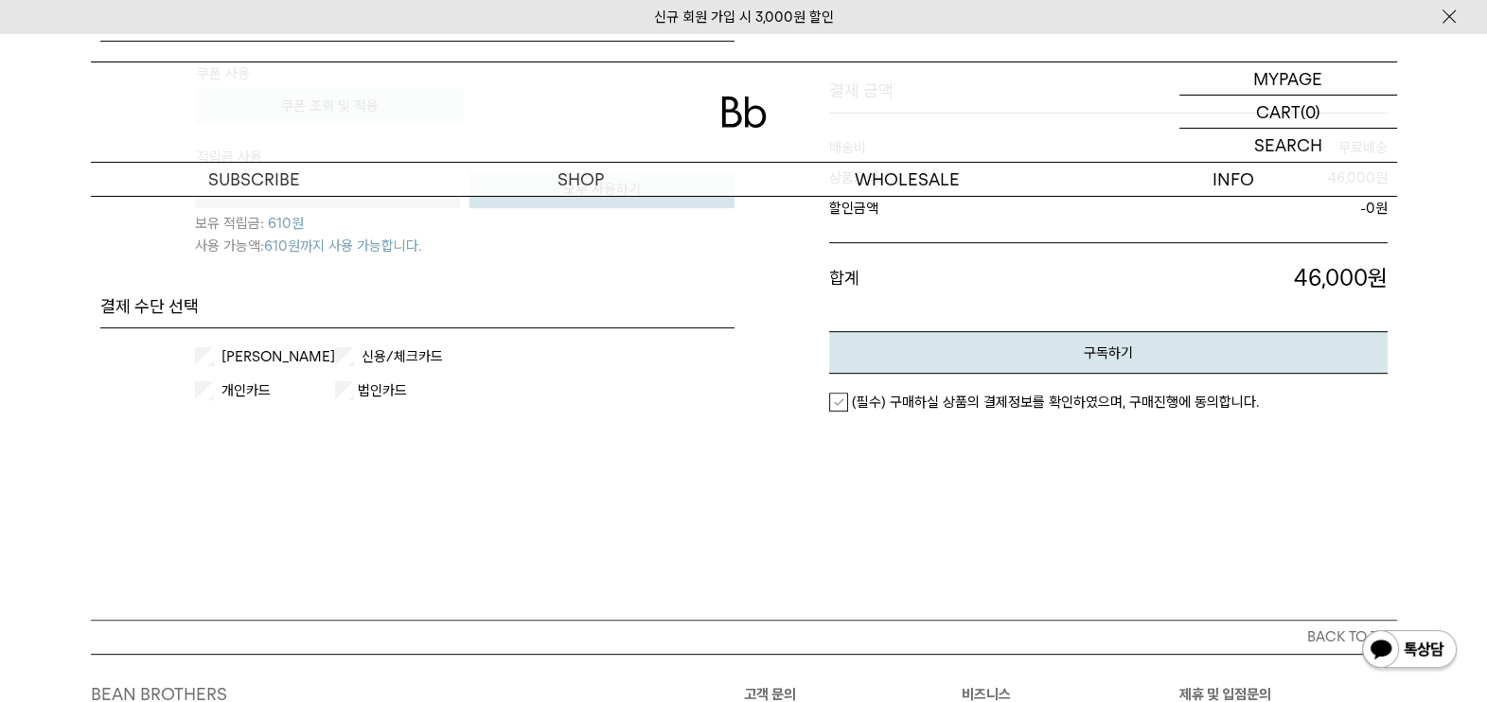
click at [292, 366] on div "개인카드 법인카드 사업자번호" at bounding box center [465, 388] width 540 height 45
click at [270, 350] on label "[PERSON_NAME]" at bounding box center [276, 356] width 117 height 19
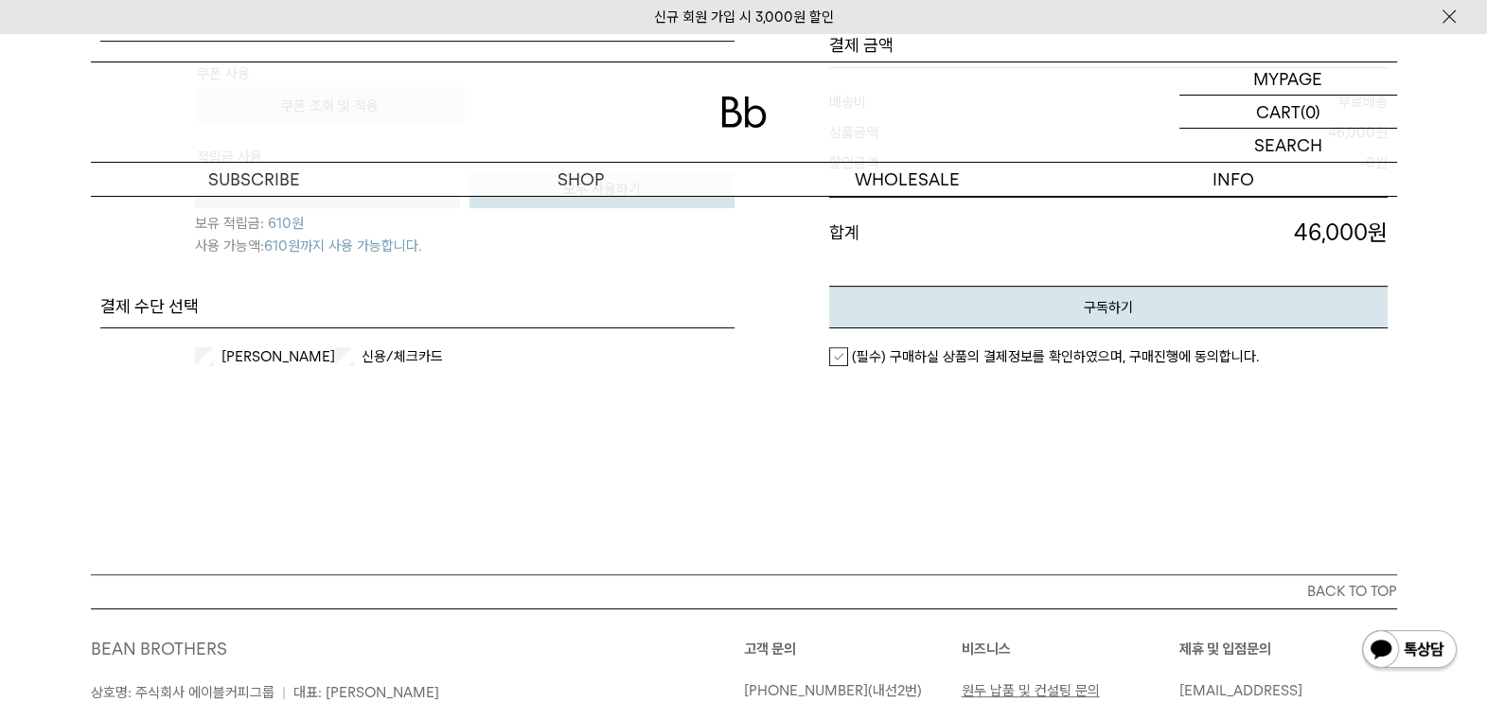
click at [965, 336] on div "(필수) 구매하실 상품의 결제정보를 확인하였으며, 구매진행에 동의합니다." at bounding box center [1108, 356] width 558 height 57
click at [950, 350] on em "(필수) 구매하실 상품의 결제정보를 확인하였으며, 구매진행에 동의합니다." at bounding box center [1055, 356] width 407 height 17
click at [989, 293] on button "구독하기" at bounding box center [1108, 307] width 558 height 43
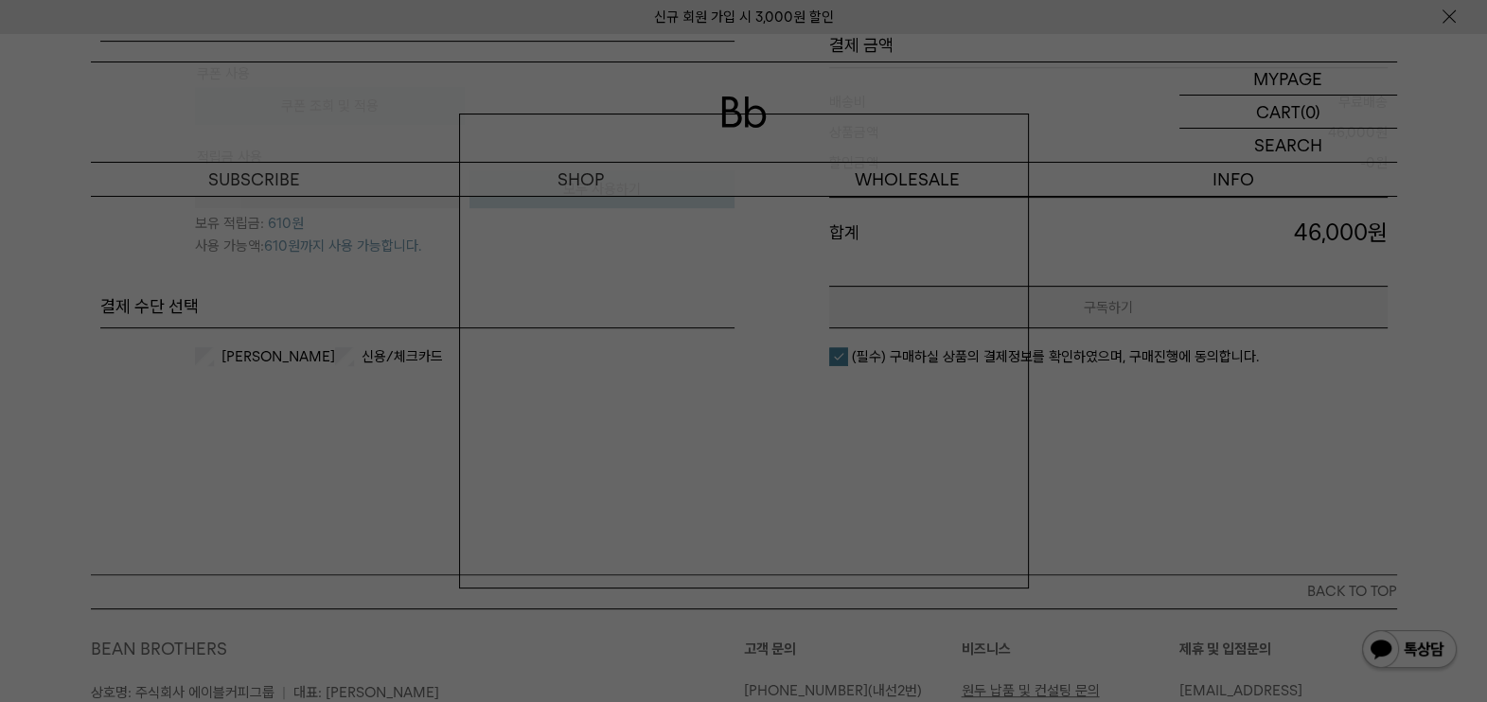
click at [52, 416] on div at bounding box center [743, 351] width 1487 height 702
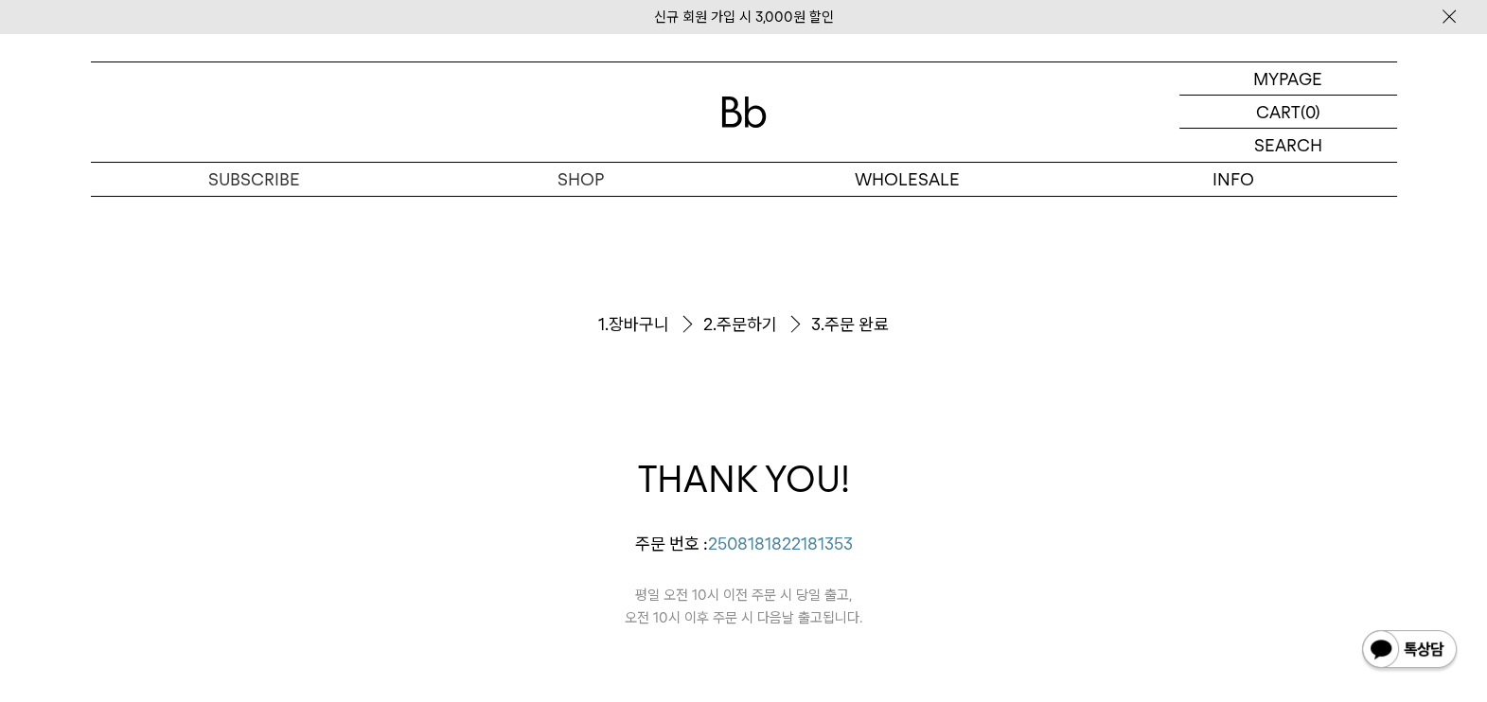
scroll to position [236, 0]
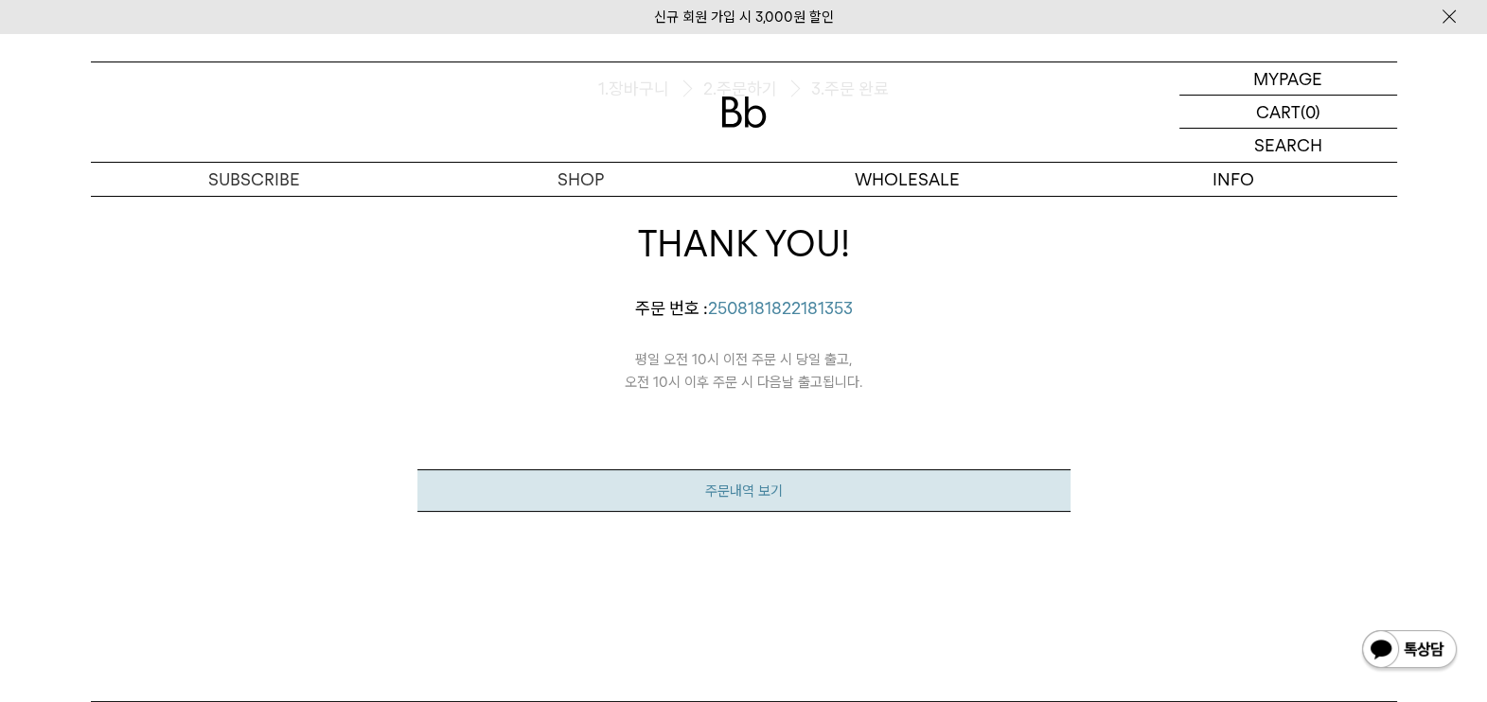
click at [781, 500] on link "주문내역 보기" at bounding box center [743, 491] width 653 height 43
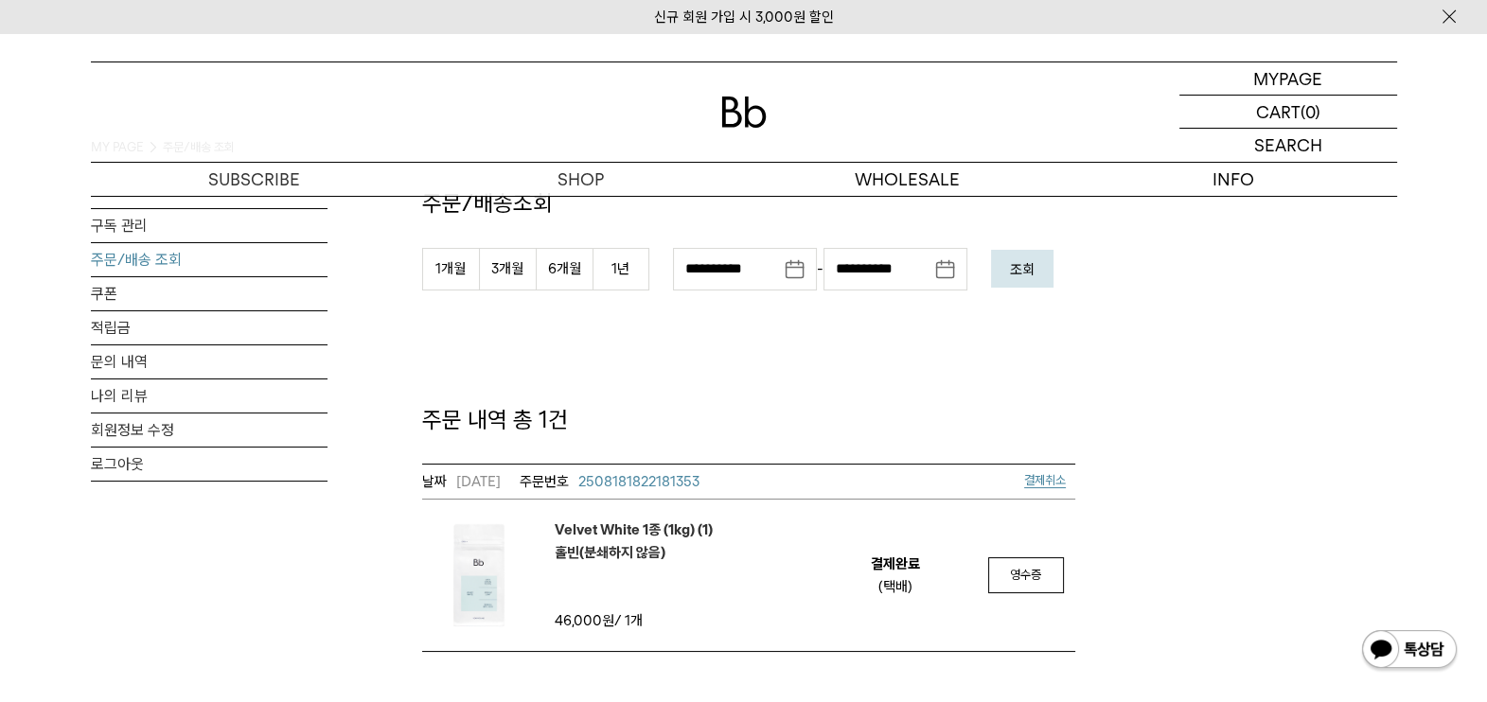
scroll to position [236, 0]
